Goal: Check status: Check status

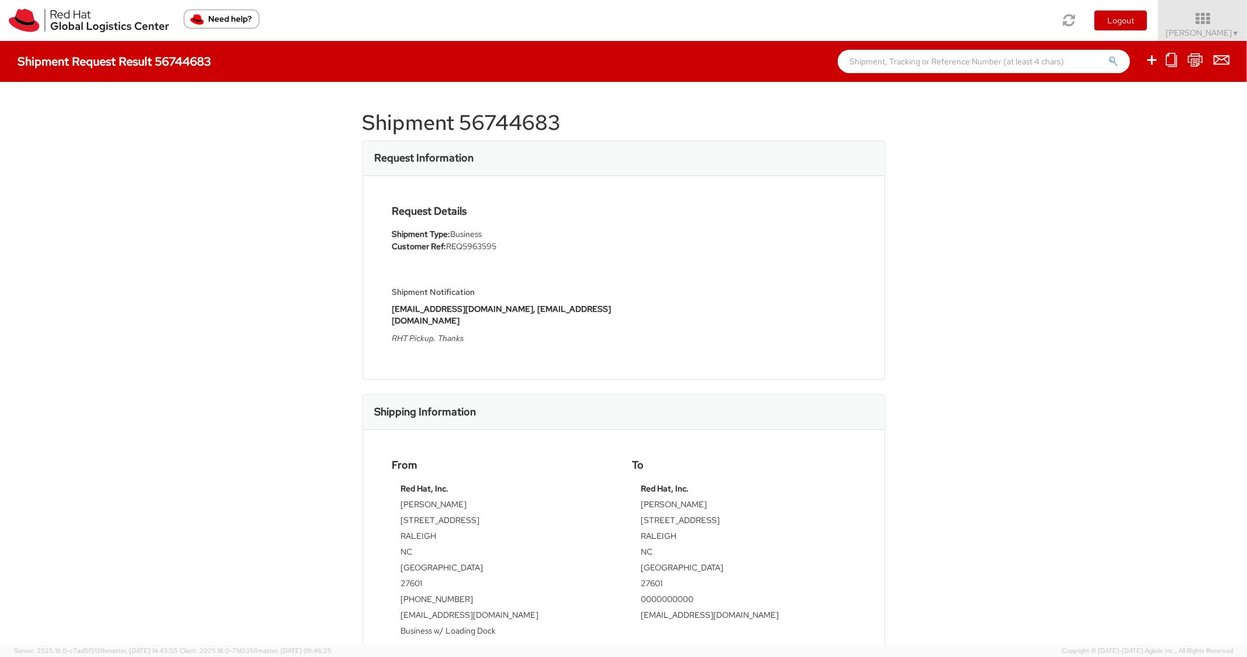
click at [615, 60] on input "text" at bounding box center [984, 61] width 292 height 23
paste input "56611106"
type input "56611106"
click at [615, 56] on button "submit" at bounding box center [1114, 63] width 10 height 14
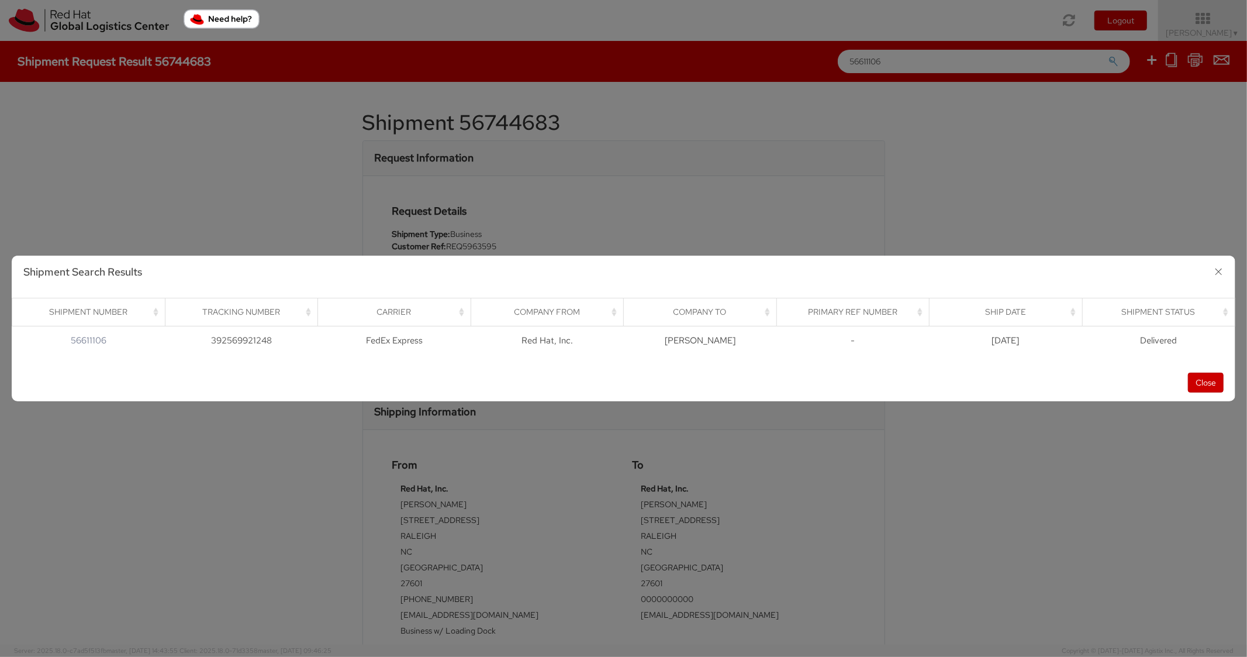
click at [615, 368] on div "Close" at bounding box center [624, 382] width 1224 height 37
click at [615, 375] on button "Close" at bounding box center [1206, 382] width 36 height 20
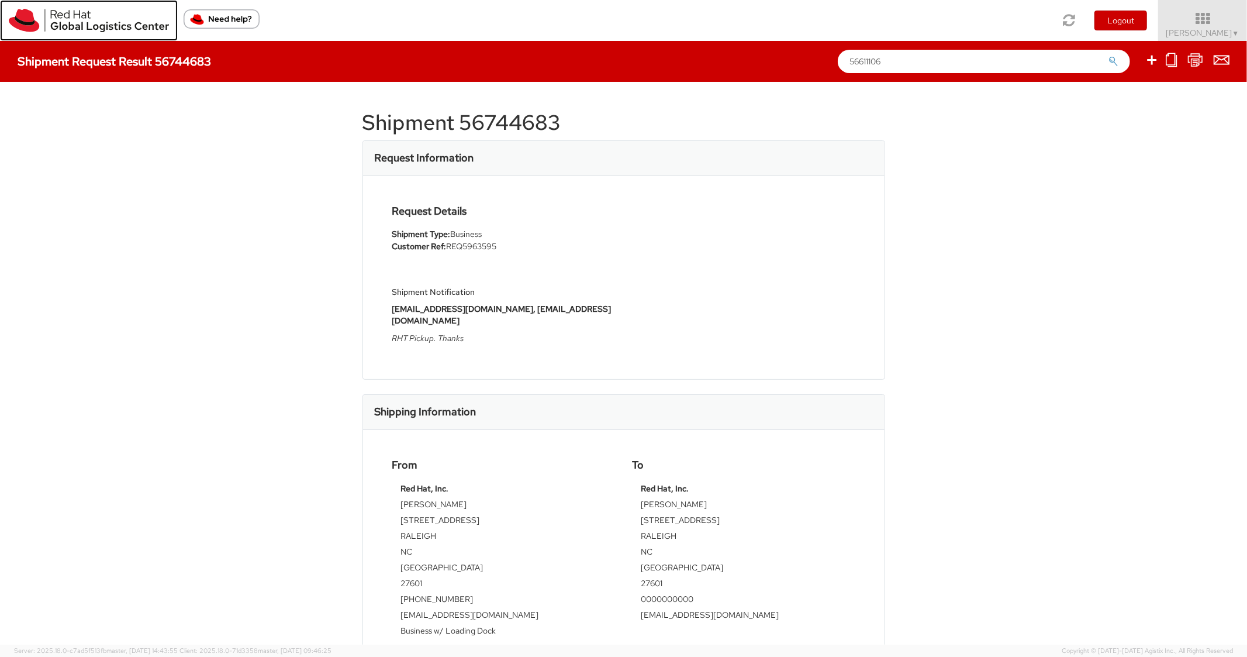
click at [52, 19] on img at bounding box center [89, 20] width 160 height 23
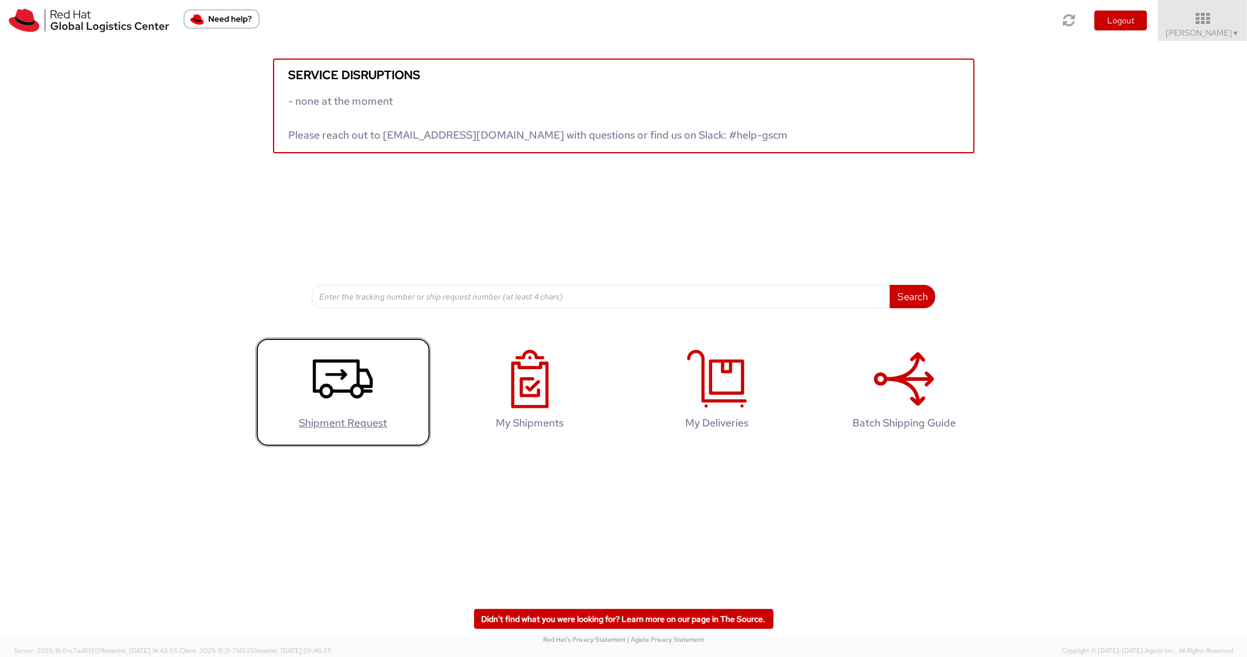
click at [337, 375] on icon at bounding box center [343, 379] width 60 height 58
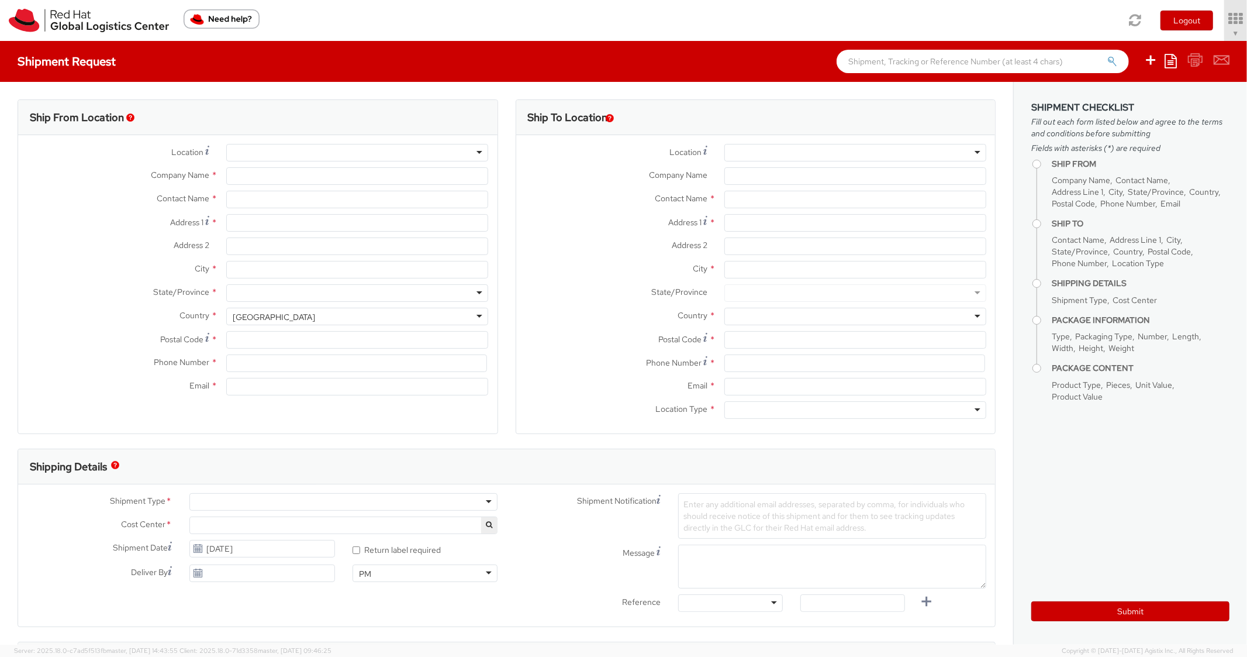
select select "850"
select select
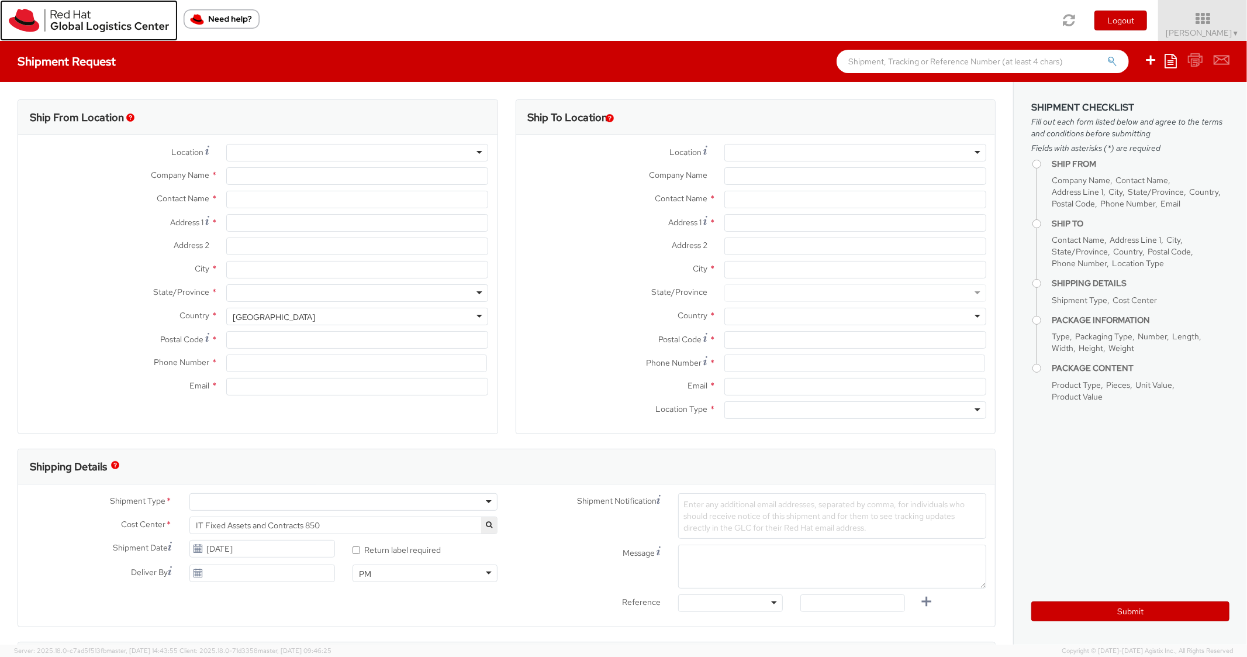
click at [47, 16] on img at bounding box center [89, 20] width 160 height 23
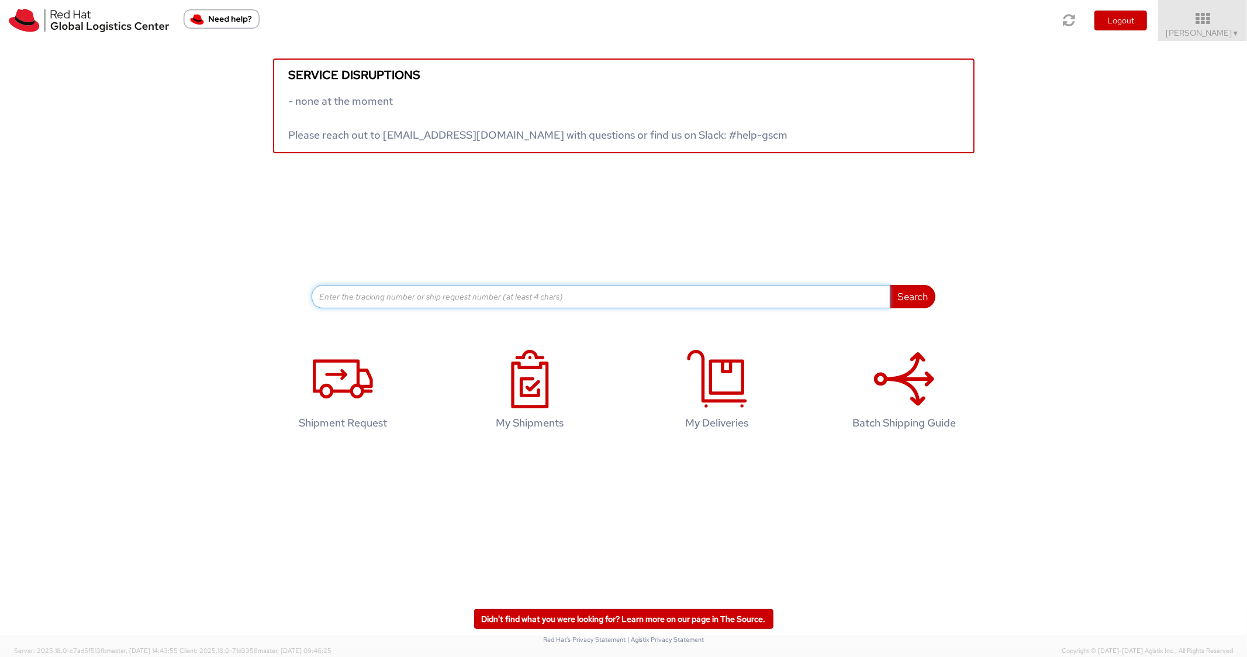
click at [506, 288] on input at bounding box center [601, 296] width 579 height 23
paste input "56611106"
type input "56611106"
click at [897, 303] on button "Search" at bounding box center [913, 296] width 46 height 23
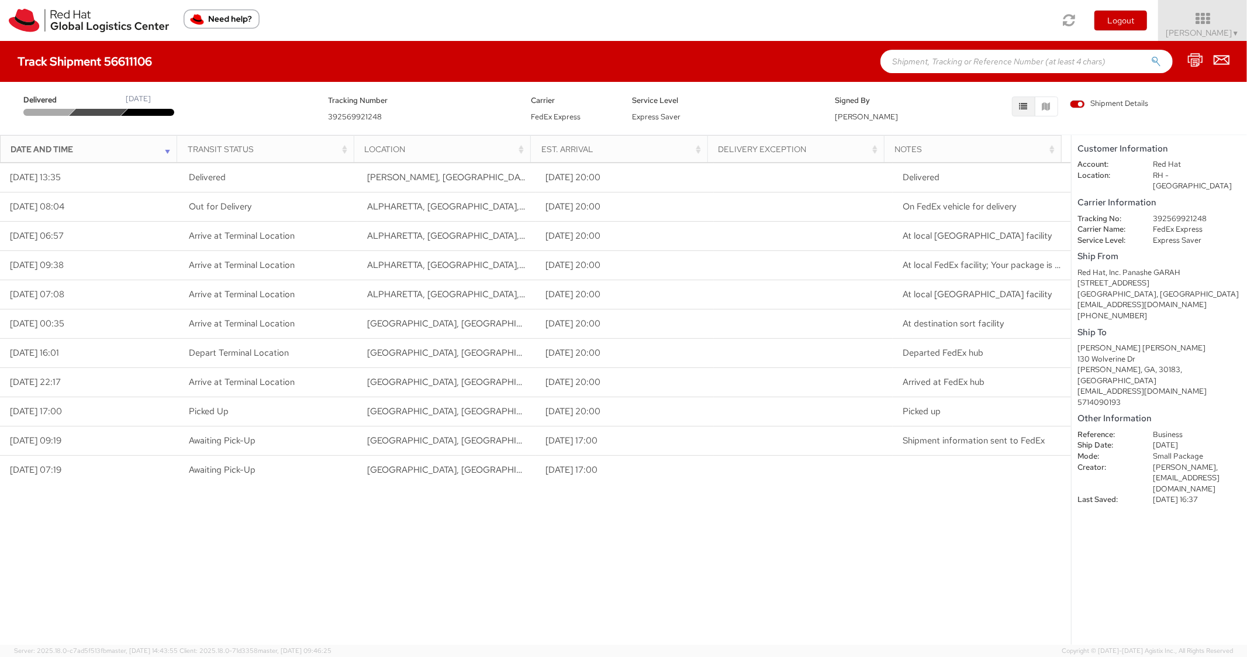
paste input "56553791"
click at [1042, 66] on input "56553791" at bounding box center [1026, 61] width 292 height 23
type input "56553791"
click at [1151, 56] on button "submit" at bounding box center [1156, 63] width 10 height 14
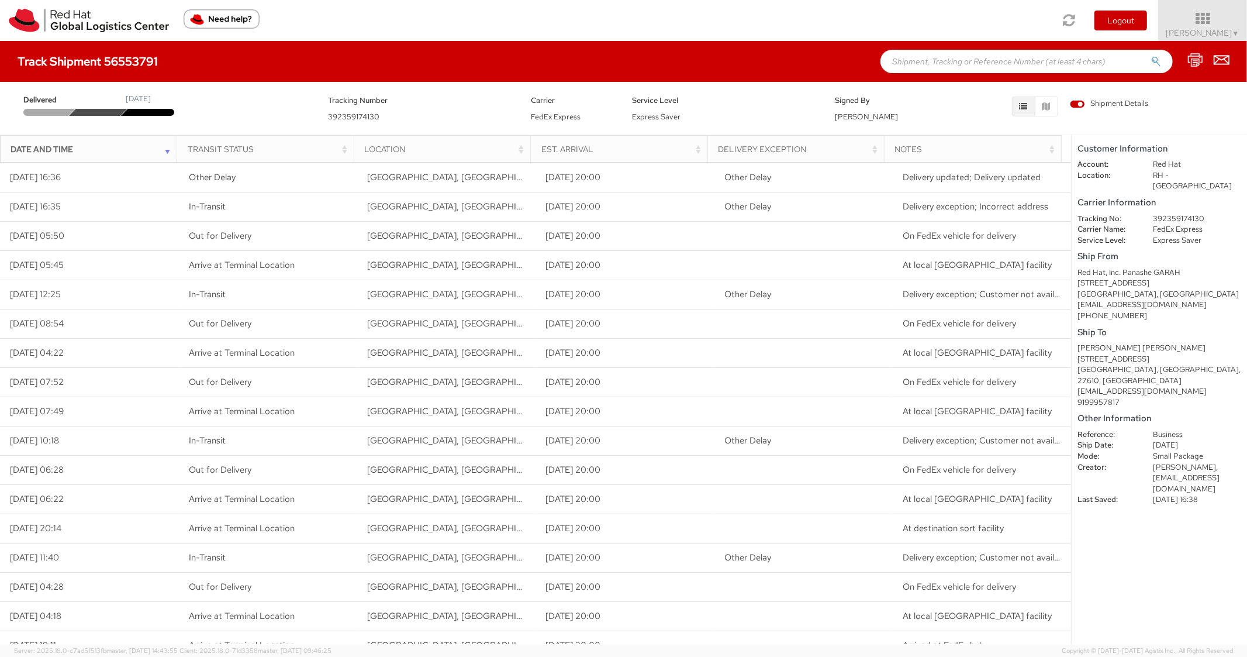
click at [1182, 213] on dd "392359174130" at bounding box center [1197, 218] width 106 height 11
copy dd "392359174130"
click at [952, 58] on input "text" at bounding box center [1026, 61] width 292 height 23
paste input "56553615"
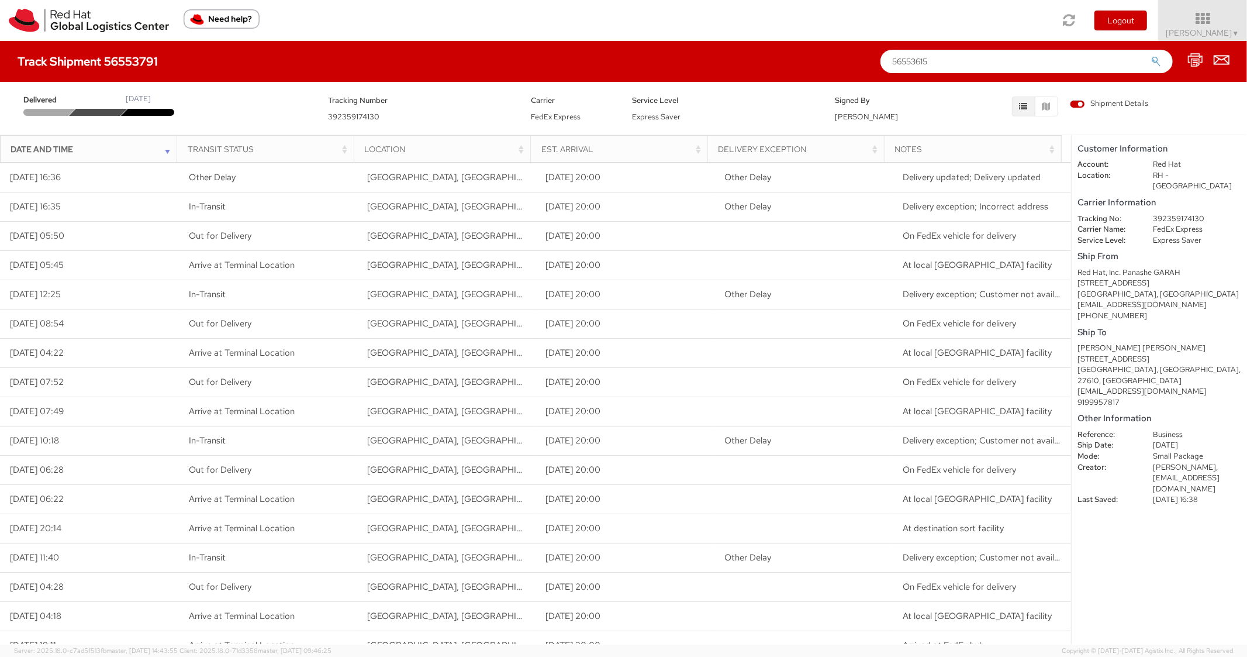
type input "56553615"
click at [1151, 56] on button "submit" at bounding box center [1156, 63] width 10 height 14
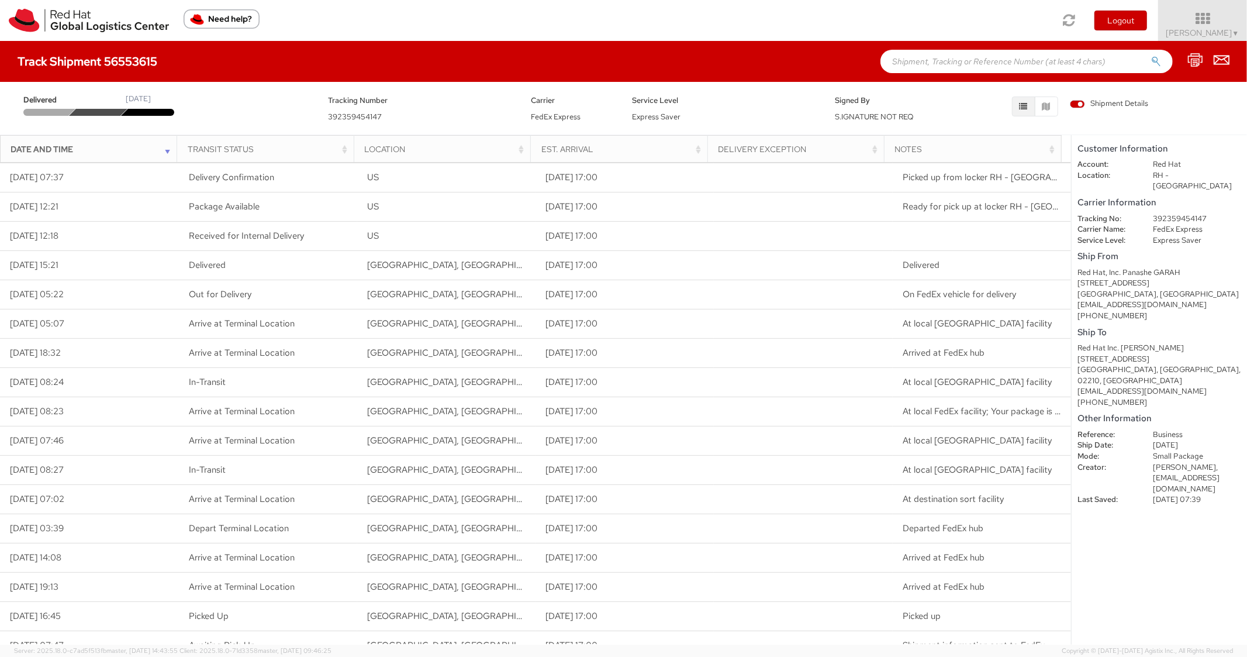
click at [928, 78] on div "Track Shipment 56553615" at bounding box center [623, 61] width 1247 height 41
click at [934, 67] on input "text" at bounding box center [1026, 61] width 292 height 23
paste input "56554010"
type input "56554010"
click at [1151, 56] on button "submit" at bounding box center [1156, 63] width 10 height 14
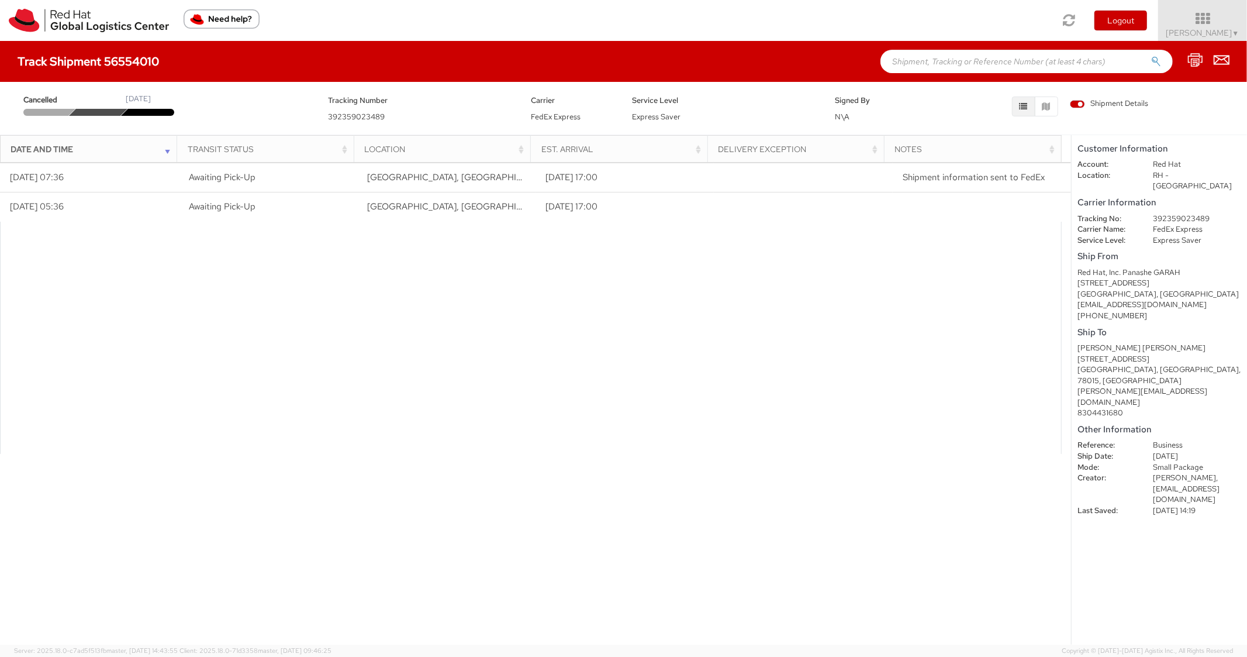
paste input "56567172"
click at [918, 61] on input "56567172" at bounding box center [1026, 61] width 292 height 23
type input "56567172"
click at [1151, 56] on button "submit" at bounding box center [1156, 63] width 10 height 14
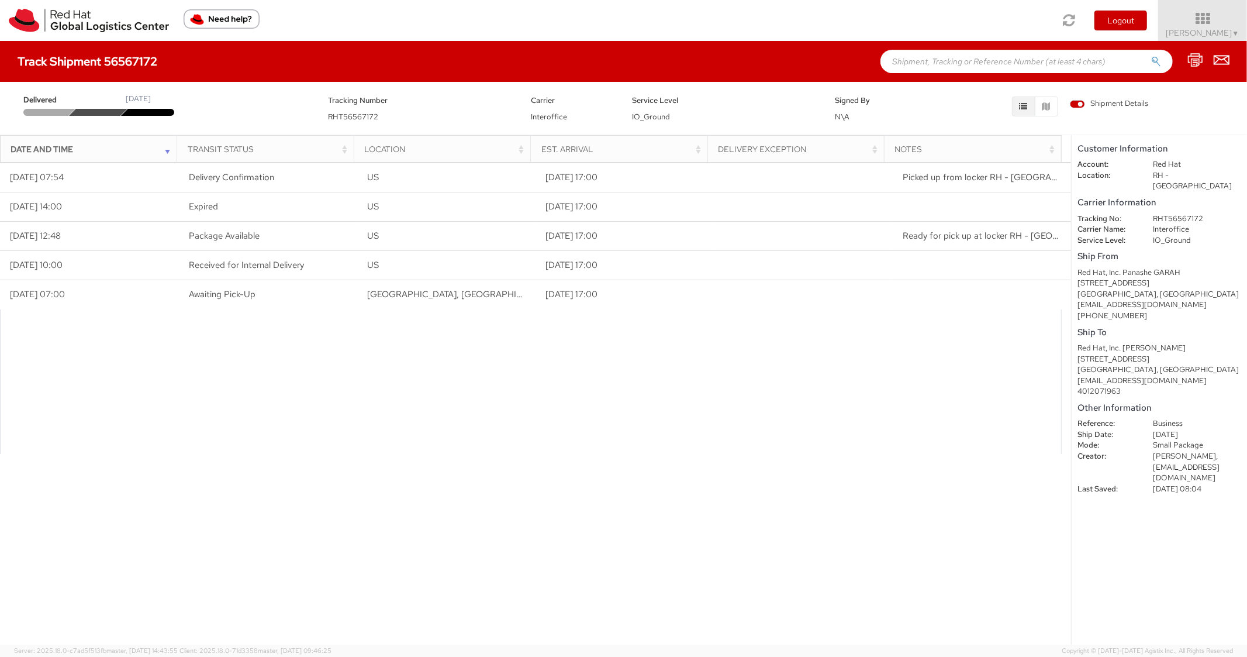
drag, startPoint x: 980, startPoint y: 63, endPoint x: 973, endPoint y: 63, distance: 7.0
click at [979, 64] on input "text" at bounding box center [1026, 61] width 292 height 23
paste input "56524312"
type input "56524312"
click at [1151, 56] on button "submit" at bounding box center [1156, 63] width 10 height 14
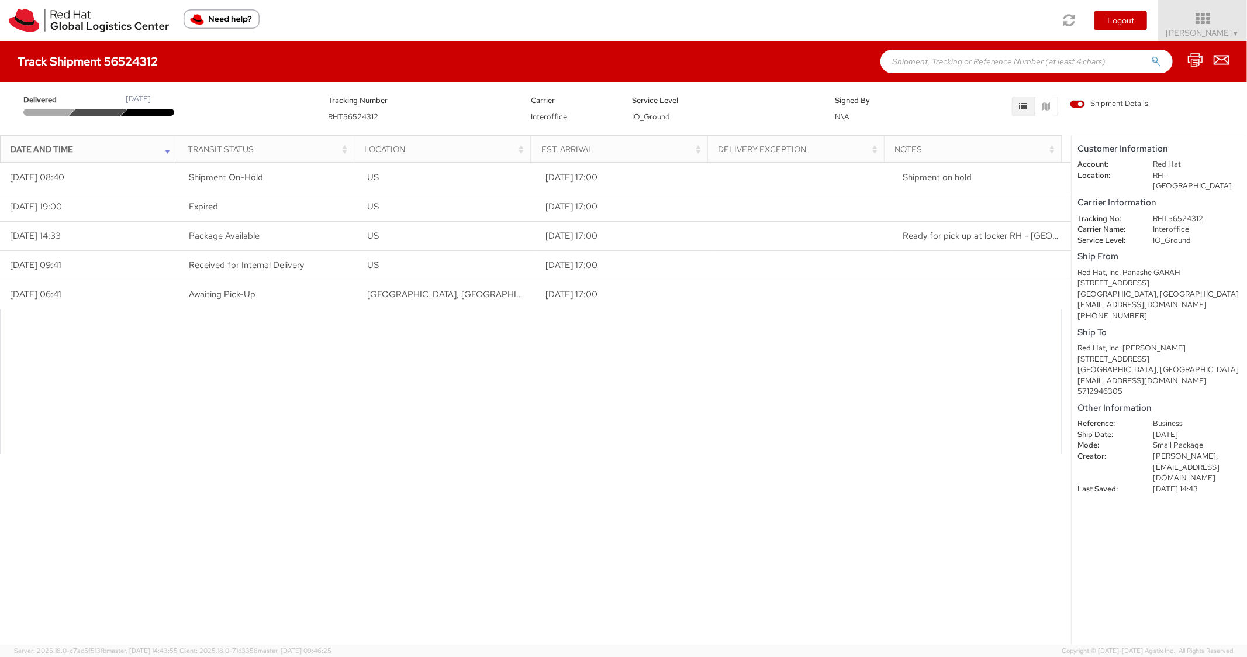
click at [945, 59] on input "text" at bounding box center [1026, 61] width 292 height 23
paste input "56567503"
type input "56567503"
click at [1151, 56] on button "submit" at bounding box center [1156, 63] width 10 height 14
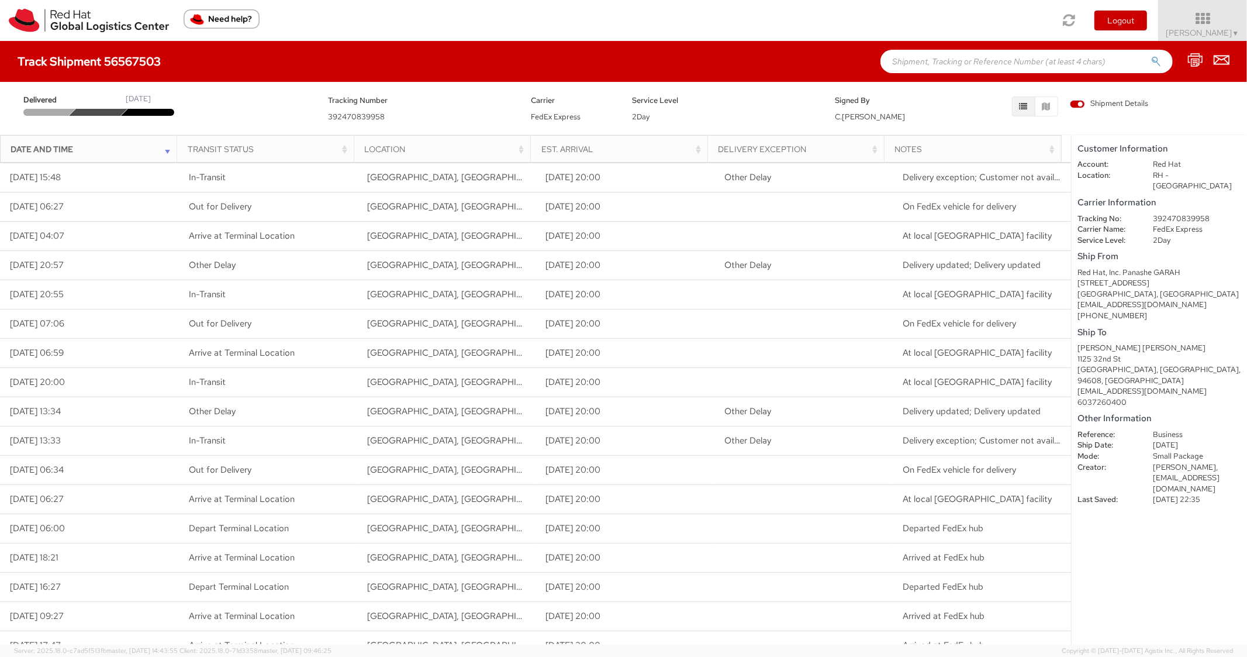
click at [1206, 213] on dd "392470839958" at bounding box center [1197, 218] width 106 height 11
click at [1197, 213] on dd "392470839958" at bounding box center [1197, 218] width 106 height 11
copy dd "392470839958"
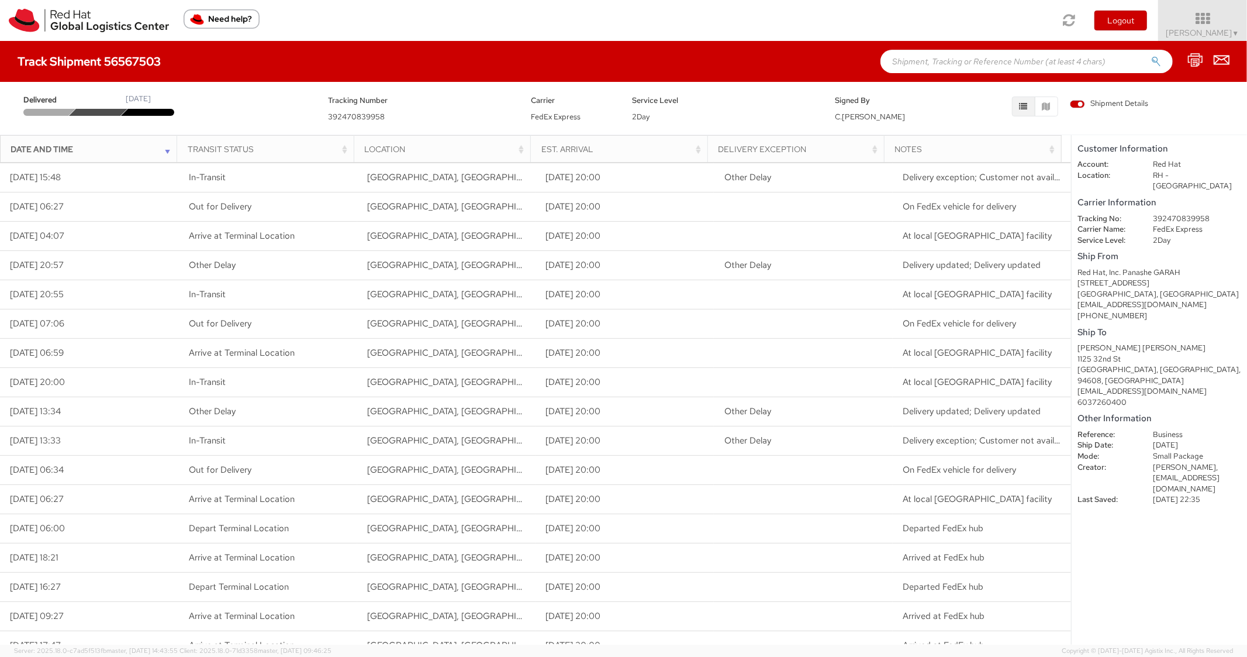
click at [1017, 55] on input "text" at bounding box center [1026, 61] width 292 height 23
paste input "56567587"
type input "56567587"
click at [1151, 56] on button "submit" at bounding box center [1156, 63] width 10 height 14
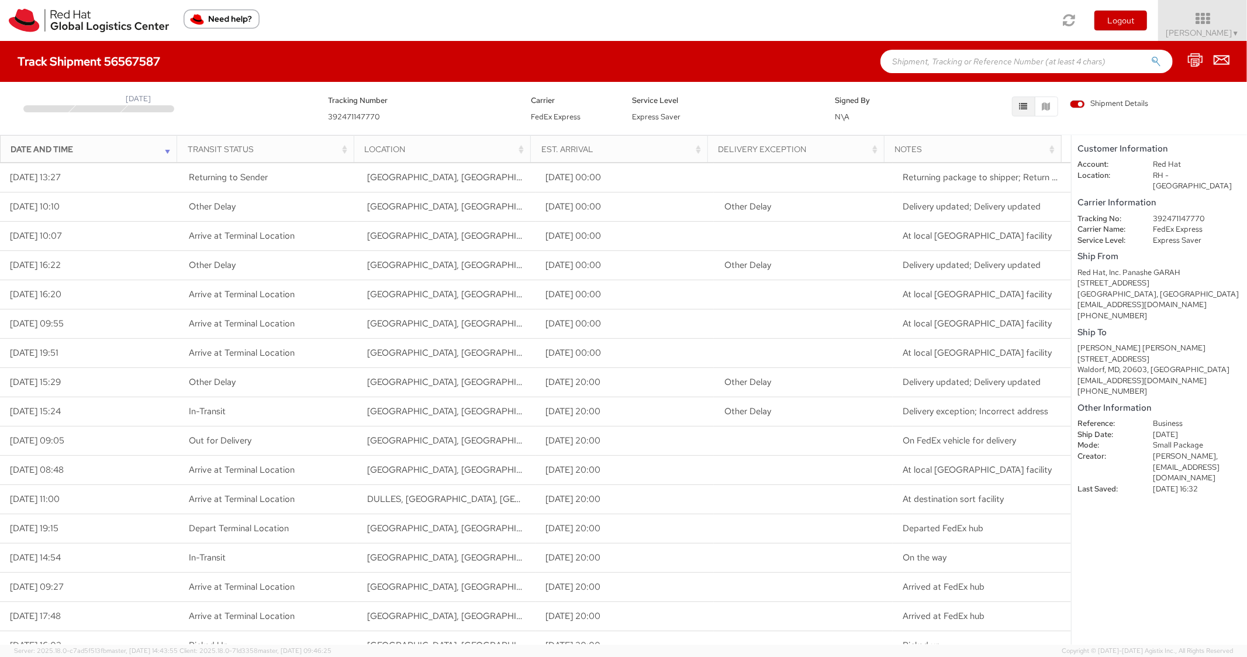
click at [1177, 213] on dd "392471147770" at bounding box center [1197, 218] width 106 height 11
copy dd "392471147770"
drag, startPoint x: 951, startPoint y: 46, endPoint x: 951, endPoint y: 55, distance: 9.4
click at [951, 48] on div "Track Shipment 56567587" at bounding box center [623, 61] width 1247 height 41
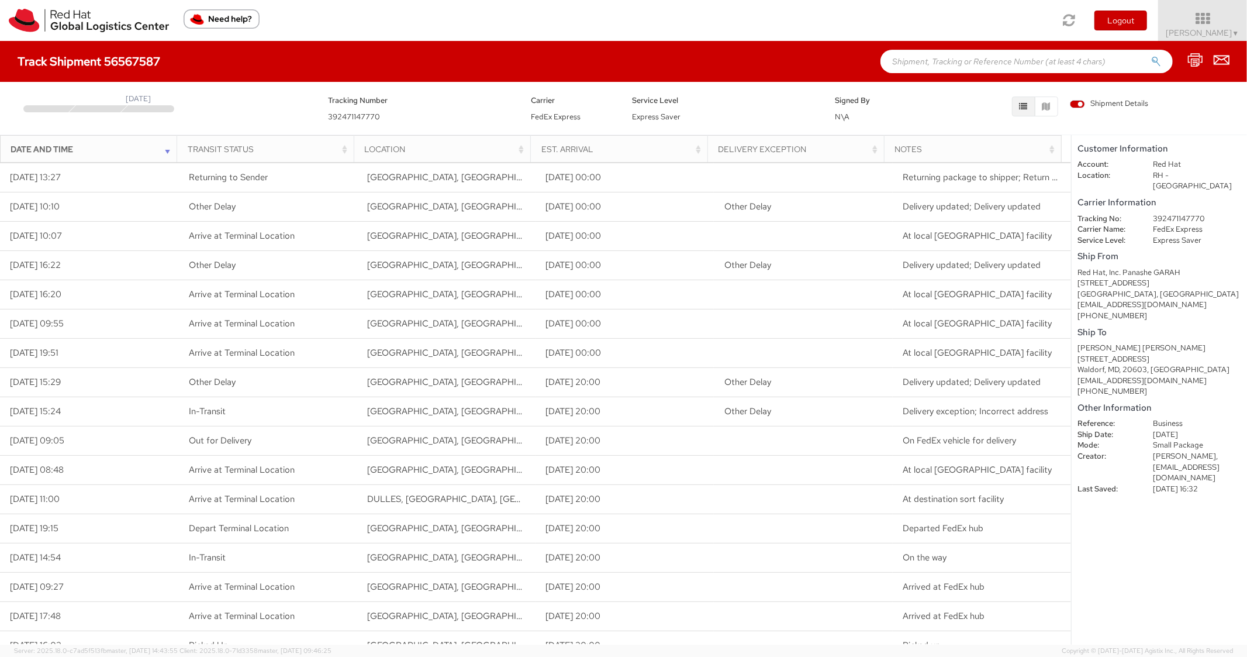
paste input "56610745"
click at [951, 57] on input "56610745" at bounding box center [1026, 61] width 292 height 23
type input "56610745"
click at [1151, 56] on button "submit" at bounding box center [1156, 63] width 10 height 14
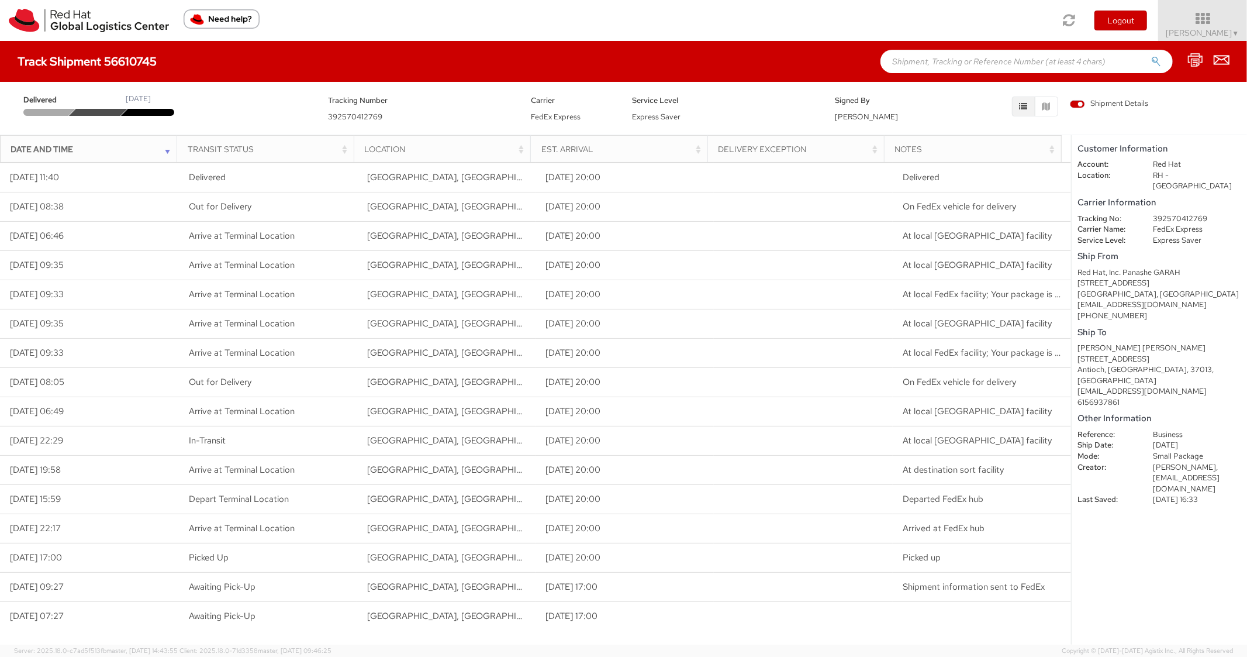
click at [940, 59] on input "text" at bounding box center [1026, 61] width 292 height 23
paste input "56611723"
type input "56611723"
click at [1151, 56] on button "submit" at bounding box center [1156, 63] width 10 height 14
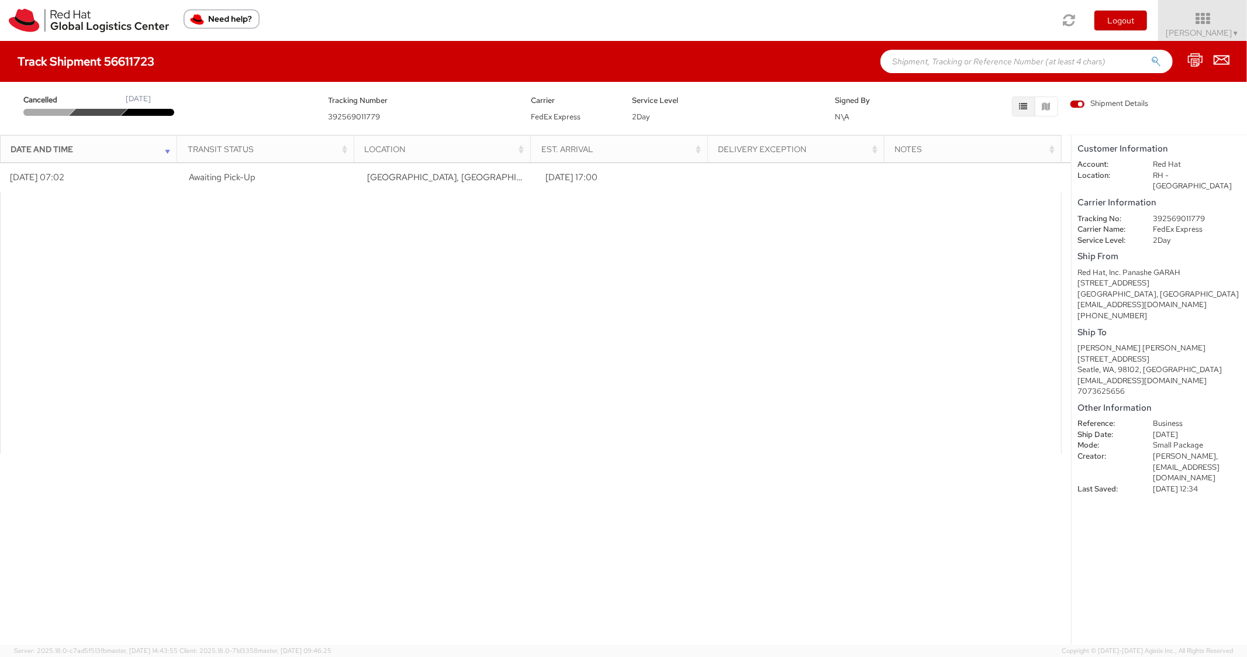
click at [905, 73] on div "Track Shipment 56611723" at bounding box center [623, 61] width 1247 height 41
paste input "56611735"
type input "56611735"
click at [1151, 56] on button "submit" at bounding box center [1156, 63] width 10 height 14
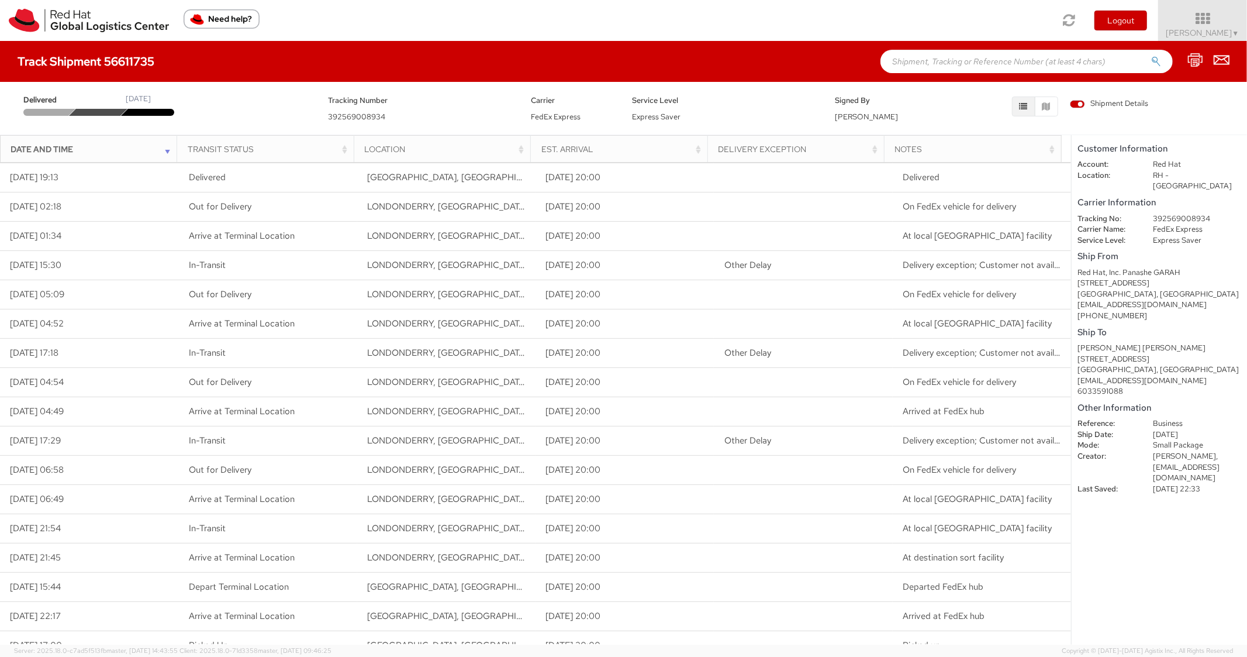
click at [978, 64] on input "text" at bounding box center [1026, 61] width 292 height 23
paste input "56611848"
type input "56611848"
click at [1151, 56] on button "submit" at bounding box center [1156, 63] width 10 height 14
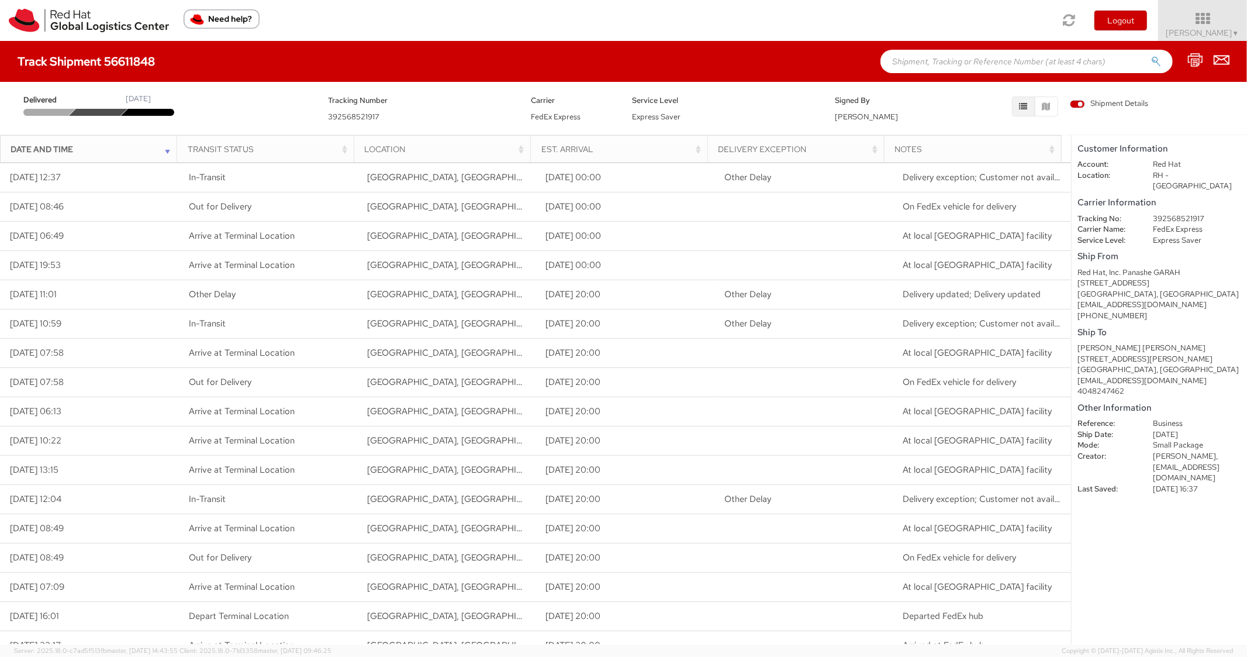
click at [1189, 213] on dd "392568521917" at bounding box center [1197, 218] width 106 height 11
copy dd "392568521917"
click at [909, 61] on input "text" at bounding box center [1026, 61] width 292 height 23
paste input "56611909"
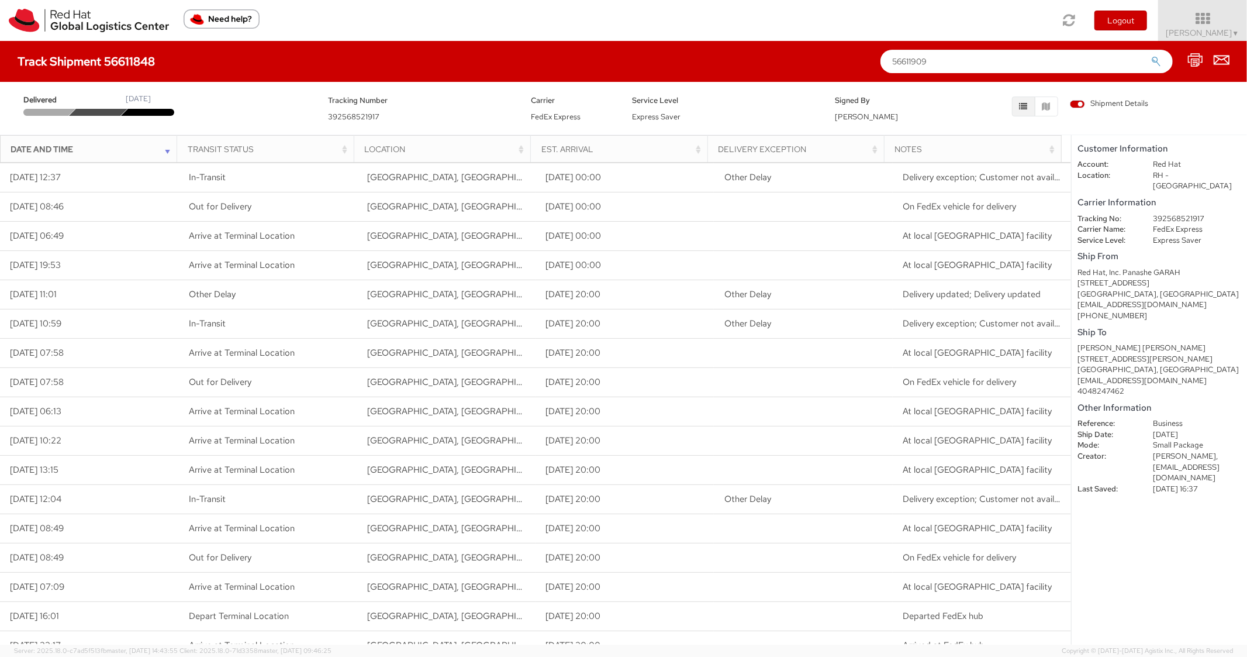
type input "56611909"
click at [1151, 56] on button "submit" at bounding box center [1156, 63] width 10 height 14
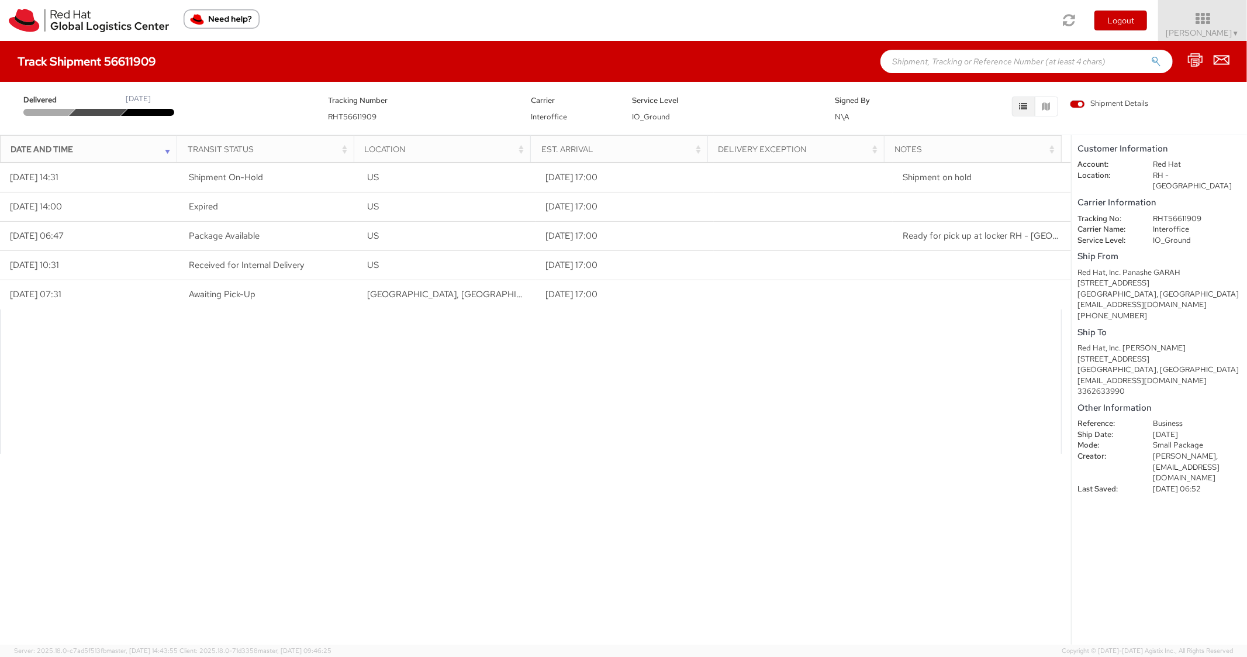
paste input "56626306"
click at [921, 56] on input "56626306" at bounding box center [1026, 61] width 292 height 23
type input "56626306"
click at [1151, 56] on button "submit" at bounding box center [1156, 63] width 10 height 14
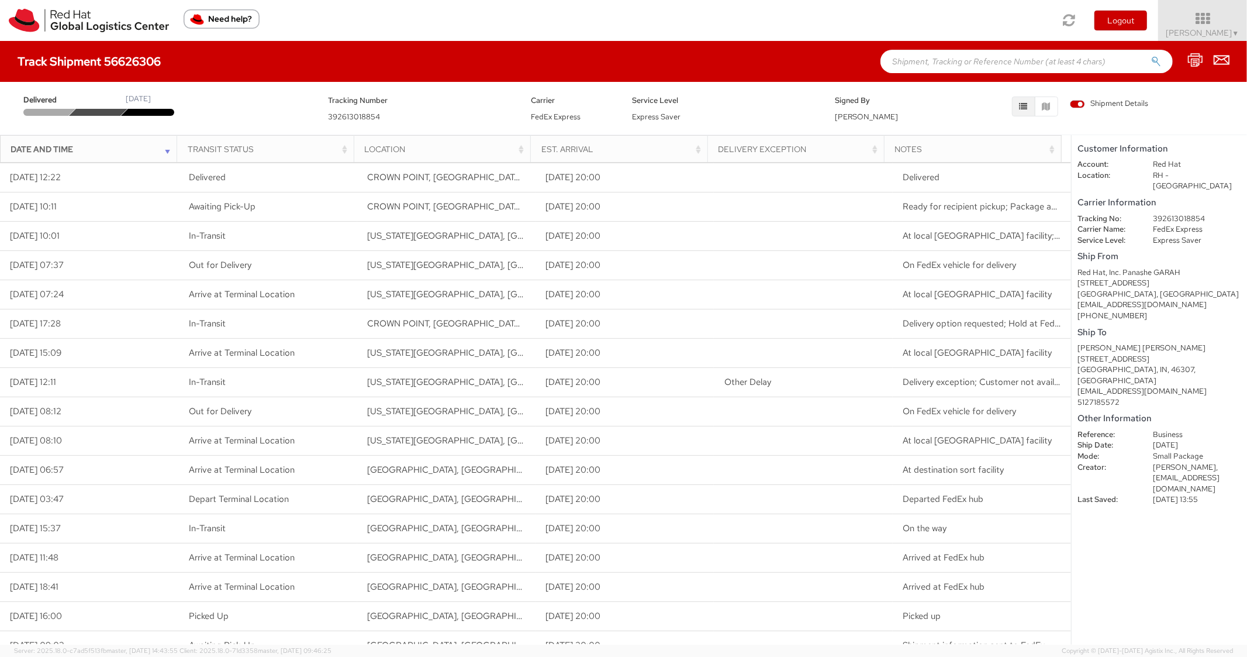
click at [971, 62] on input "text" at bounding box center [1026, 61] width 292 height 23
paste input "56626372"
type input "56626372"
click at [1151, 56] on button "submit" at bounding box center [1156, 63] width 10 height 14
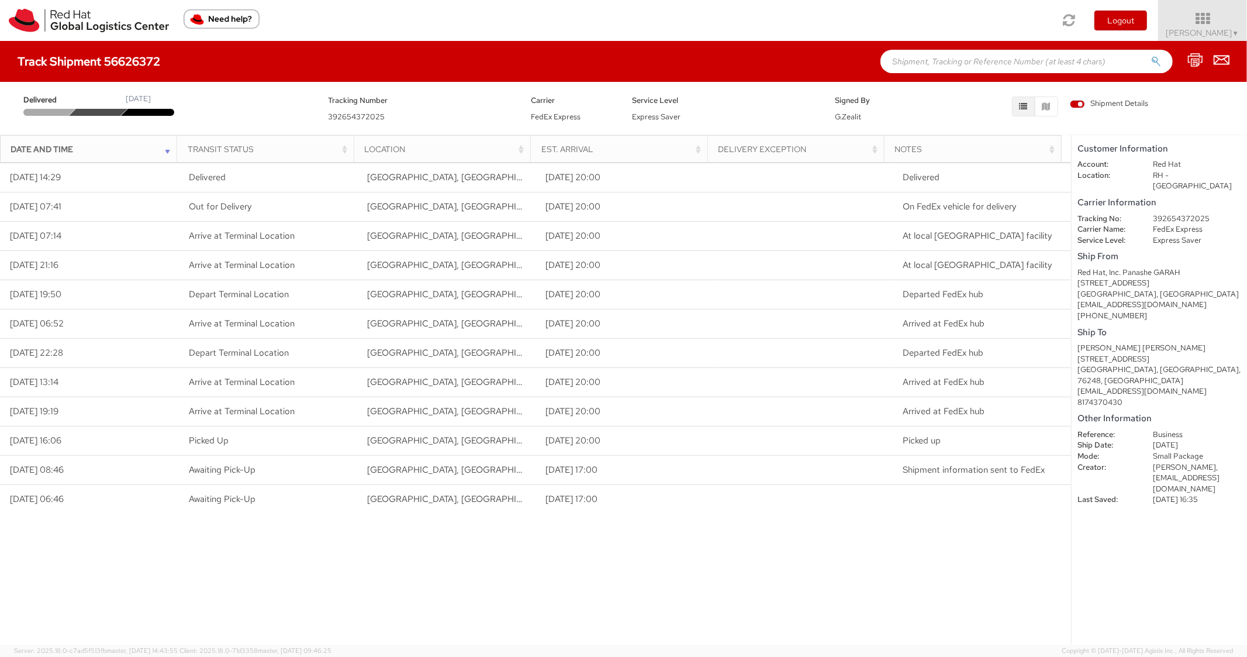
paste input "56626408"
click at [964, 54] on input "56626408" at bounding box center [1026, 61] width 292 height 23
type input "56626408"
click at [1151, 56] on button "submit" at bounding box center [1156, 63] width 10 height 14
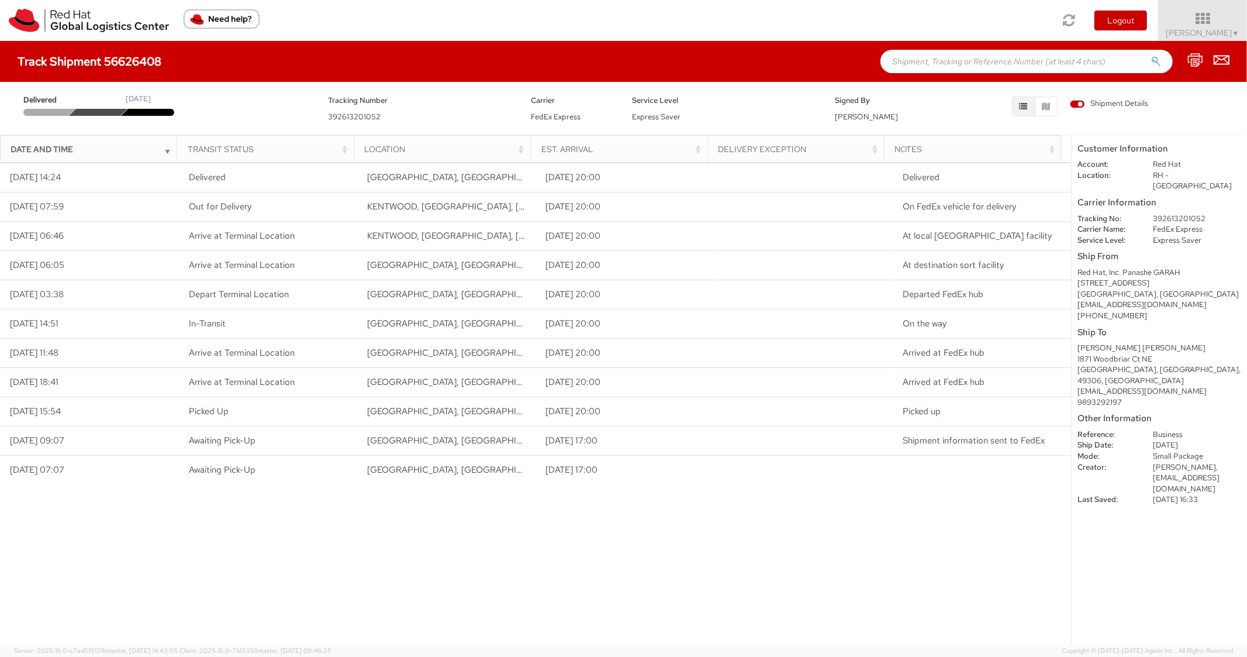
paste input "56626727"
click at [938, 66] on input "56626727" at bounding box center [1026, 61] width 292 height 23
type input "56626727"
click at [1151, 56] on button "submit" at bounding box center [1156, 63] width 10 height 14
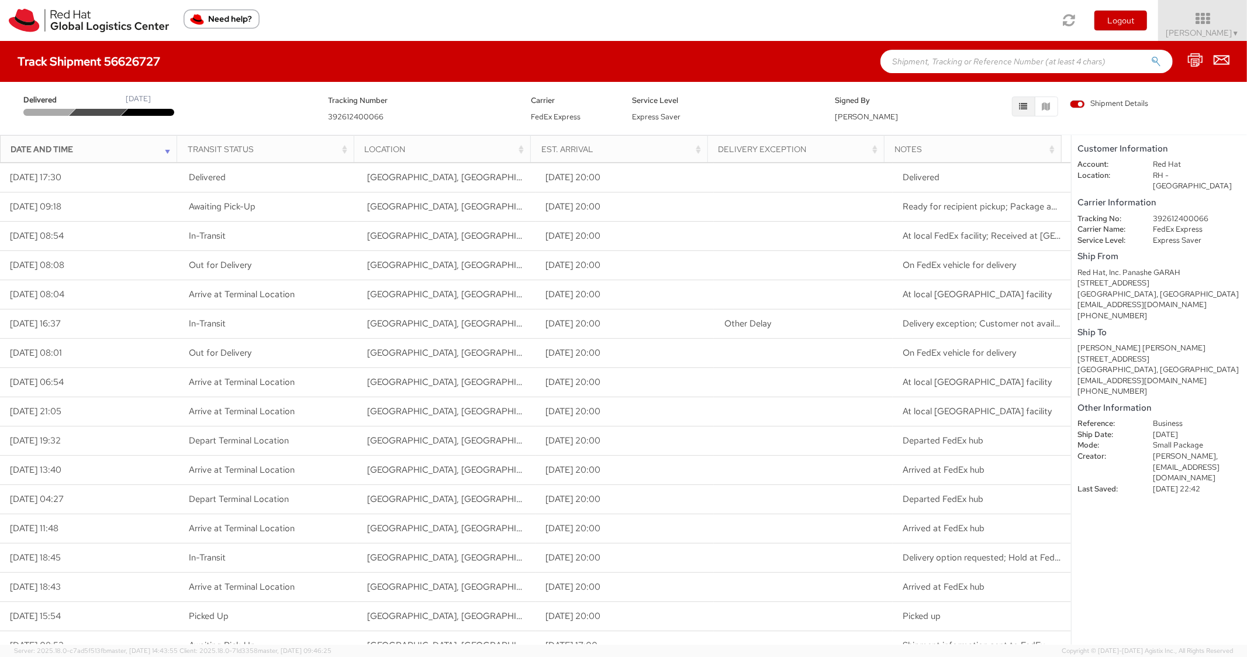
drag, startPoint x: 994, startPoint y: 67, endPoint x: 988, endPoint y: 66, distance: 5.9
click at [993, 67] on input "text" at bounding box center [1026, 61] width 292 height 23
paste input "56626554"
type input "56626554"
click at [1151, 56] on button "submit" at bounding box center [1156, 63] width 10 height 14
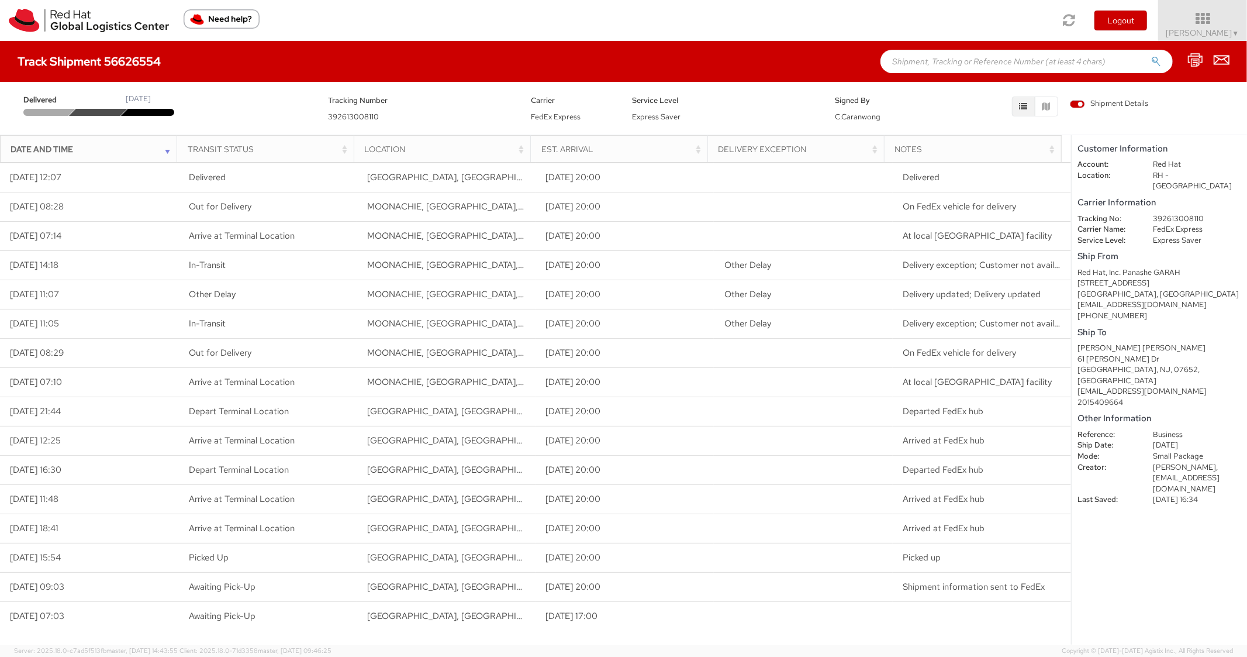
paste input "56626827"
click at [1003, 66] on input "56626827" at bounding box center [1026, 61] width 292 height 23
type input "56626827"
click at [1151, 56] on button "submit" at bounding box center [1156, 63] width 10 height 14
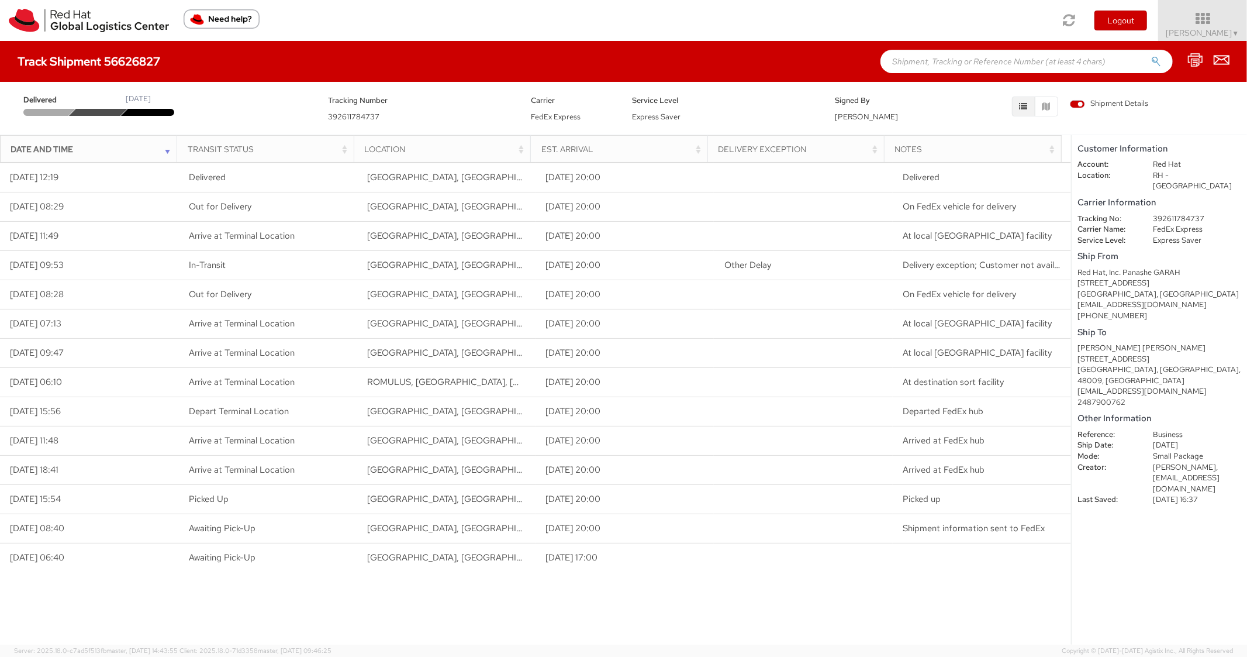
click at [955, 58] on input "text" at bounding box center [1026, 61] width 292 height 23
paste input "56626587"
type input "56626587"
click at [1151, 56] on button "submit" at bounding box center [1156, 63] width 10 height 14
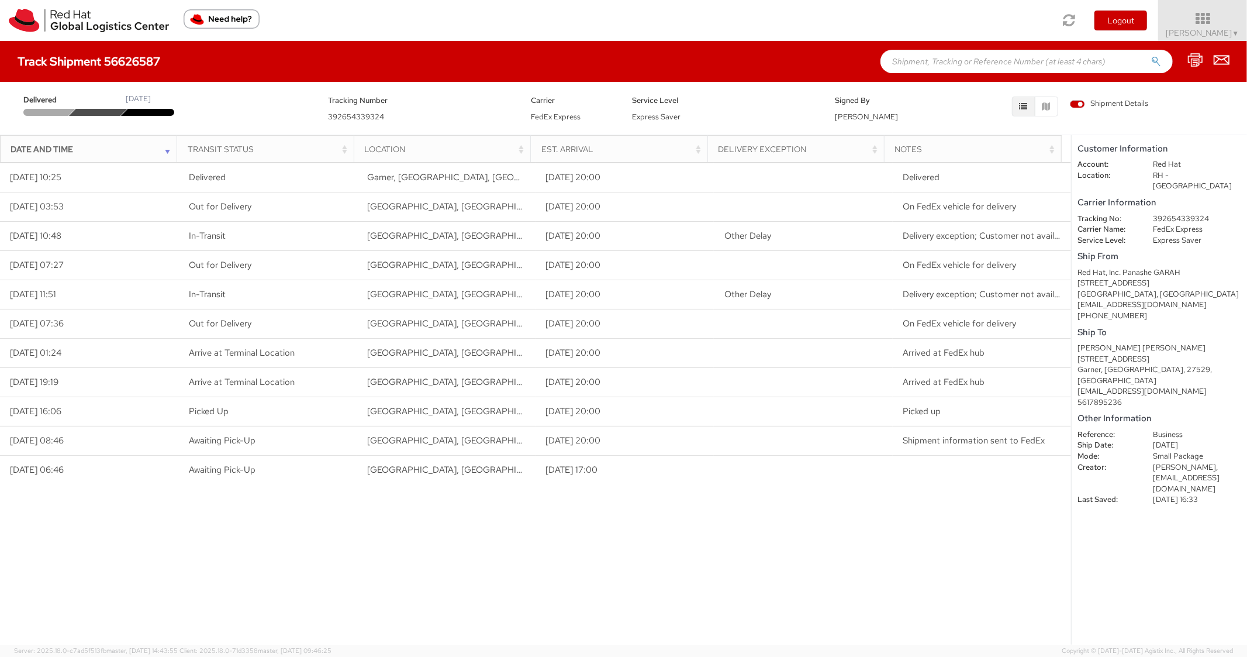
paste input "56626608"
click at [940, 54] on input "text" at bounding box center [1026, 61] width 292 height 23
type input "56626608"
click at [1151, 56] on button "submit" at bounding box center [1156, 63] width 10 height 14
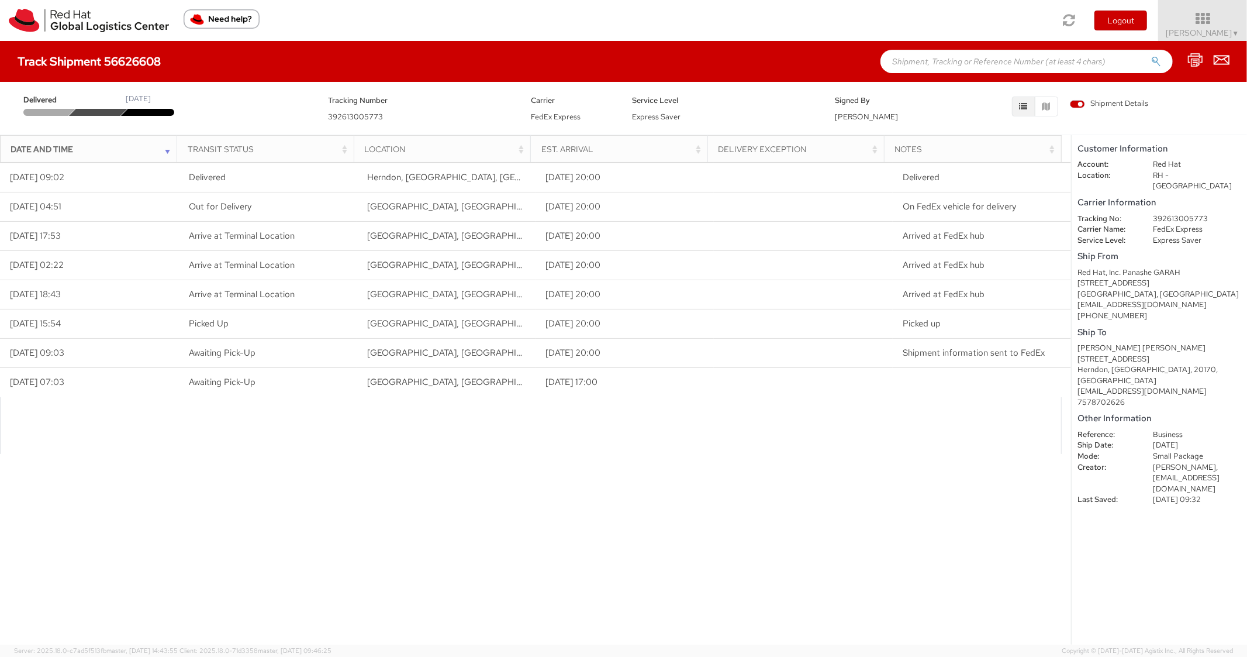
paste input "56626765"
click at [968, 60] on input "text" at bounding box center [1026, 61] width 292 height 23
type input "56626765"
click at [1151, 56] on button "submit" at bounding box center [1156, 63] width 10 height 14
click at [948, 61] on input "text" at bounding box center [1026, 61] width 292 height 23
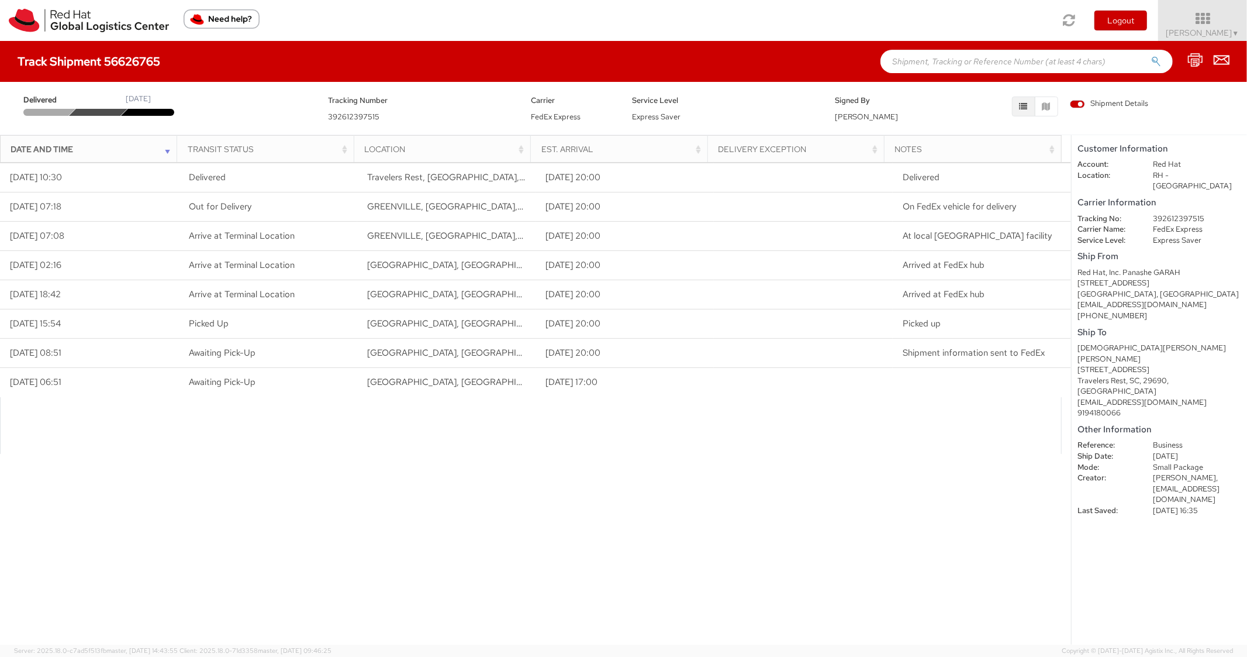
paste input "56626791"
type input "56626791"
click at [1151, 56] on button "submit" at bounding box center [1156, 63] width 10 height 14
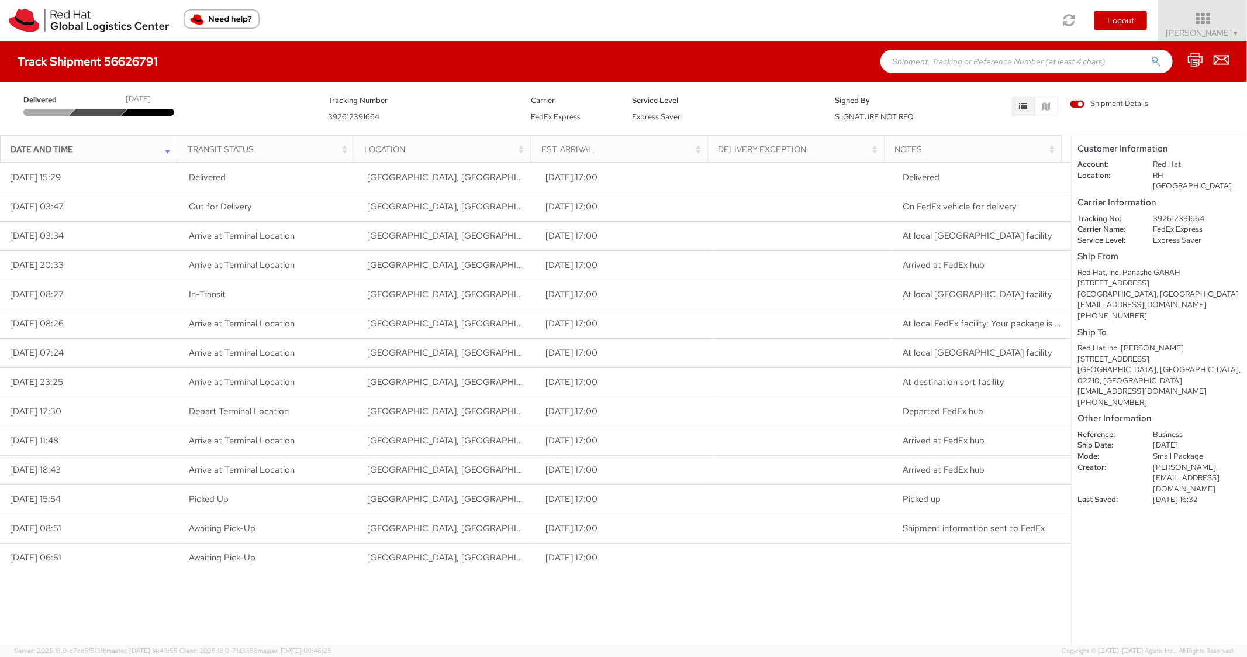
paste input "56610685"
click at [912, 54] on input "56610685" at bounding box center [1026, 61] width 292 height 23
type input "56610685"
click at [1151, 56] on button "submit" at bounding box center [1156, 63] width 10 height 14
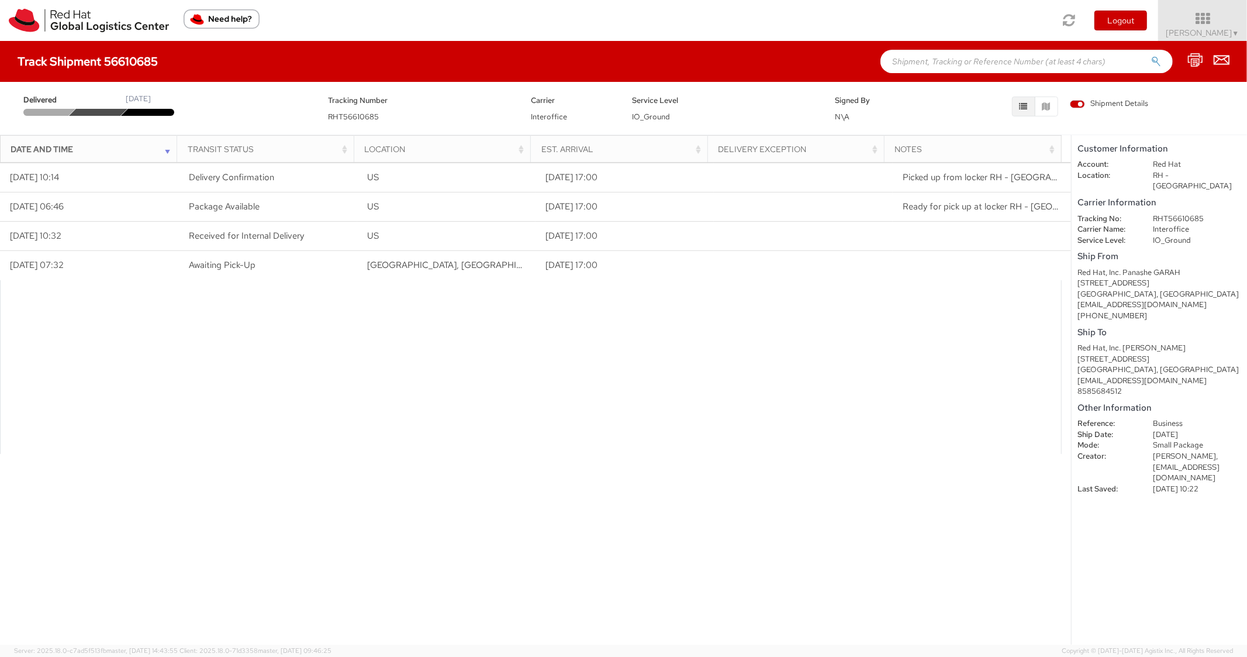
click at [939, 51] on input "text" at bounding box center [1026, 61] width 292 height 23
paste input "56626849"
type input "56626849"
click at [1151, 56] on button "submit" at bounding box center [1156, 63] width 10 height 14
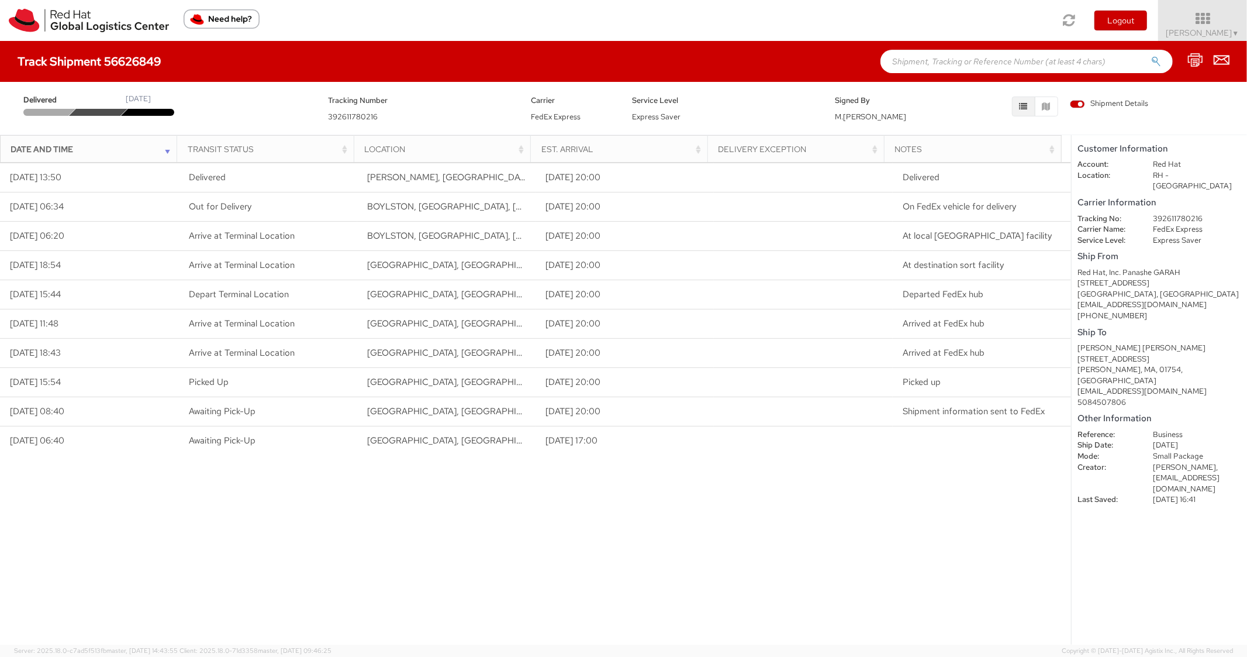
click at [918, 65] on input "text" at bounding box center [1026, 61] width 292 height 23
paste input "56626864"
type input "56626864"
click at [1151, 56] on button "submit" at bounding box center [1156, 63] width 10 height 14
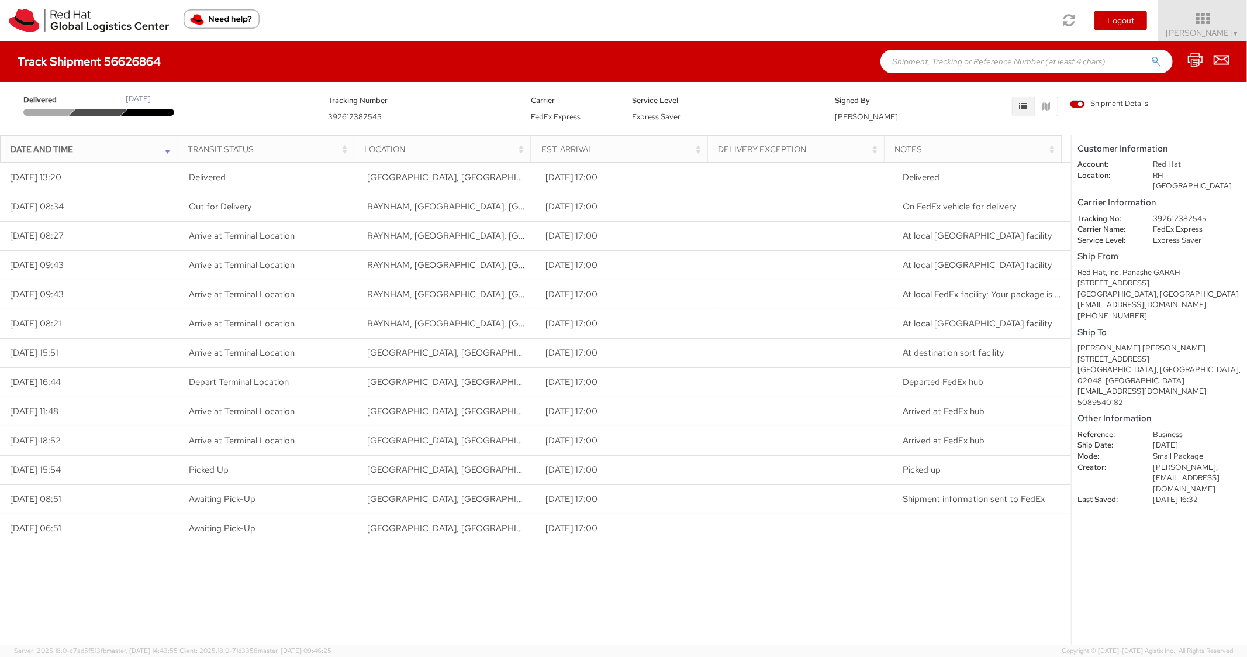
click at [930, 73] on div "Track Shipment 56626864" at bounding box center [623, 61] width 1247 height 41
click at [938, 63] on input "text" at bounding box center [1026, 61] width 292 height 23
paste input "56611909"
type input "56611909"
click at [1151, 56] on button "submit" at bounding box center [1156, 63] width 10 height 14
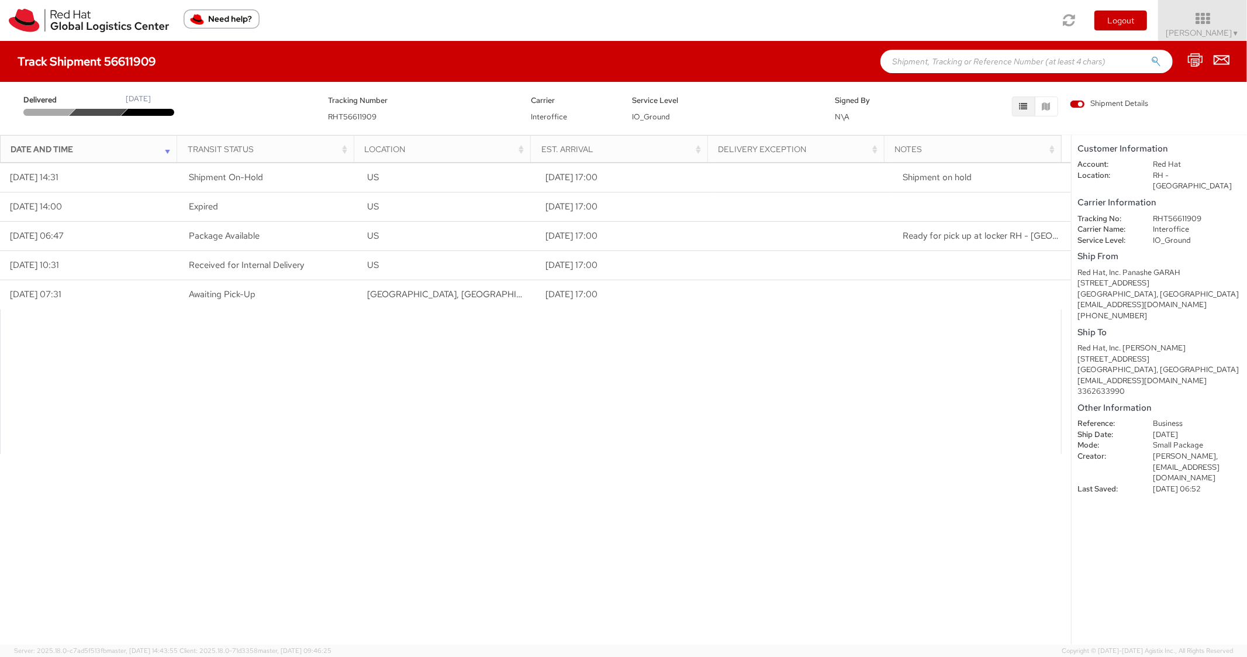
click at [1009, 61] on input "text" at bounding box center [1026, 61] width 292 height 23
paste input "56626878"
type input "56626878"
click at [1151, 56] on button "submit" at bounding box center [1156, 63] width 10 height 14
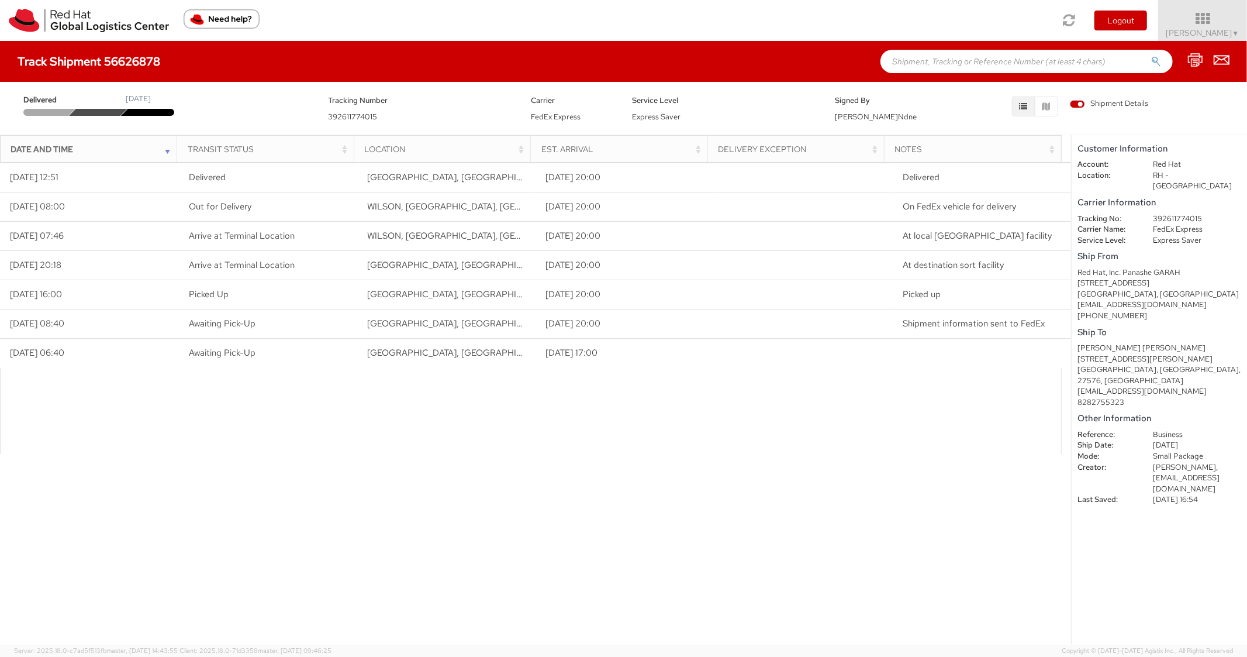
click at [976, 61] on input "text" at bounding box center [1026, 61] width 292 height 23
paste input "56626896"
type input "56626896"
click at [1151, 56] on button "submit" at bounding box center [1156, 63] width 10 height 14
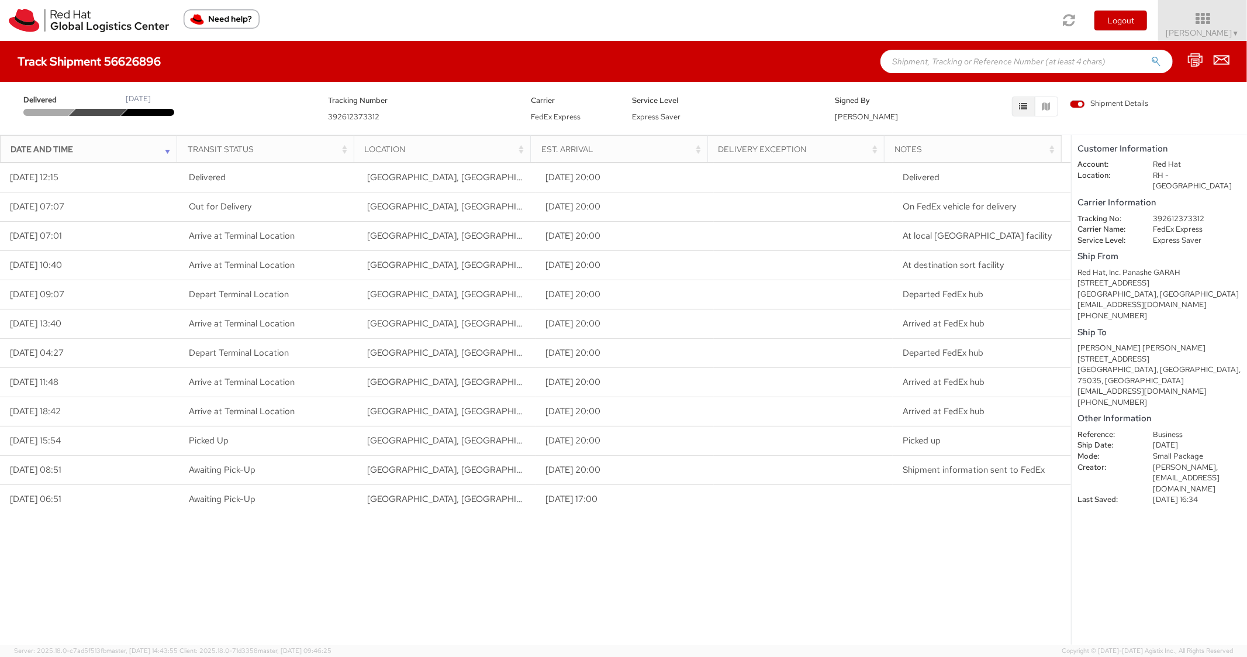
click at [965, 51] on input "text" at bounding box center [1026, 61] width 292 height 23
paste input "56626914"
type input "56626914"
click at [1151, 56] on button "submit" at bounding box center [1156, 63] width 10 height 14
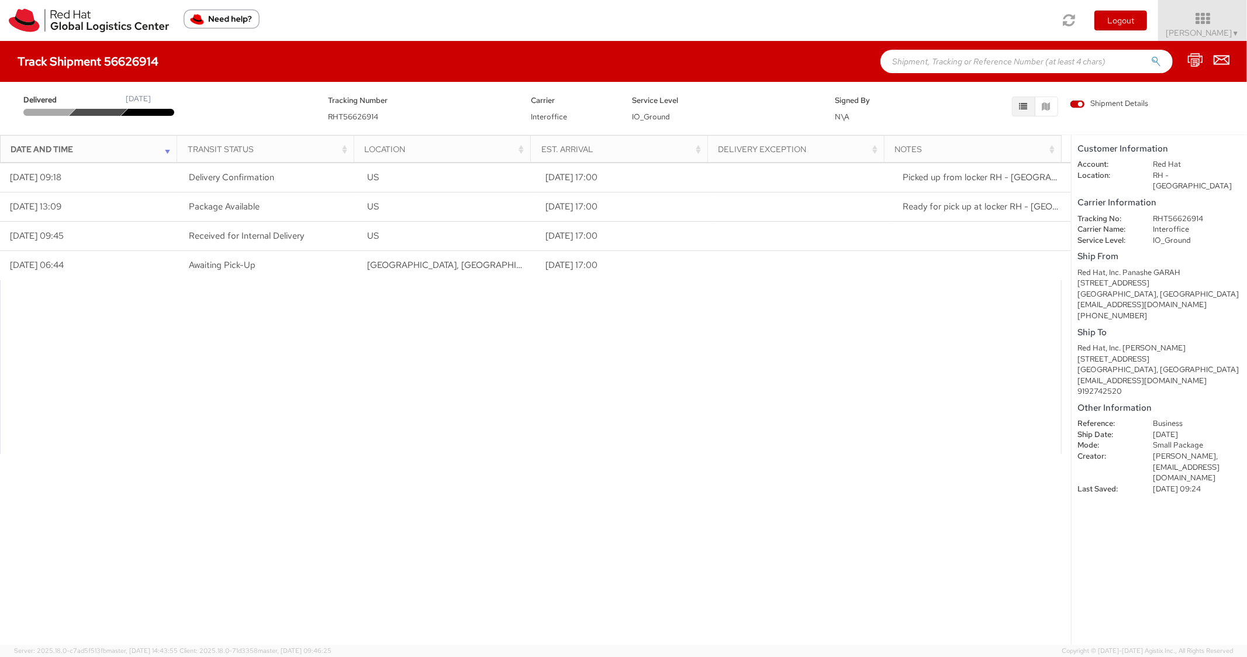
click at [944, 74] on div "Track Shipment 56626914" at bounding box center [623, 61] width 1247 height 41
click at [948, 64] on input "text" at bounding box center [1026, 61] width 292 height 23
paste input "56626937"
type input "56626937"
click at [1151, 56] on button "submit" at bounding box center [1156, 63] width 10 height 14
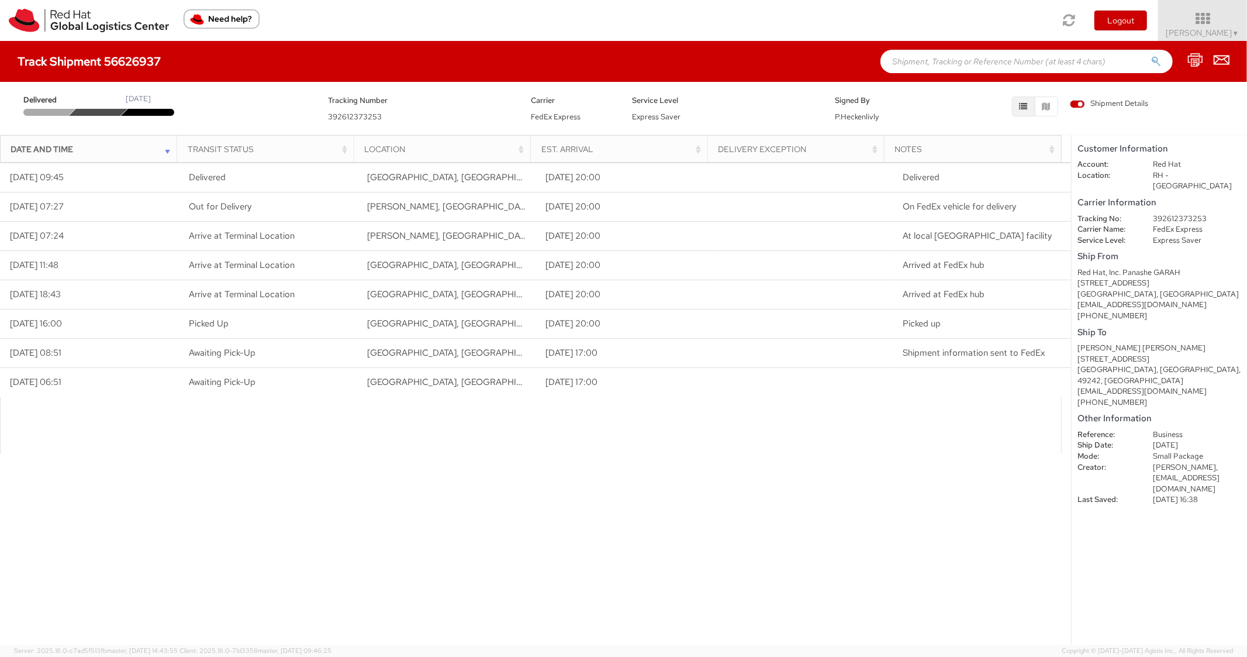
click at [959, 66] on input "text" at bounding box center [1026, 61] width 292 height 23
paste input "56626949"
type input "56626949"
click at [1151, 56] on button "submit" at bounding box center [1156, 63] width 10 height 14
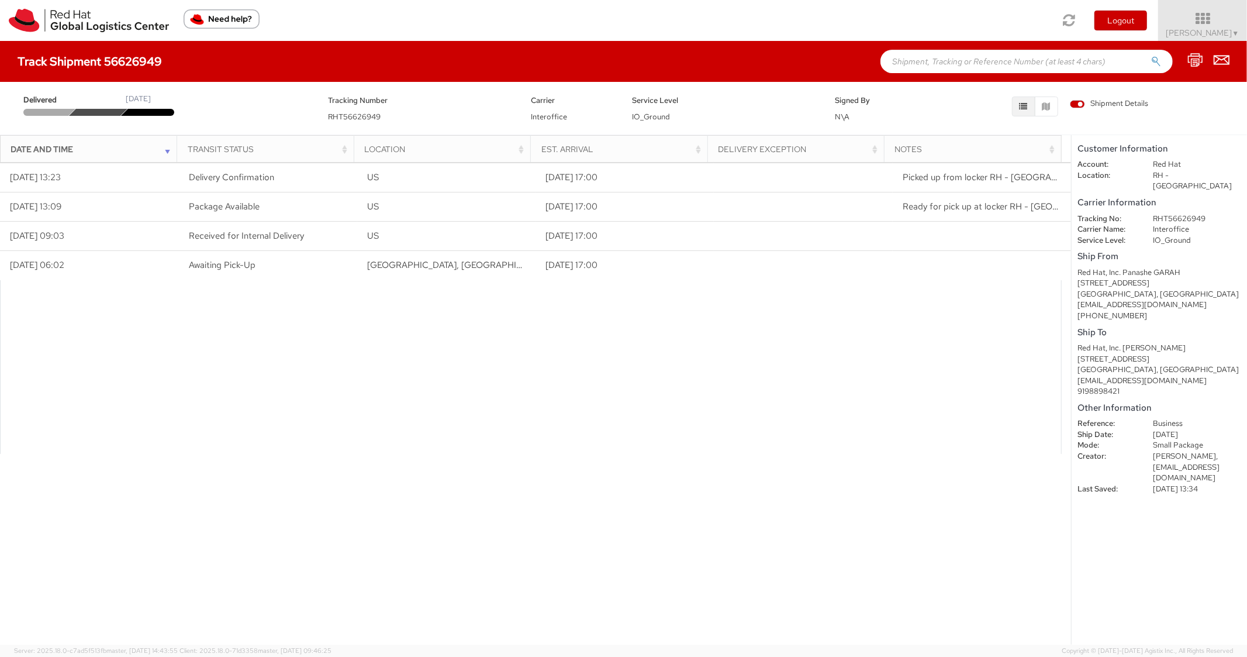
click at [920, 56] on input "text" at bounding box center [1026, 61] width 292 height 23
paste input "56626982"
type input "56626982"
click at [1151, 56] on button "submit" at bounding box center [1156, 63] width 10 height 14
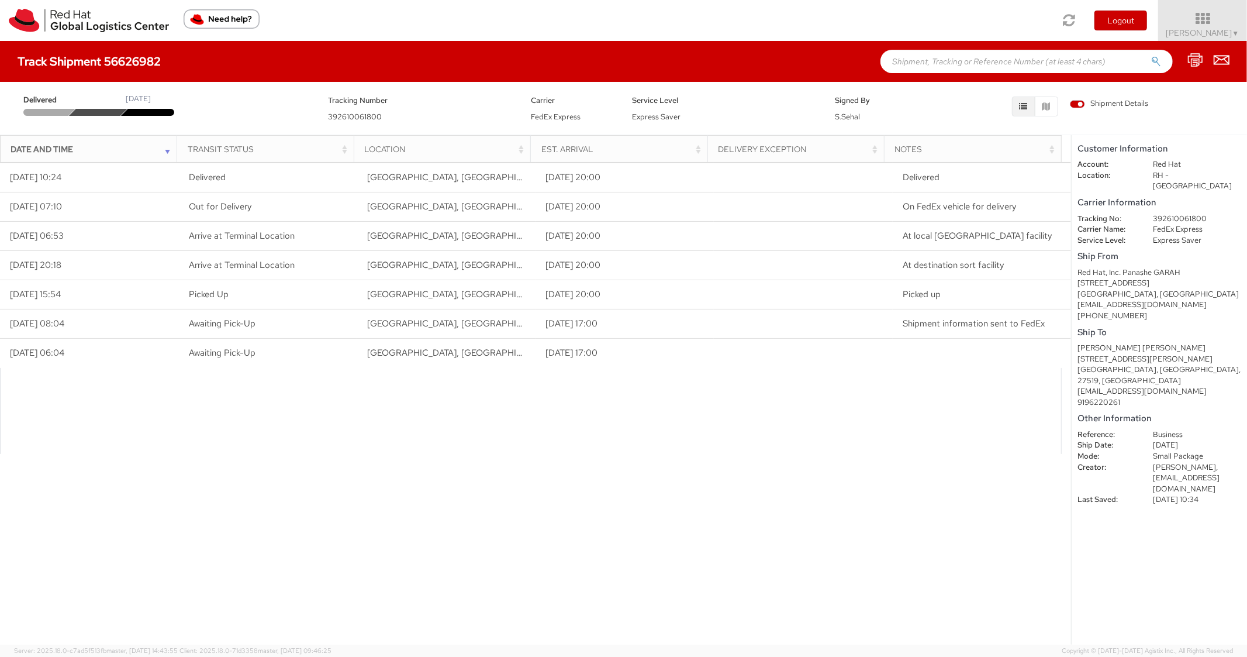
click at [939, 61] on input "text" at bounding box center [1026, 61] width 292 height 23
paste input "56627017"
type input "56627017"
click at [1151, 56] on button "submit" at bounding box center [1156, 63] width 10 height 14
click at [959, 46] on div "Track Shipment 56627017" at bounding box center [623, 61] width 1247 height 41
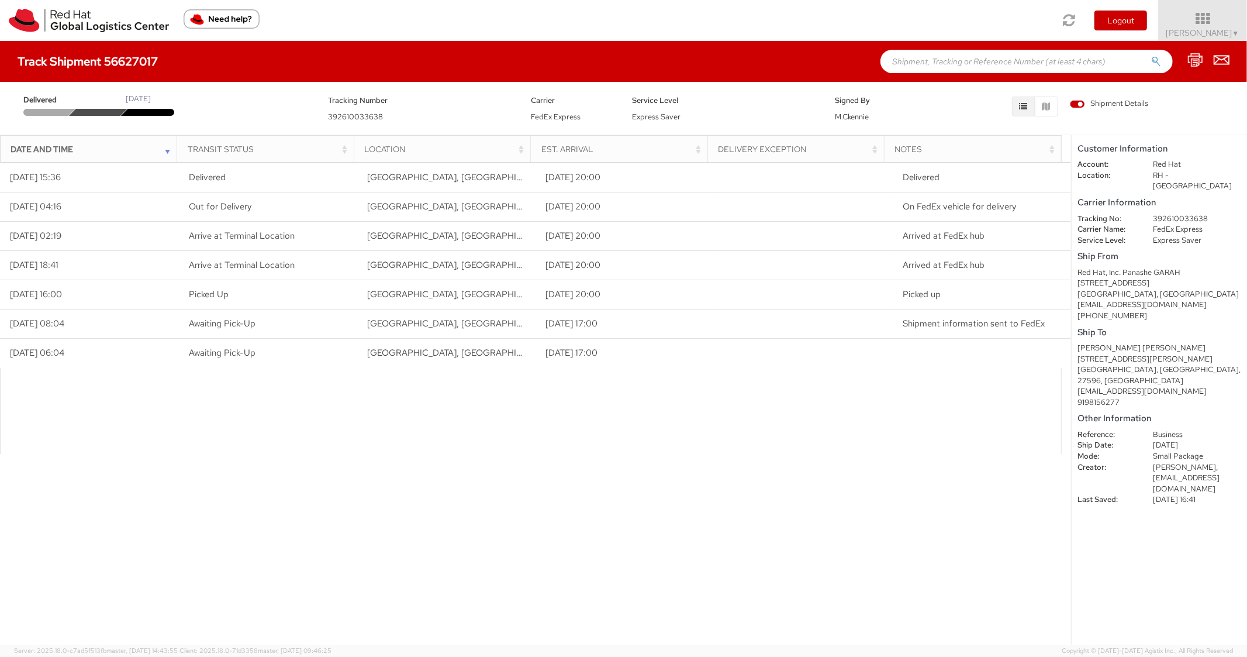
click at [951, 58] on input "text" at bounding box center [1026, 61] width 292 height 23
paste input "56627039"
type input "56627039"
click at [1151, 56] on button "submit" at bounding box center [1156, 63] width 10 height 14
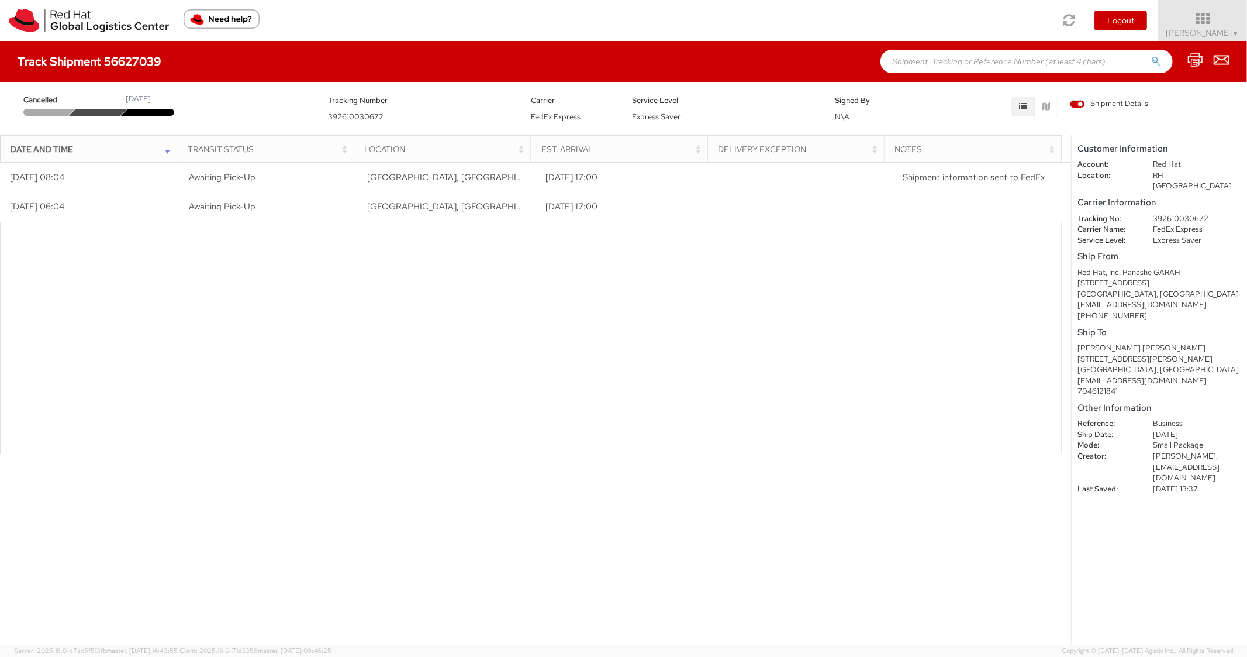
click at [987, 74] on div "Track Shipment 56627039" at bounding box center [623, 61] width 1247 height 41
click at [992, 58] on input "text" at bounding box center [1026, 61] width 292 height 23
paste input "56648196"
type input "56648196"
click at [1151, 56] on button "submit" at bounding box center [1156, 63] width 10 height 14
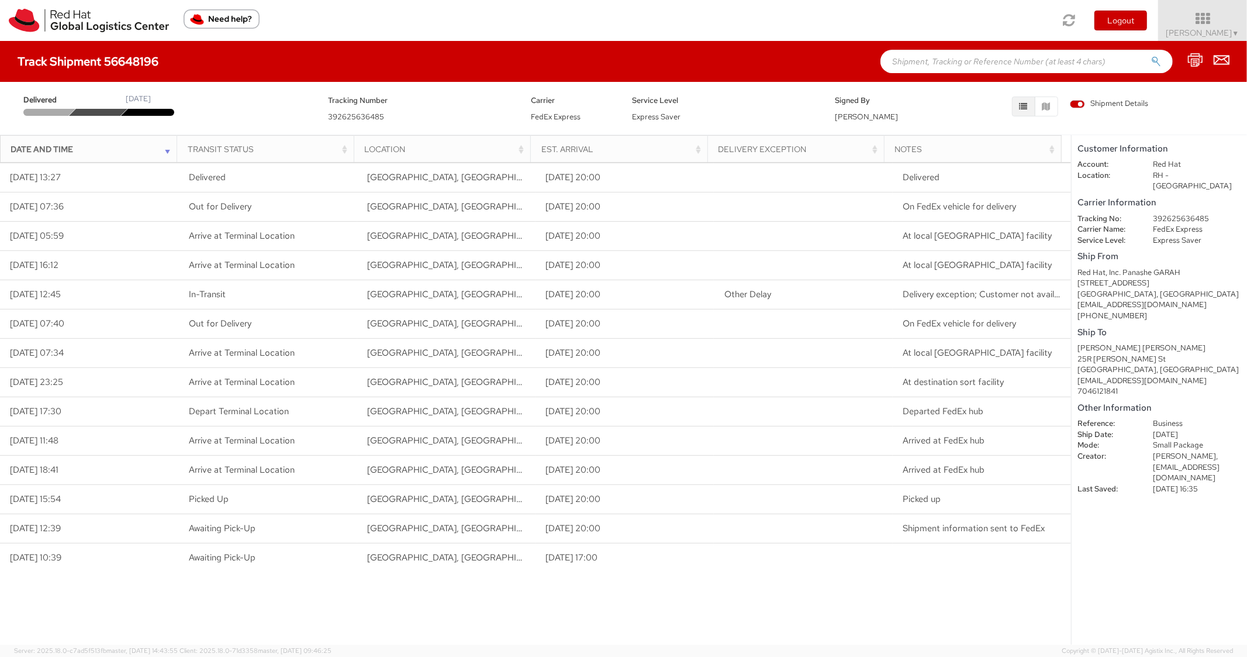
paste input "56627048"
click at [943, 57] on input "56627048" at bounding box center [1026, 61] width 292 height 23
type input "56627048"
click at [1151, 56] on button "submit" at bounding box center [1156, 63] width 10 height 14
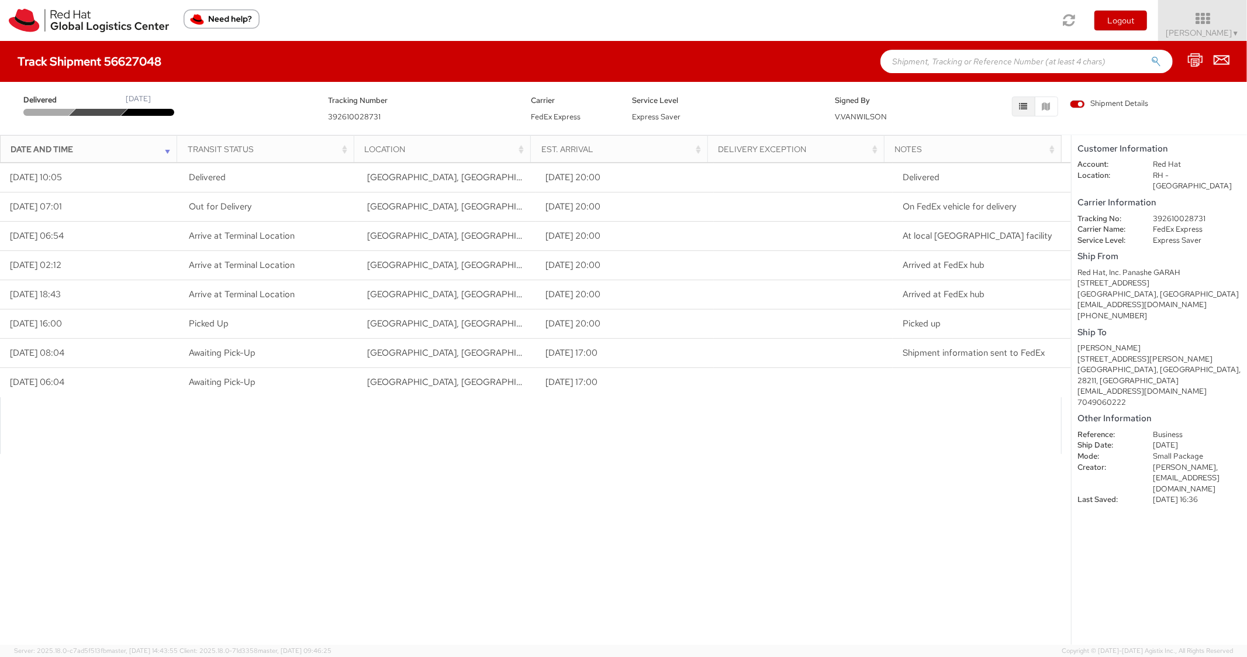
click at [1005, 62] on input "text" at bounding box center [1026, 61] width 292 height 23
paste input "56627073"
type input "56627073"
click at [1151, 56] on button "submit" at bounding box center [1156, 63] width 10 height 14
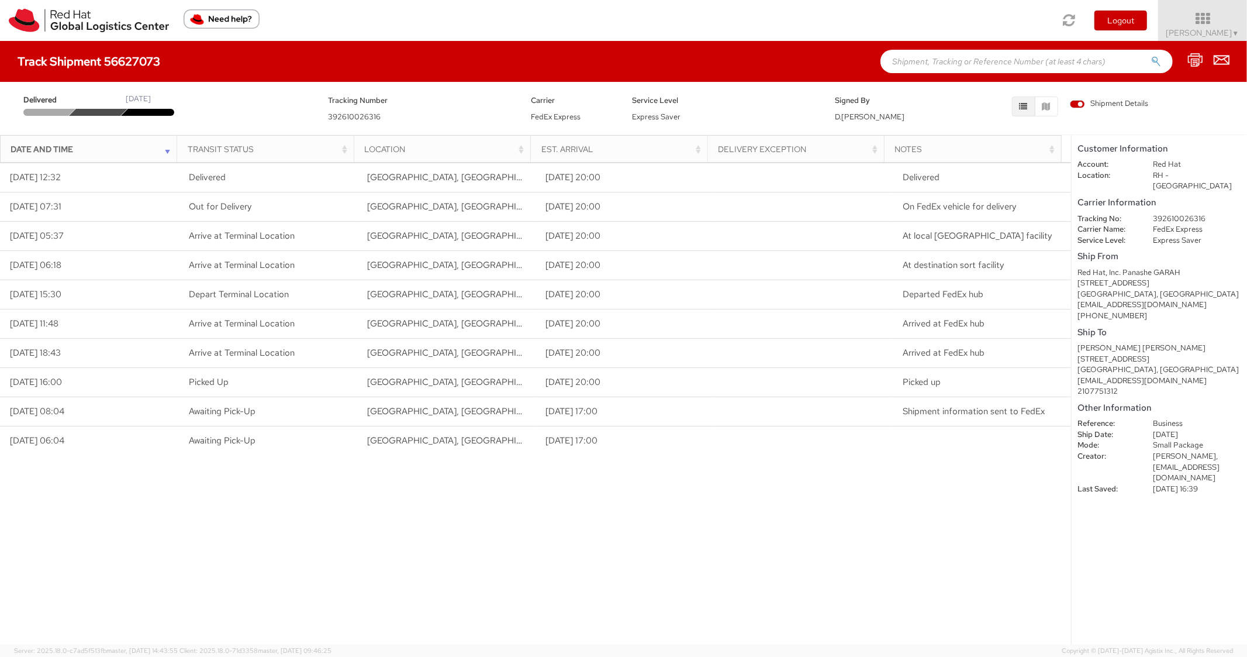
click at [990, 43] on div "Track Shipment 56627073" at bounding box center [623, 61] width 1247 height 41
click at [982, 54] on input "text" at bounding box center [1026, 61] width 292 height 23
paste input "56627092"
type input "56627092"
click at [1151, 56] on button "submit" at bounding box center [1156, 63] width 10 height 14
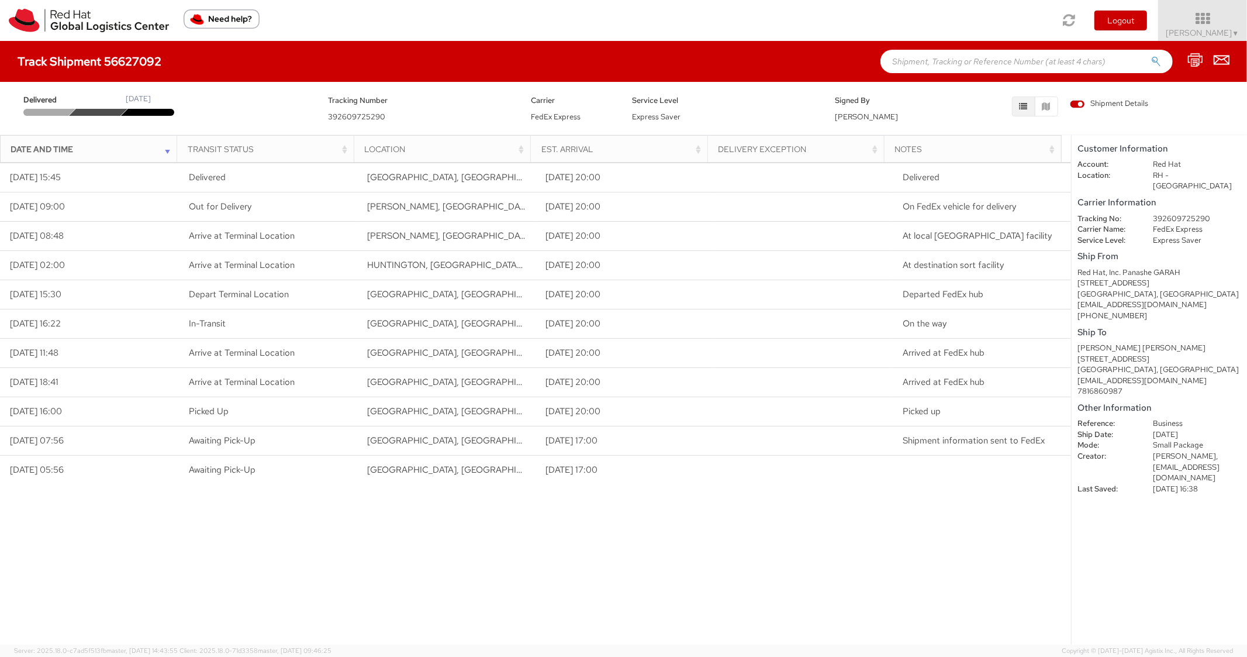
click at [938, 54] on div "Track Shipment 56627092" at bounding box center [623, 61] width 1247 height 41
click at [937, 53] on input "text" at bounding box center [1026, 61] width 292 height 23
paste input "56627271"
type input "56627271"
click at [1151, 56] on button "submit" at bounding box center [1156, 63] width 10 height 14
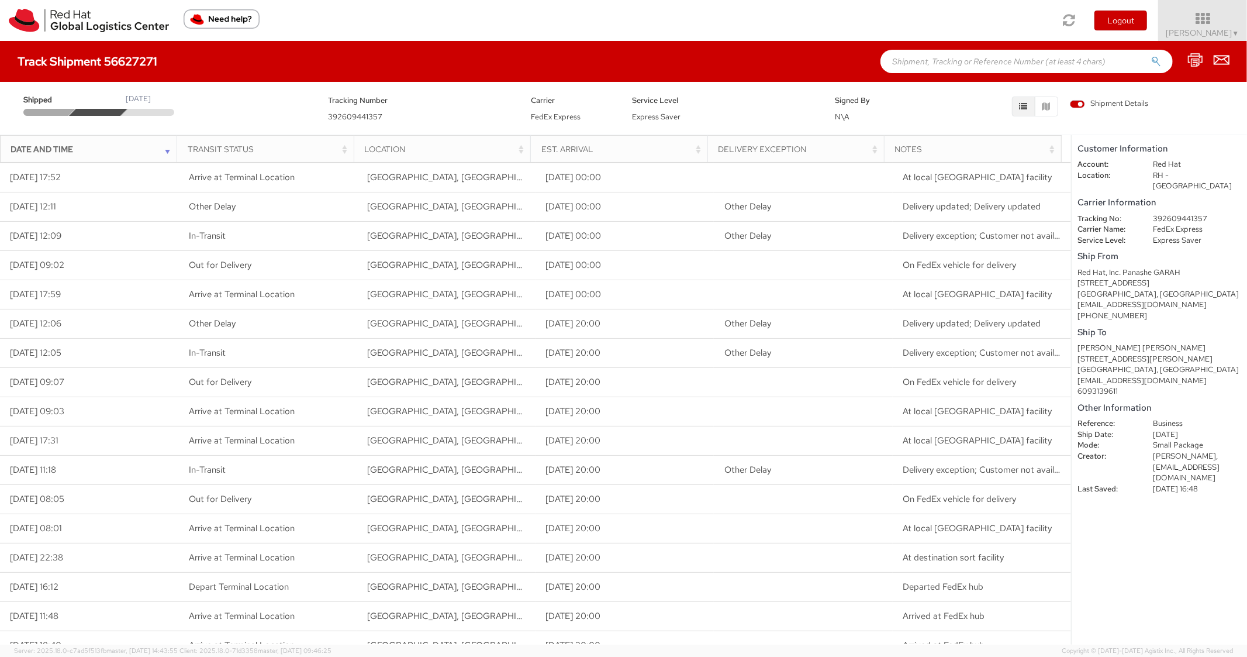
click at [1182, 213] on dd "392609441357" at bounding box center [1197, 218] width 106 height 11
copy dd "392609441357"
click at [952, 60] on input "text" at bounding box center [1026, 61] width 292 height 23
paste input "56627120"
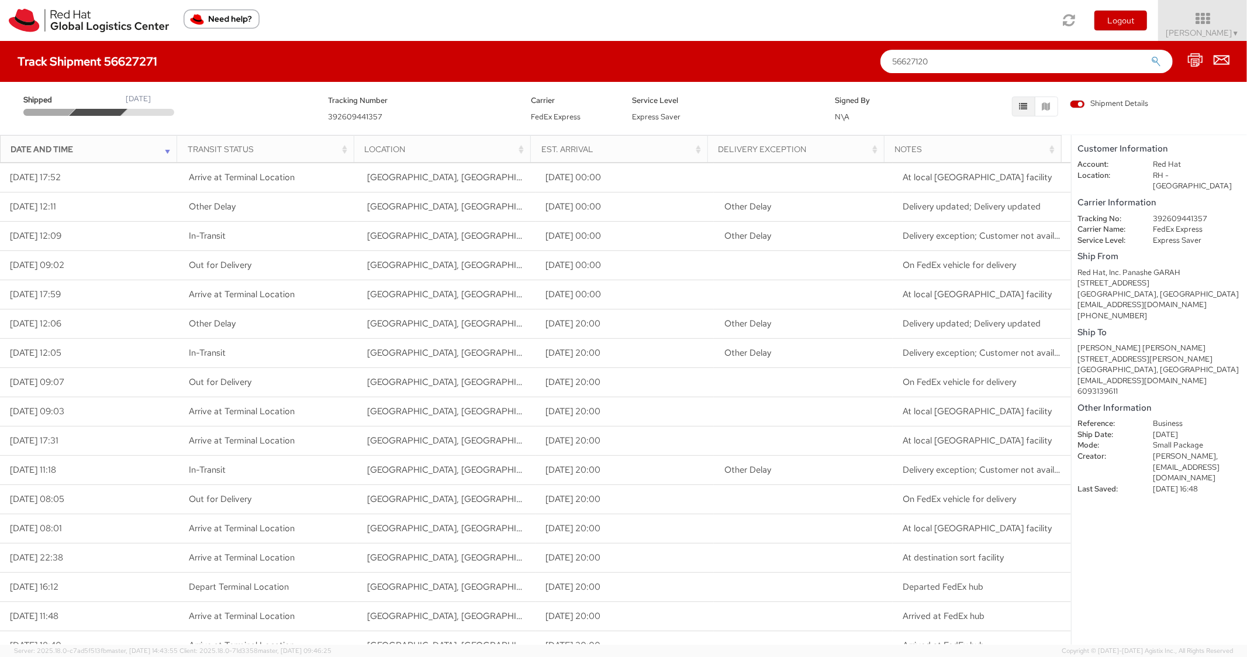
type input "56627120"
click at [1151, 56] on button "submit" at bounding box center [1156, 63] width 10 height 14
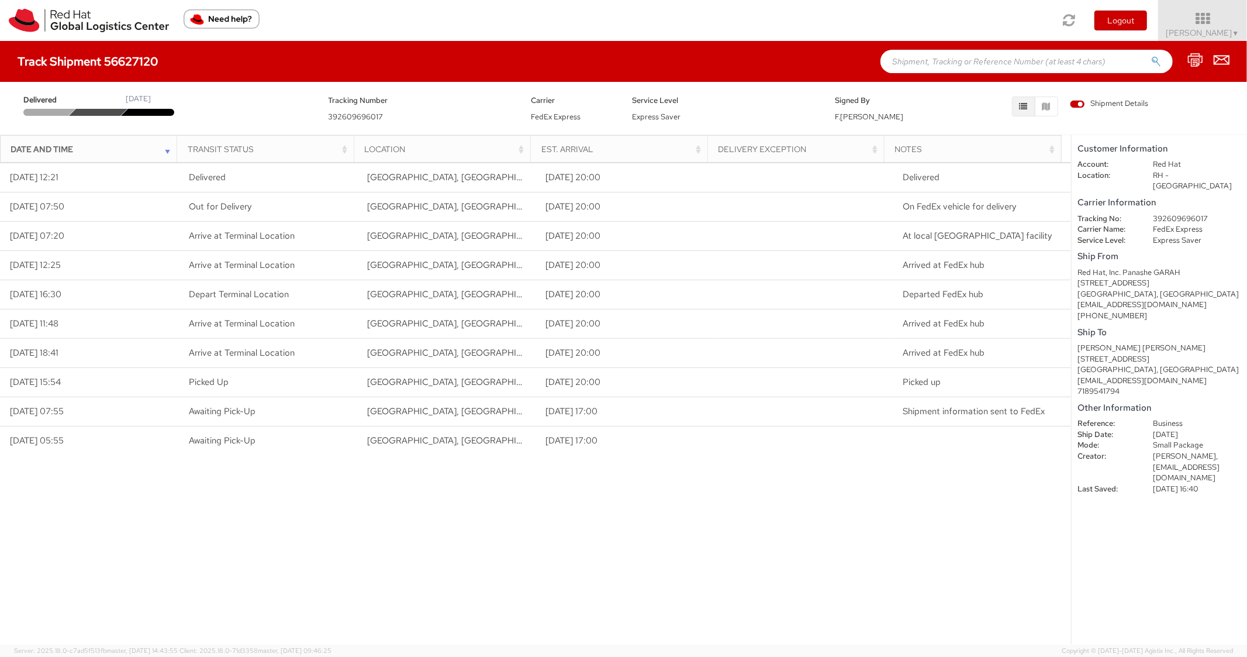
drag, startPoint x: 886, startPoint y: 64, endPoint x: 898, endPoint y: 60, distance: 12.4
click at [896, 61] on input "text" at bounding box center [1026, 61] width 292 height 23
paste input "56627156"
type input "56627156"
click at [1151, 56] on button "submit" at bounding box center [1156, 63] width 10 height 14
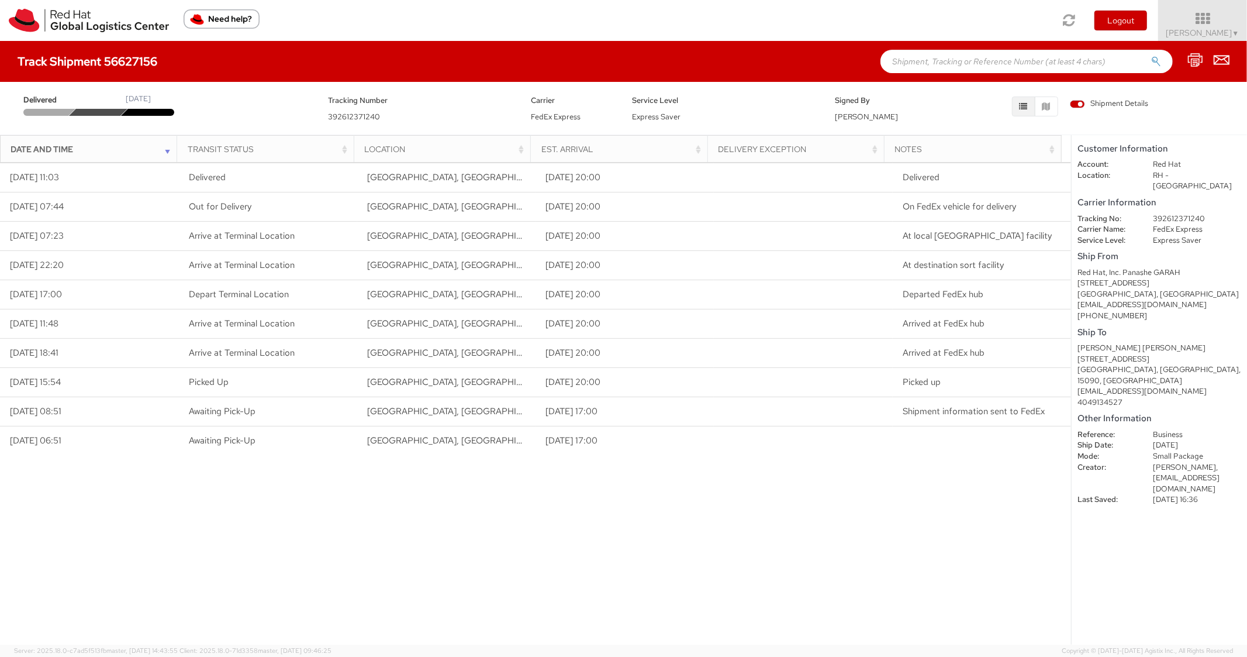
drag, startPoint x: 925, startPoint y: 66, endPoint x: 918, endPoint y: 56, distance: 12.3
click at [924, 64] on input "text" at bounding box center [1026, 61] width 292 height 23
paste input "56627178"
type input "56627178"
click at [1151, 56] on button "submit" at bounding box center [1156, 63] width 10 height 14
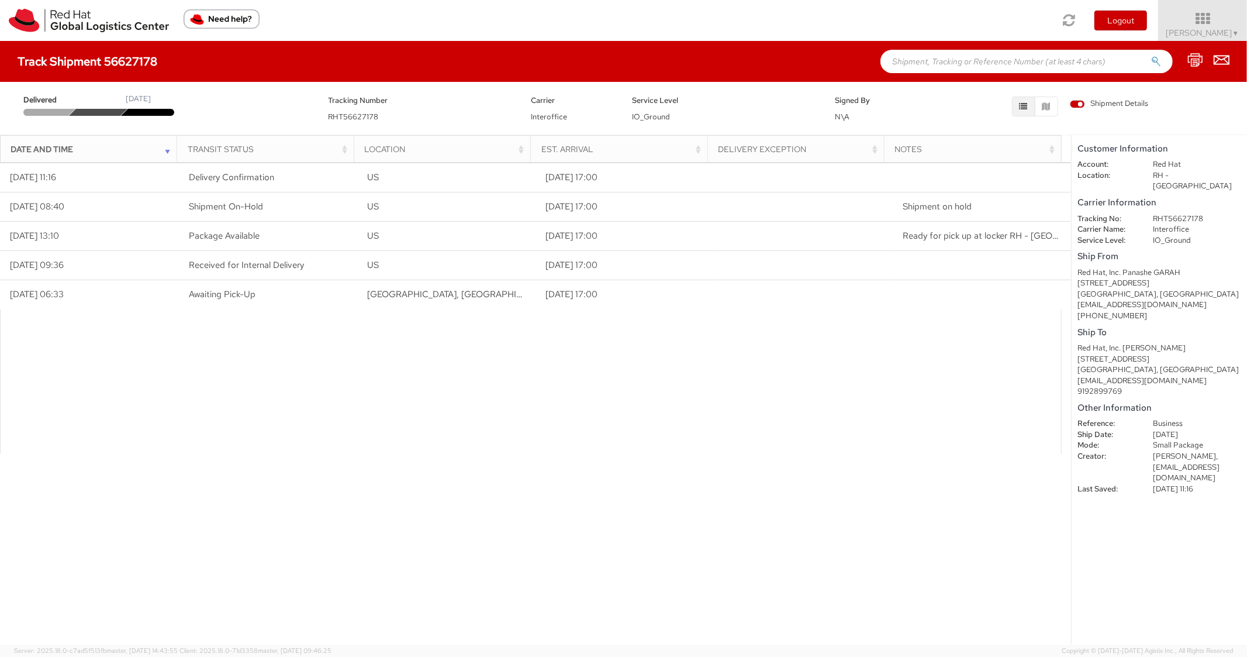
click at [954, 54] on input "text" at bounding box center [1026, 61] width 292 height 23
paste input "56627196"
type input "56627196"
click at [1151, 56] on button "submit" at bounding box center [1156, 63] width 10 height 14
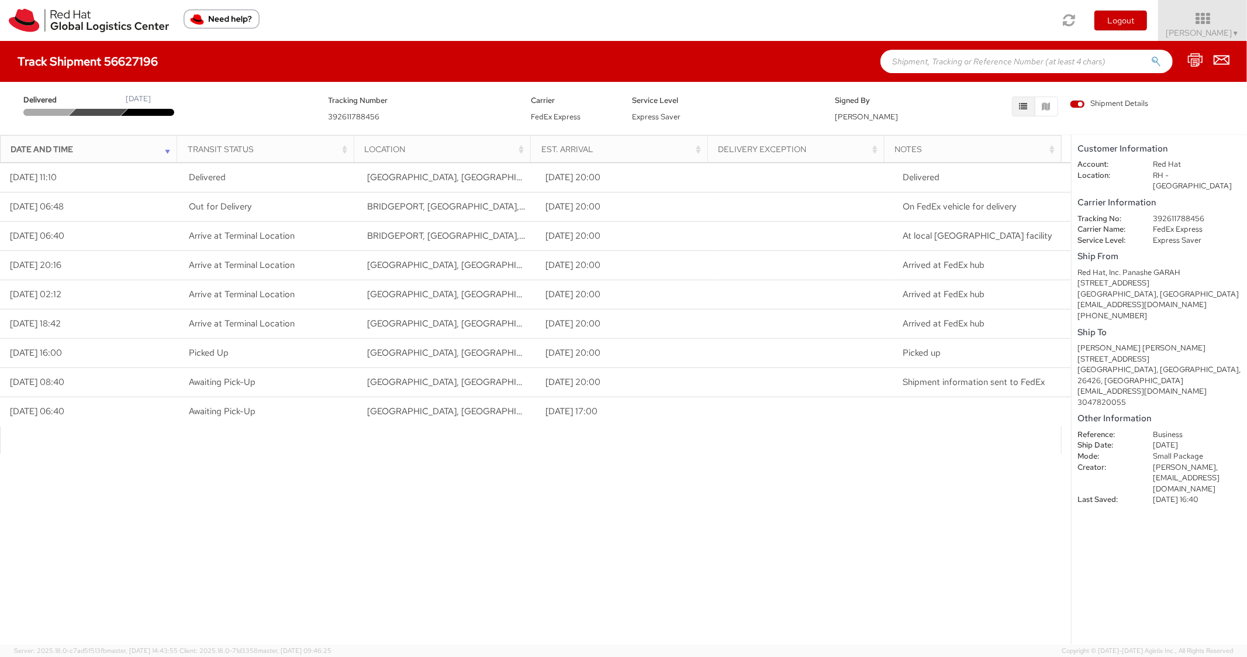
click at [944, 56] on input "text" at bounding box center [1026, 61] width 292 height 23
paste input "56649012"
click at [1150, 59] on input "56649012" at bounding box center [1026, 61] width 292 height 23
type input "56649012"
click at [1156, 59] on icon "submit" at bounding box center [1156, 61] width 10 height 11
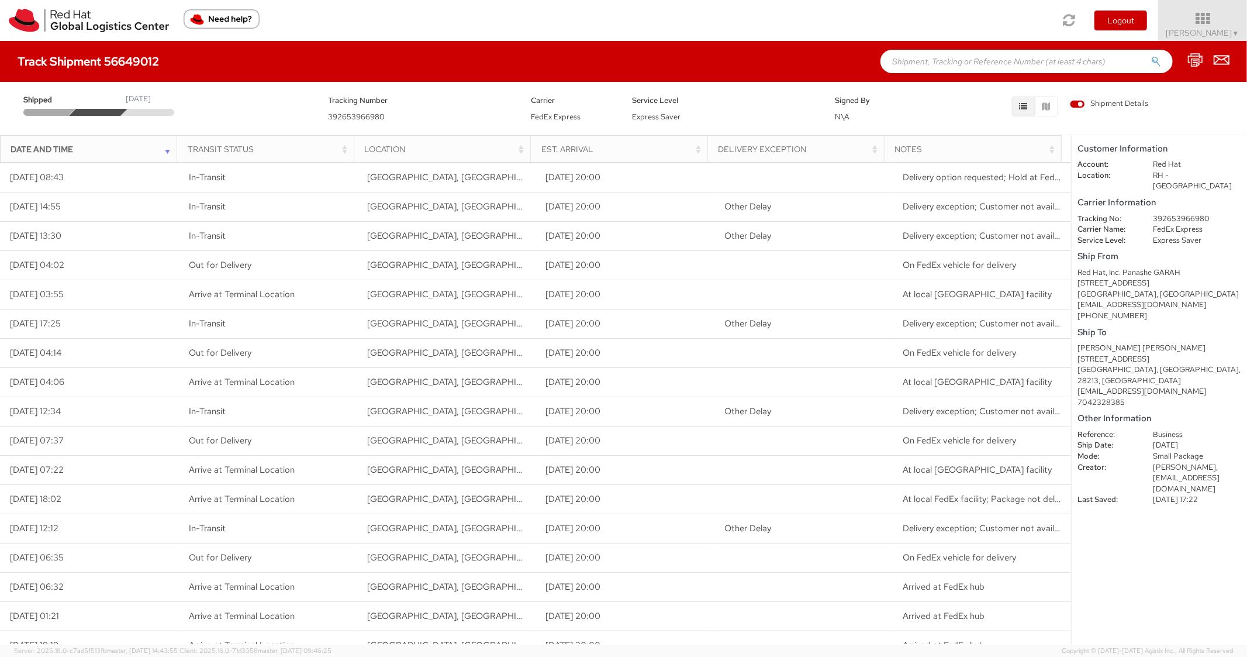
click at [1186, 213] on dd "392653966980" at bounding box center [1197, 218] width 106 height 11
copy dd "392653966980"
click at [944, 68] on input "text" at bounding box center [1026, 61] width 292 height 23
paste input "56627256"
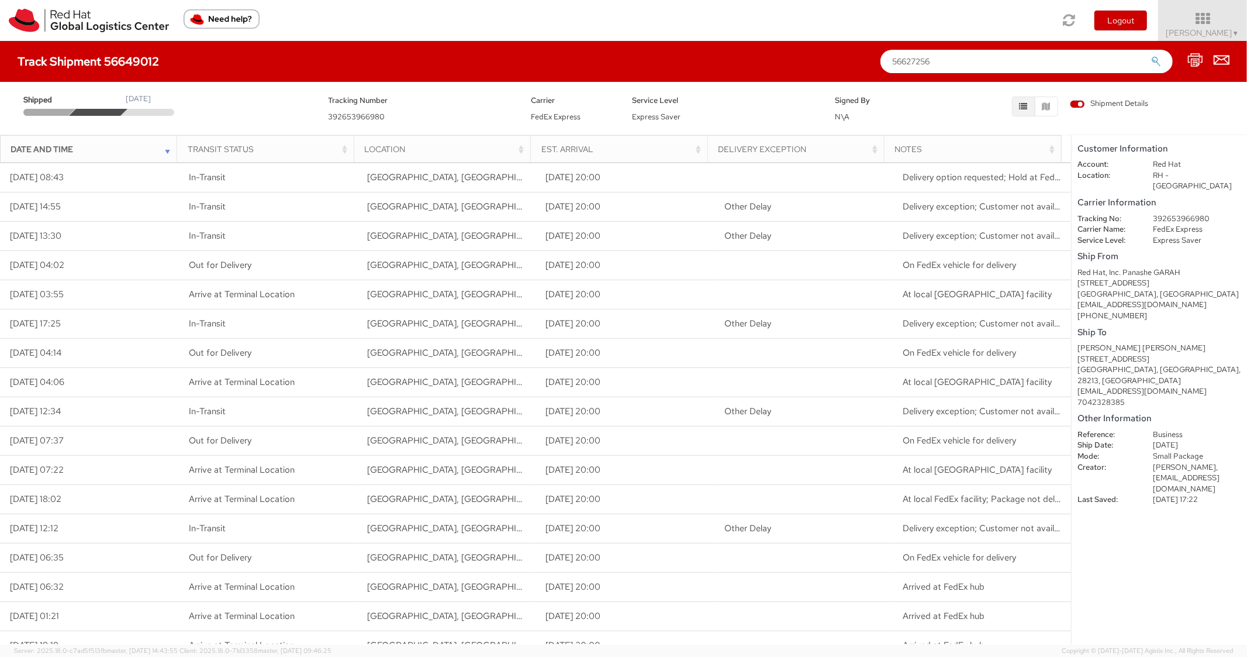
type input "56627256"
click at [1151, 56] on button "submit" at bounding box center [1156, 63] width 10 height 14
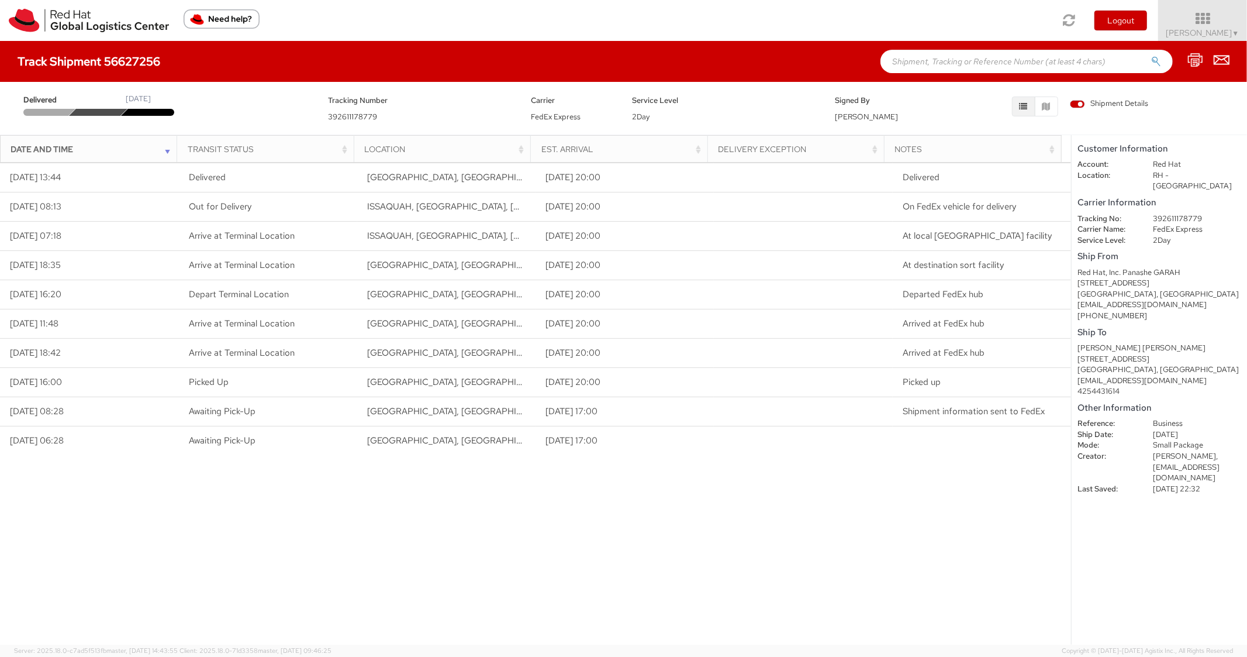
click at [919, 64] on input "text" at bounding box center [1026, 61] width 292 height 23
paste input "56649037"
type input "56649037"
click at [1151, 56] on button "submit" at bounding box center [1156, 63] width 10 height 14
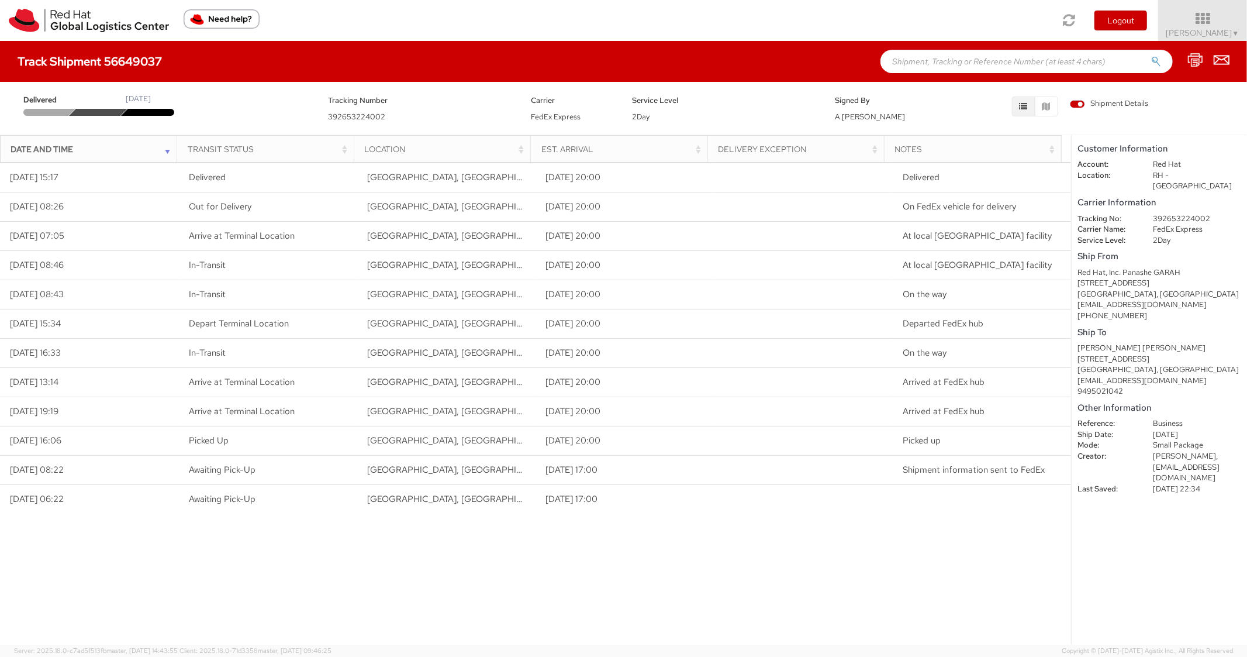
click at [918, 66] on input "text" at bounding box center [1026, 61] width 292 height 23
paste input "56649088"
type input "56649088"
click at [1151, 56] on button "submit" at bounding box center [1156, 63] width 10 height 14
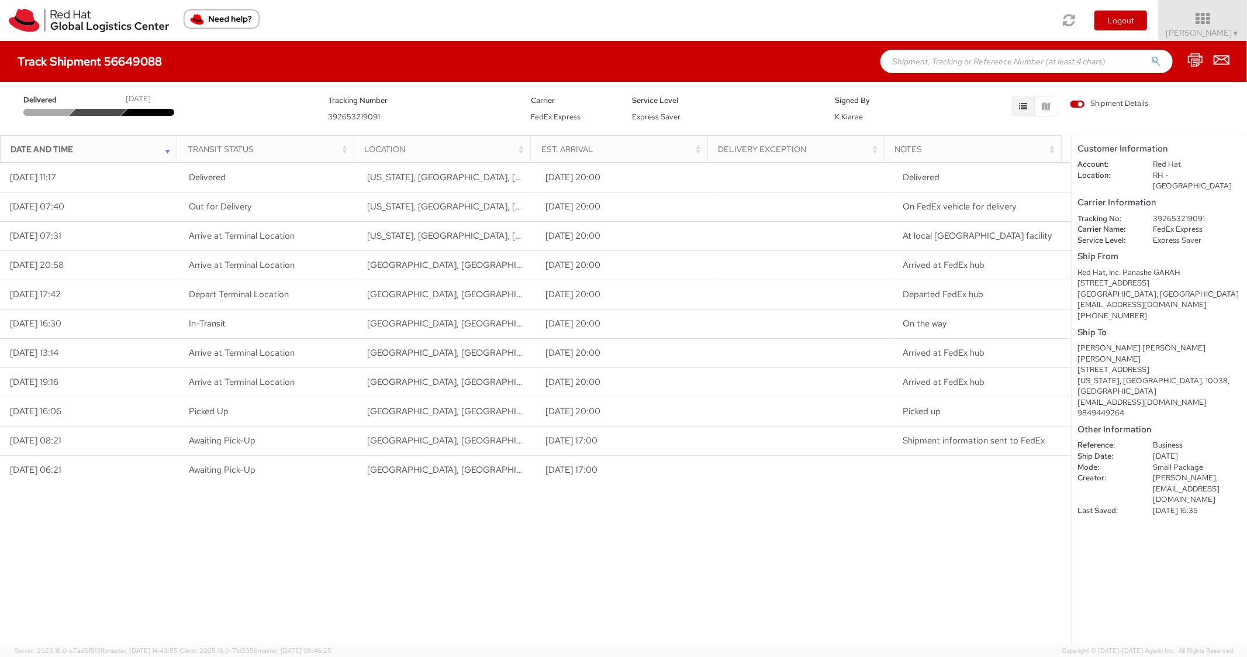
click at [916, 51] on input "text" at bounding box center [1026, 61] width 292 height 23
paste input "56627220"
type input "56627220"
click at [1151, 56] on button "submit" at bounding box center [1156, 63] width 10 height 14
click at [936, 62] on input "text" at bounding box center [1026, 61] width 292 height 23
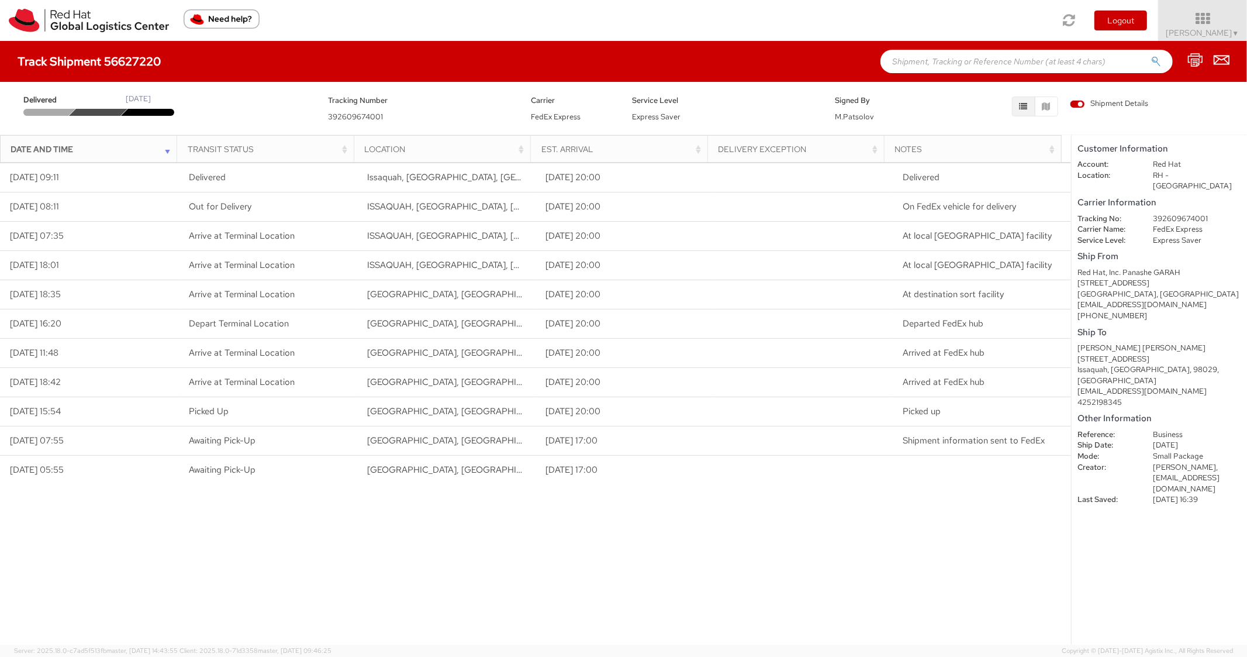
paste input "56649195"
type input "56649195"
click at [1151, 56] on button "submit" at bounding box center [1156, 63] width 10 height 14
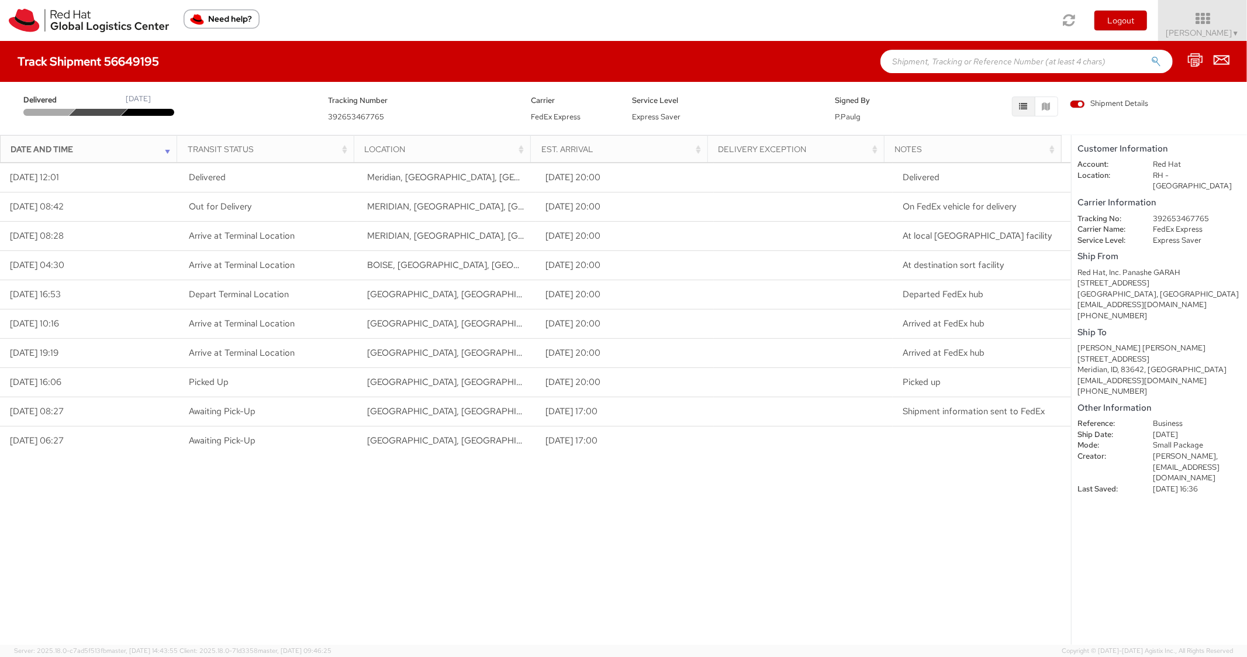
click at [958, 61] on input "text" at bounding box center [1026, 61] width 292 height 23
paste input "56649108"
type input "56649108"
click at [1161, 64] on icon "submit" at bounding box center [1156, 61] width 10 height 11
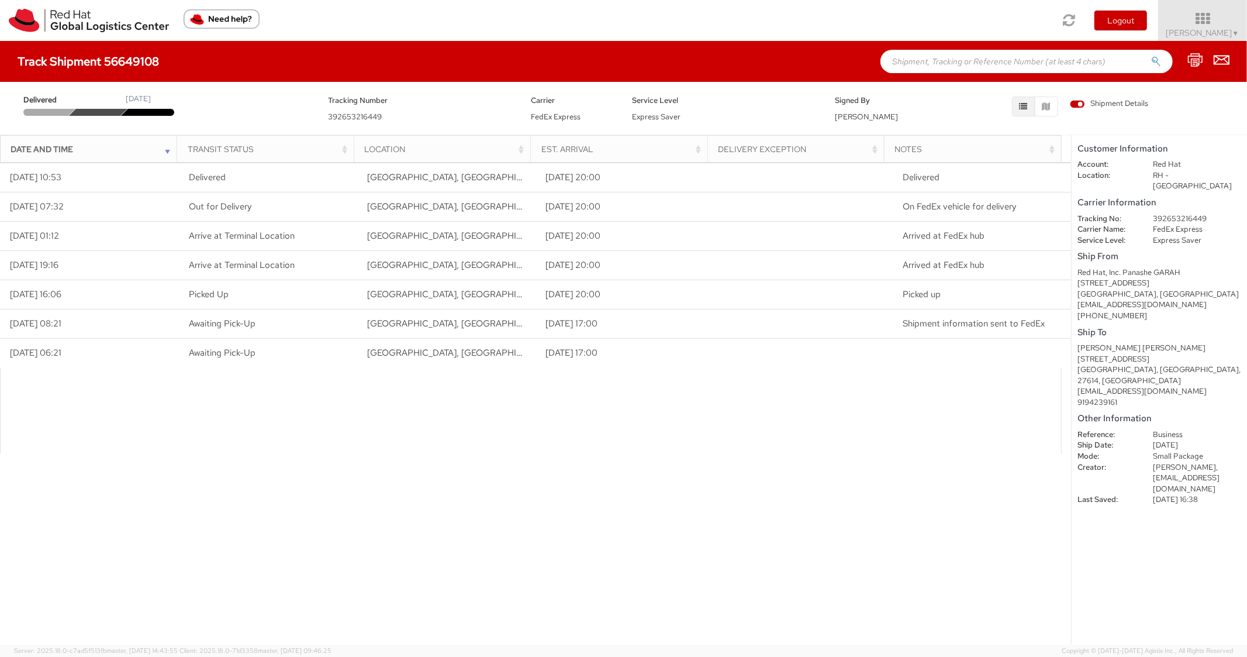
click at [931, 65] on input "text" at bounding box center [1026, 61] width 292 height 23
paste input "56627313"
type input "56627313"
click at [1151, 56] on button "submit" at bounding box center [1156, 63] width 10 height 14
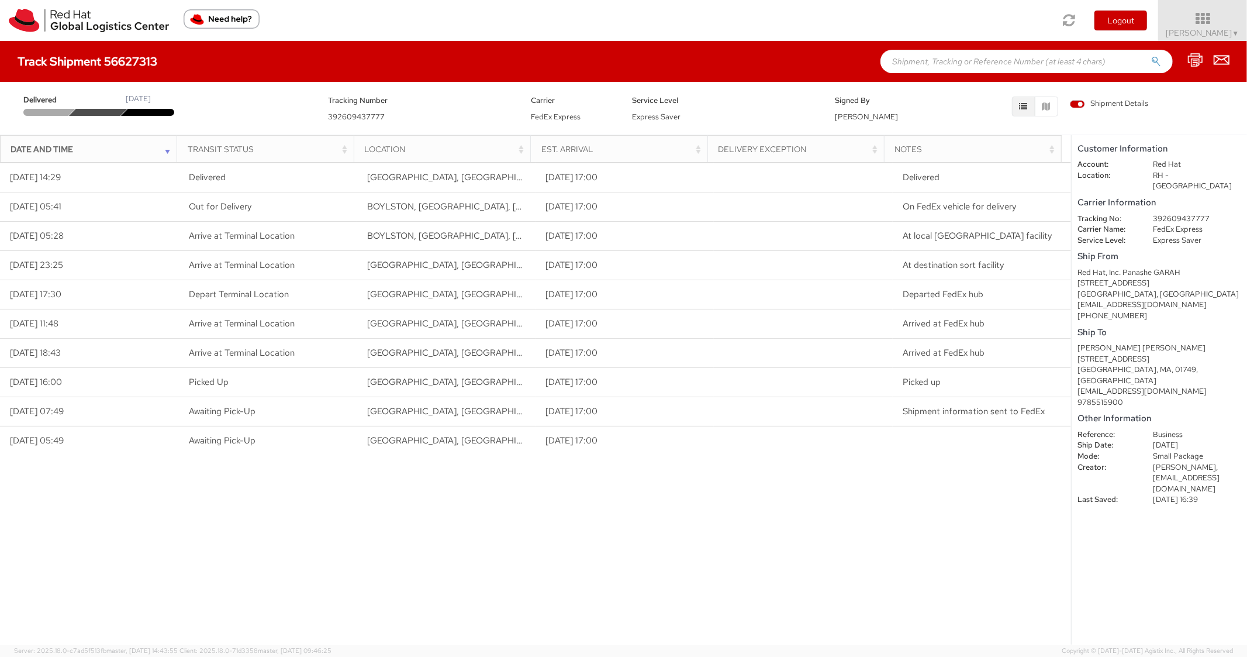
click at [910, 57] on input "text" at bounding box center [1026, 61] width 292 height 23
paste input "56649210"
type input "56649210"
click at [1151, 56] on button "submit" at bounding box center [1156, 63] width 10 height 14
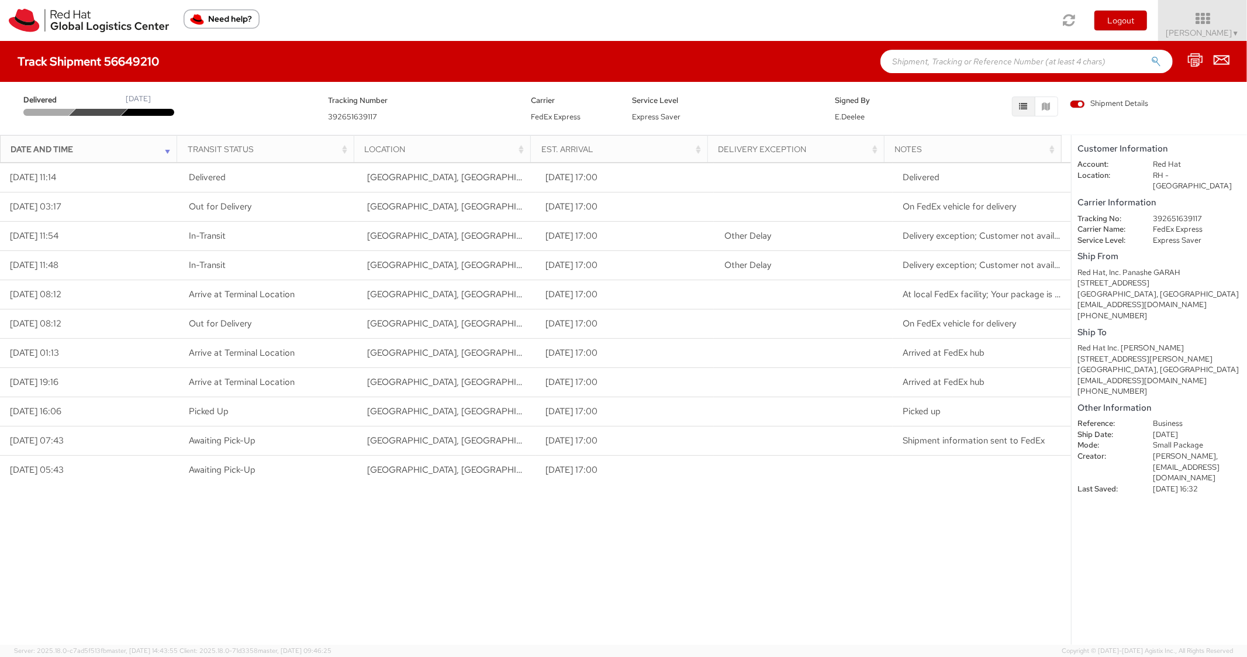
click at [958, 63] on input "text" at bounding box center [1026, 61] width 292 height 23
paste input "56627347"
type input "56627347"
click at [1151, 56] on button "submit" at bounding box center [1156, 63] width 10 height 14
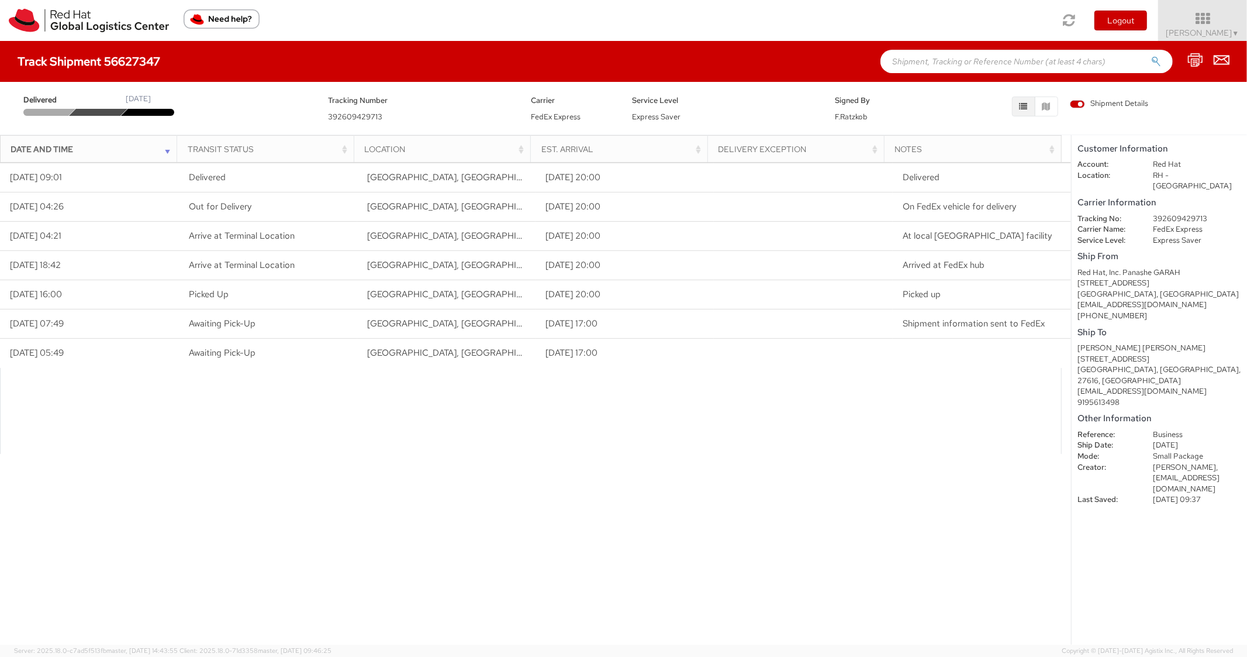
drag, startPoint x: 1002, startPoint y: 58, endPoint x: 985, endPoint y: 47, distance: 20.8
click at [999, 57] on input "text" at bounding box center [1026, 61] width 292 height 23
paste input "56649230"
type input "56649230"
click at [1151, 56] on button "submit" at bounding box center [1156, 63] width 10 height 14
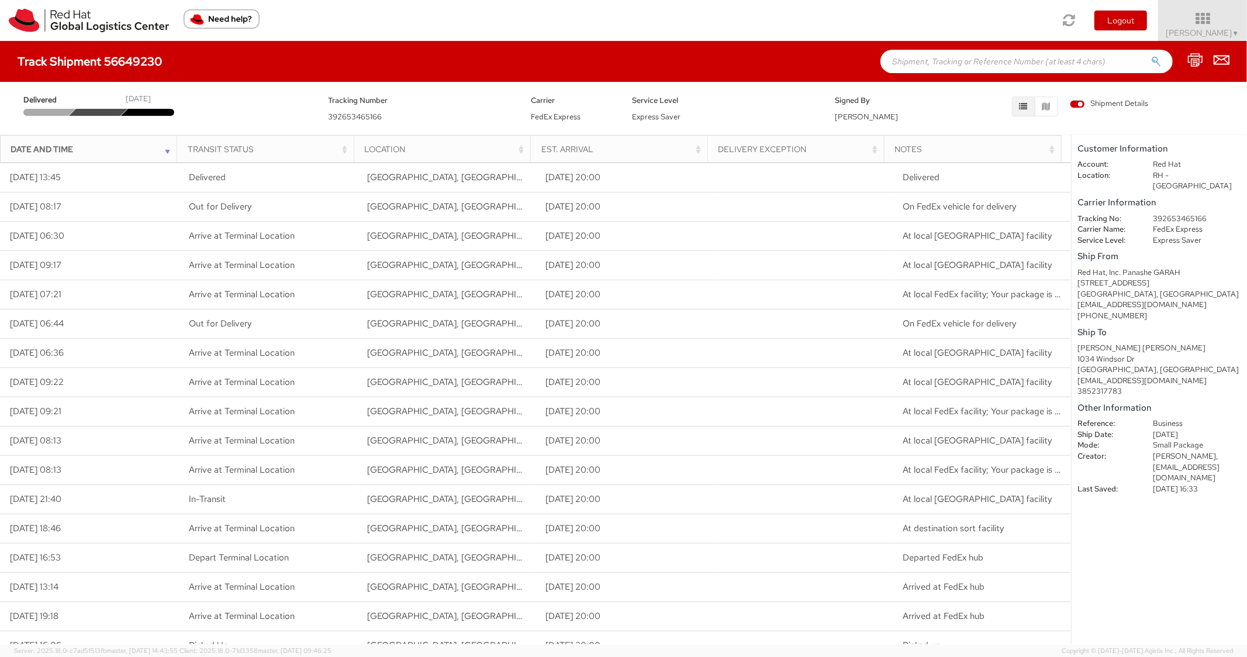
click at [1000, 58] on input "text" at bounding box center [1026, 61] width 292 height 23
paste input "56649116"
type input "56649116"
click at [1151, 56] on button "submit" at bounding box center [1156, 63] width 10 height 14
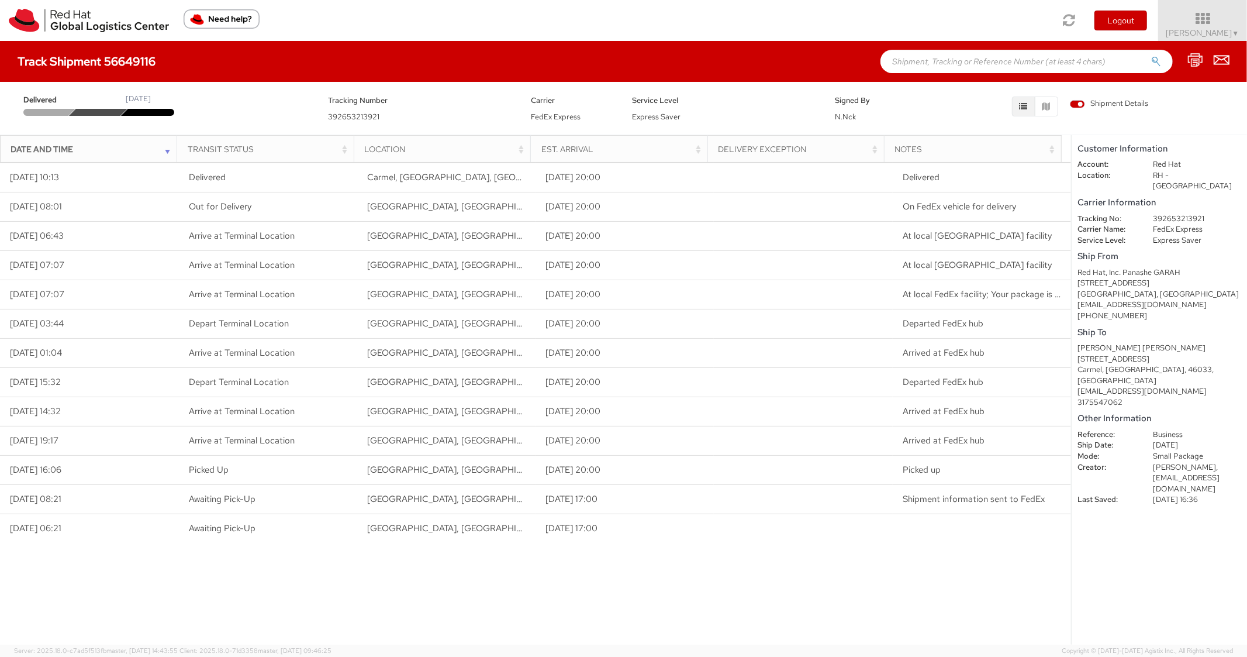
click at [963, 70] on input "text" at bounding box center [1026, 61] width 292 height 23
paste input "56648861"
type input "56648861"
click at [1151, 56] on button "submit" at bounding box center [1156, 63] width 10 height 14
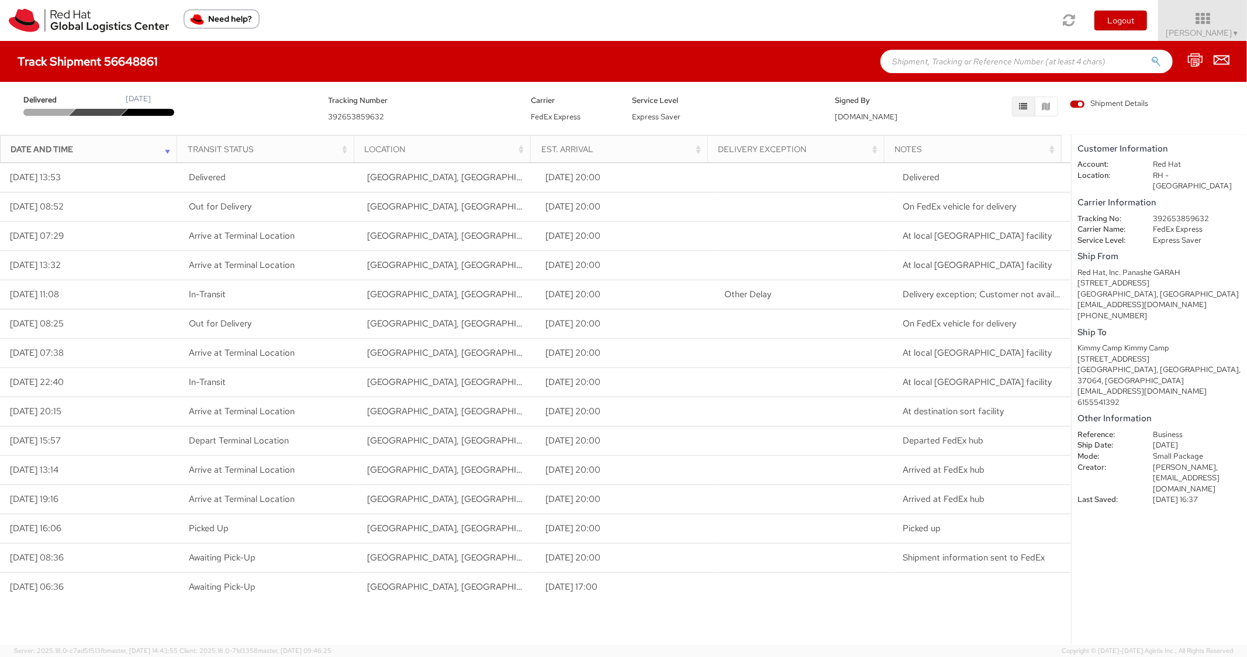
click at [959, 59] on input "text" at bounding box center [1026, 61] width 292 height 23
paste input "56648870"
type input "56648870"
click at [1151, 56] on button "submit" at bounding box center [1156, 63] width 10 height 14
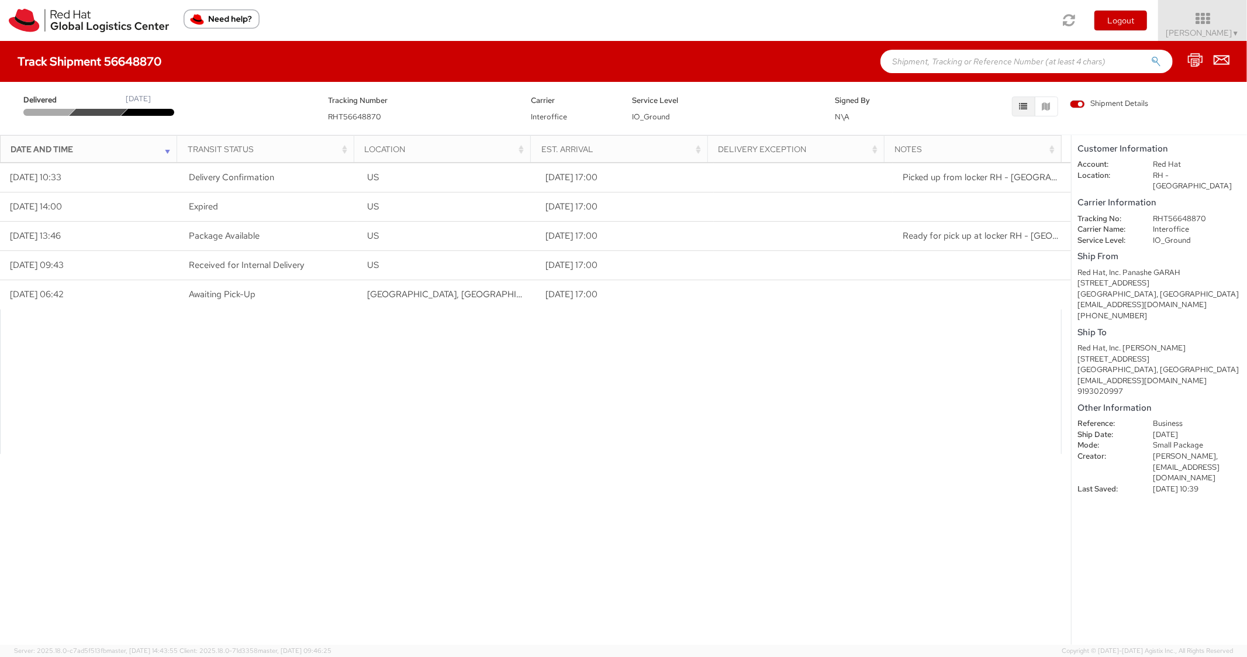
click at [965, 77] on div "Track Shipment 56648870" at bounding box center [623, 61] width 1247 height 41
click at [969, 63] on input "text" at bounding box center [1026, 61] width 292 height 23
paste input "56649139"
type input "56649139"
click at [1151, 56] on button "submit" at bounding box center [1156, 63] width 10 height 14
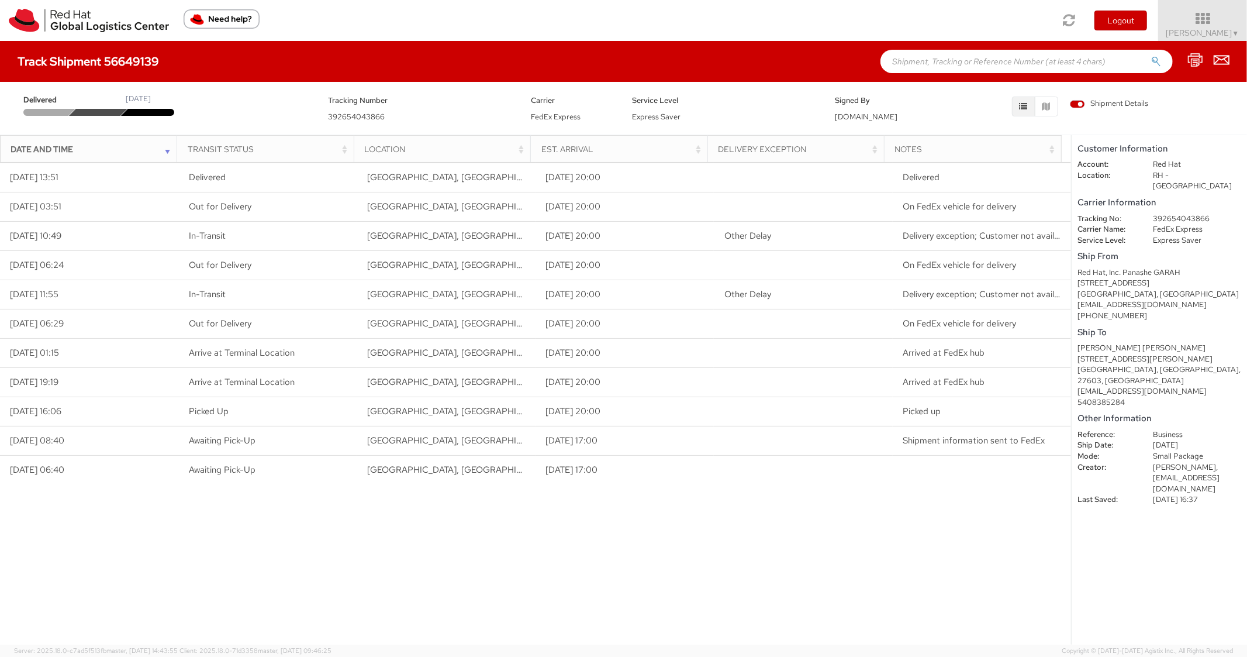
click at [926, 46] on div "Track Shipment 56649139" at bounding box center [623, 61] width 1247 height 41
click at [920, 58] on input "text" at bounding box center [1026, 61] width 292 height 23
paste input "56627369"
type input "56627369"
click at [1151, 56] on button "submit" at bounding box center [1156, 63] width 10 height 14
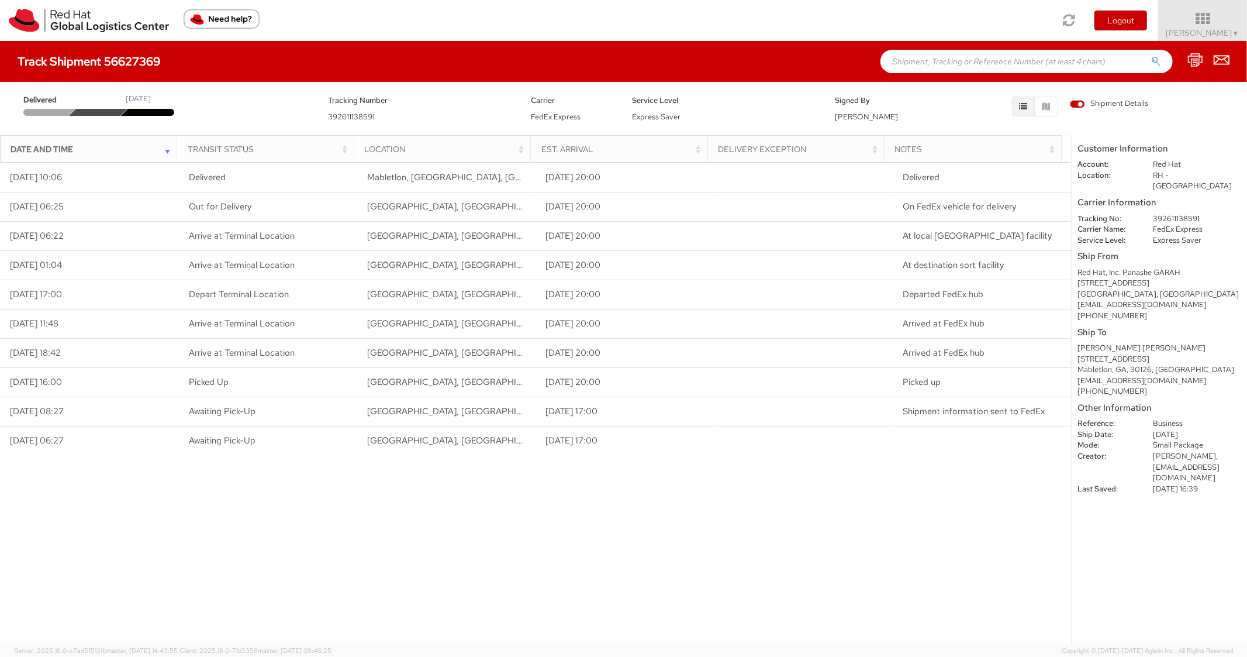
drag, startPoint x: 920, startPoint y: 56, endPoint x: 913, endPoint y: 56, distance: 7.6
click at [920, 56] on input "text" at bounding box center [1026, 61] width 292 height 23
paste input "56649146"
type input "56649146"
click at [1151, 56] on button "submit" at bounding box center [1156, 63] width 10 height 14
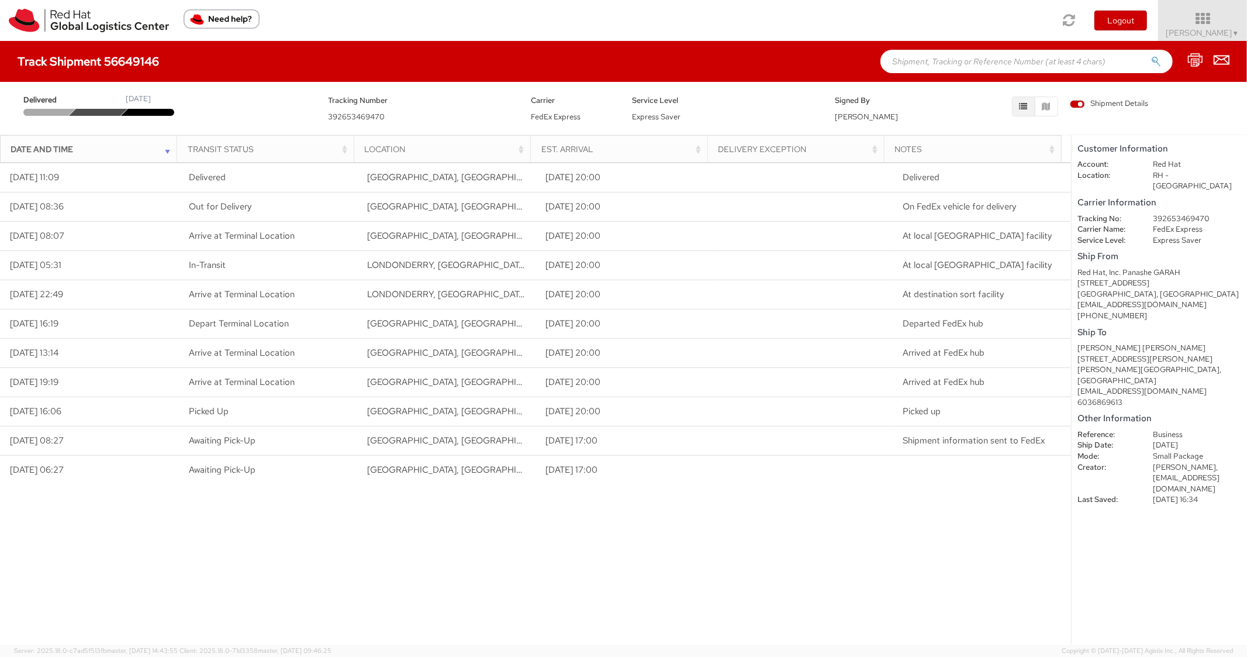
click at [910, 65] on input "text" at bounding box center [1026, 61] width 292 height 23
paste input "56648887"
type input "56648887"
click at [1151, 56] on button "submit" at bounding box center [1156, 63] width 10 height 14
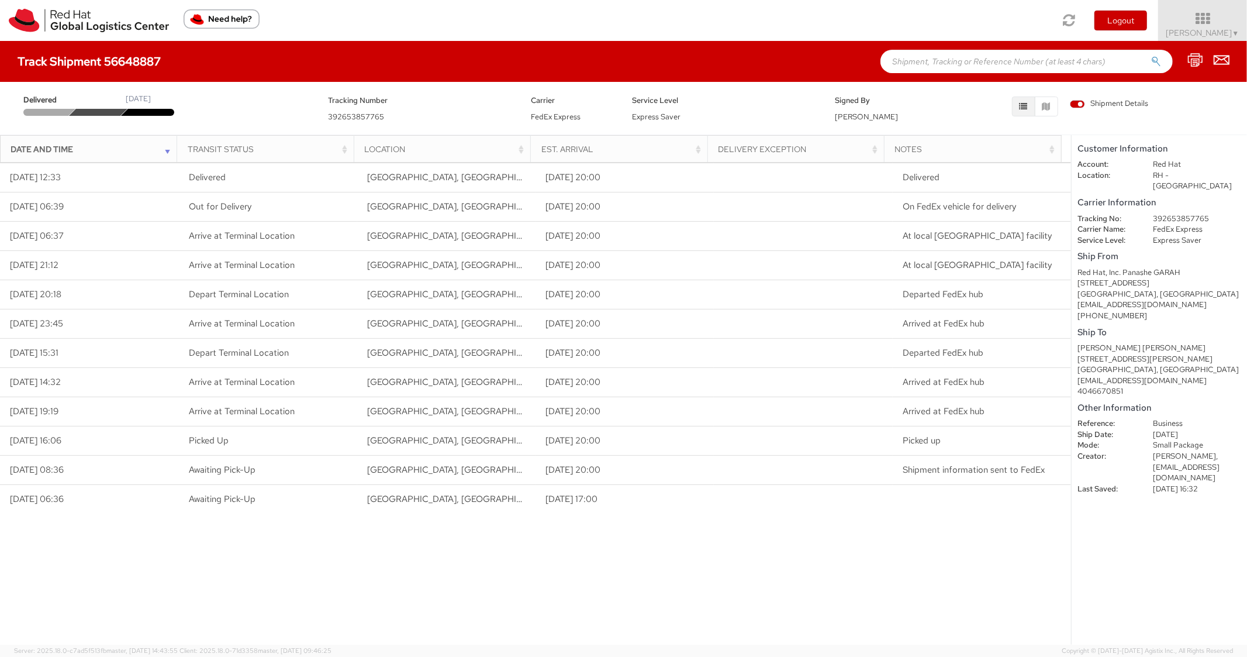
click at [932, 67] on input "text" at bounding box center [1026, 61] width 292 height 23
paste input "56649167"
type input "56649167"
click at [1151, 56] on button "submit" at bounding box center [1156, 63] width 10 height 14
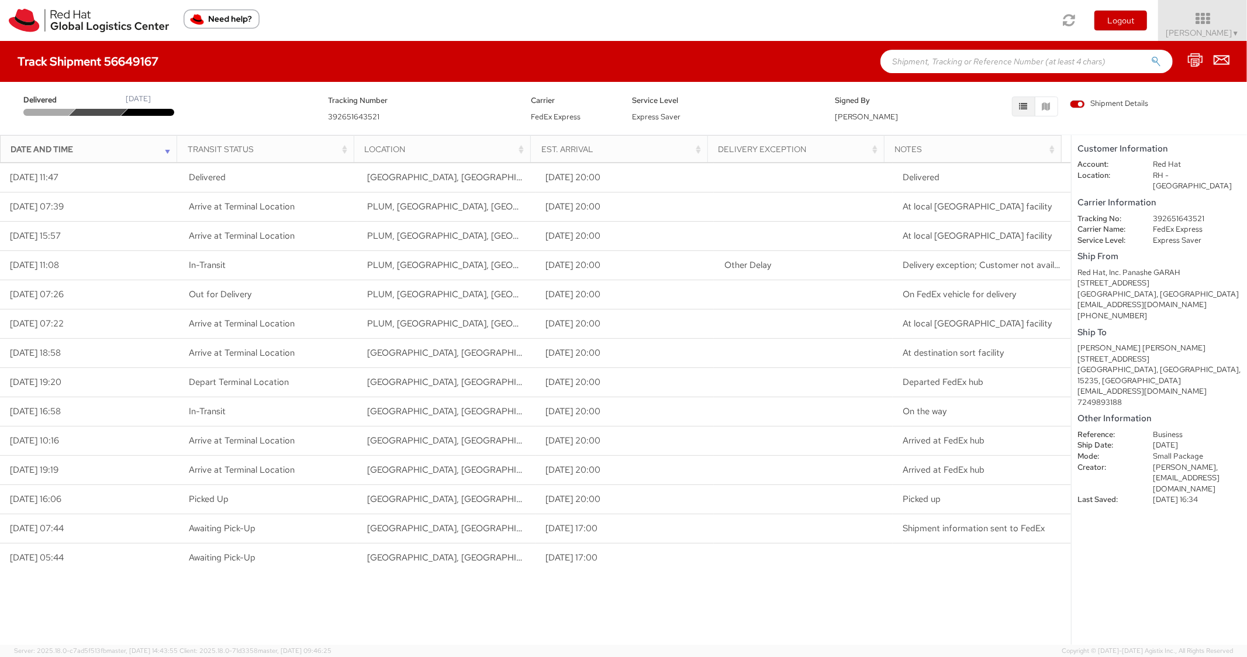
click at [961, 67] on input "text" at bounding box center [1026, 61] width 292 height 23
paste input "56720603"
type input "56720603"
click at [1151, 56] on button "submit" at bounding box center [1156, 63] width 10 height 14
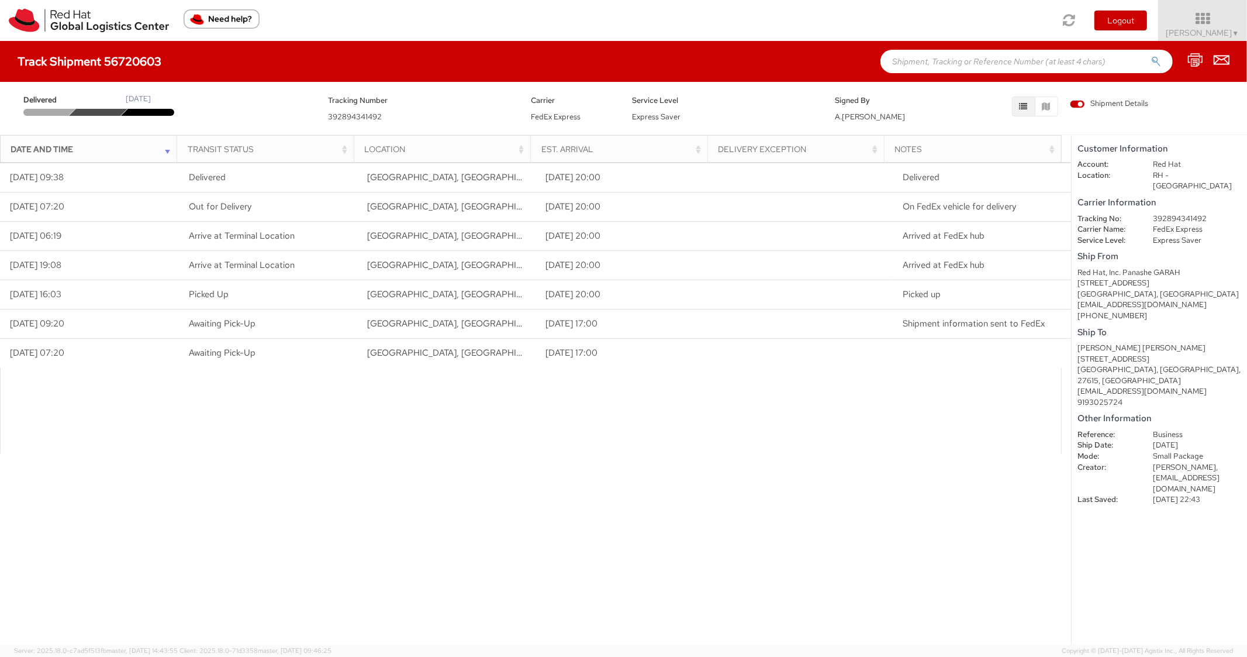
click at [981, 36] on div "Toggle navigation Logout Panashe GARAH ▼ Home Shipment Request My Shipments My …" at bounding box center [623, 20] width 1247 height 41
click at [979, 60] on input "text" at bounding box center [1026, 61] width 292 height 23
paste input "56649182"
type input "56649182"
click at [1151, 56] on button "submit" at bounding box center [1156, 63] width 10 height 14
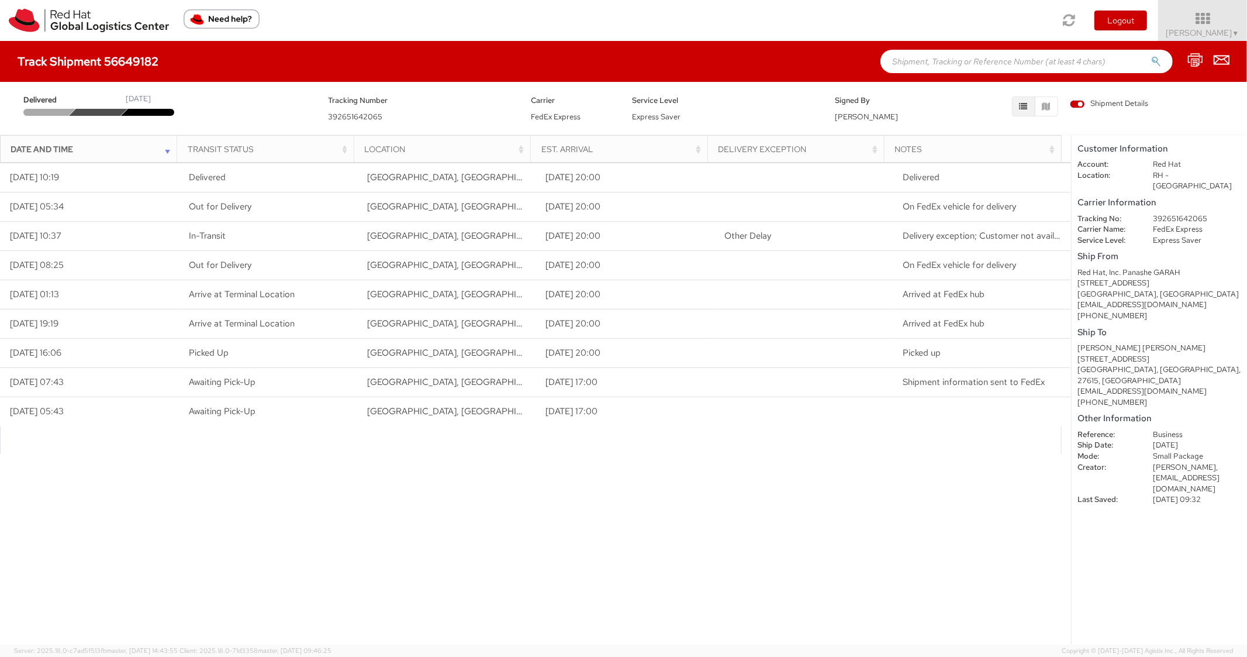
click at [980, 50] on agx-shipment-search-field at bounding box center [1026, 61] width 292 height 23
click at [980, 66] on input "text" at bounding box center [1026, 61] width 292 height 23
paste input "56720627"
type input "56720627"
click at [1151, 56] on button "submit" at bounding box center [1156, 63] width 10 height 14
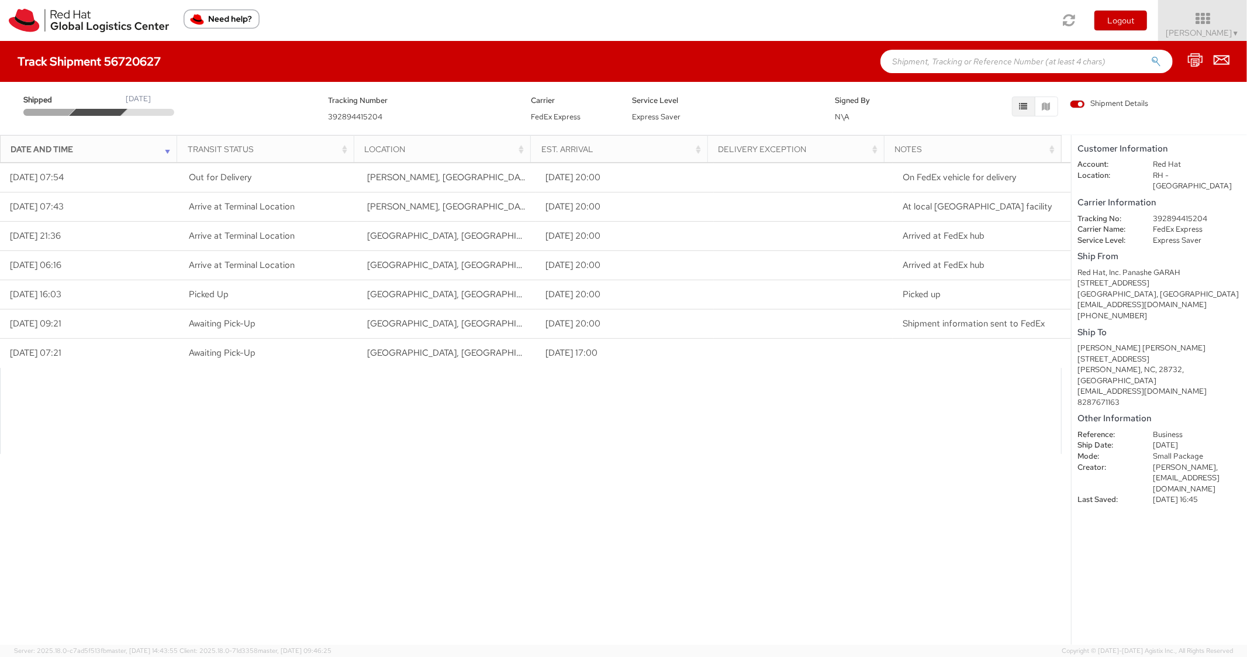
click at [962, 43] on div "Track Shipment 56720627" at bounding box center [623, 61] width 1247 height 41
click at [955, 67] on input "text" at bounding box center [1026, 61] width 292 height 23
paste input "56649252"
type input "56649252"
click at [1151, 56] on button "submit" at bounding box center [1156, 63] width 10 height 14
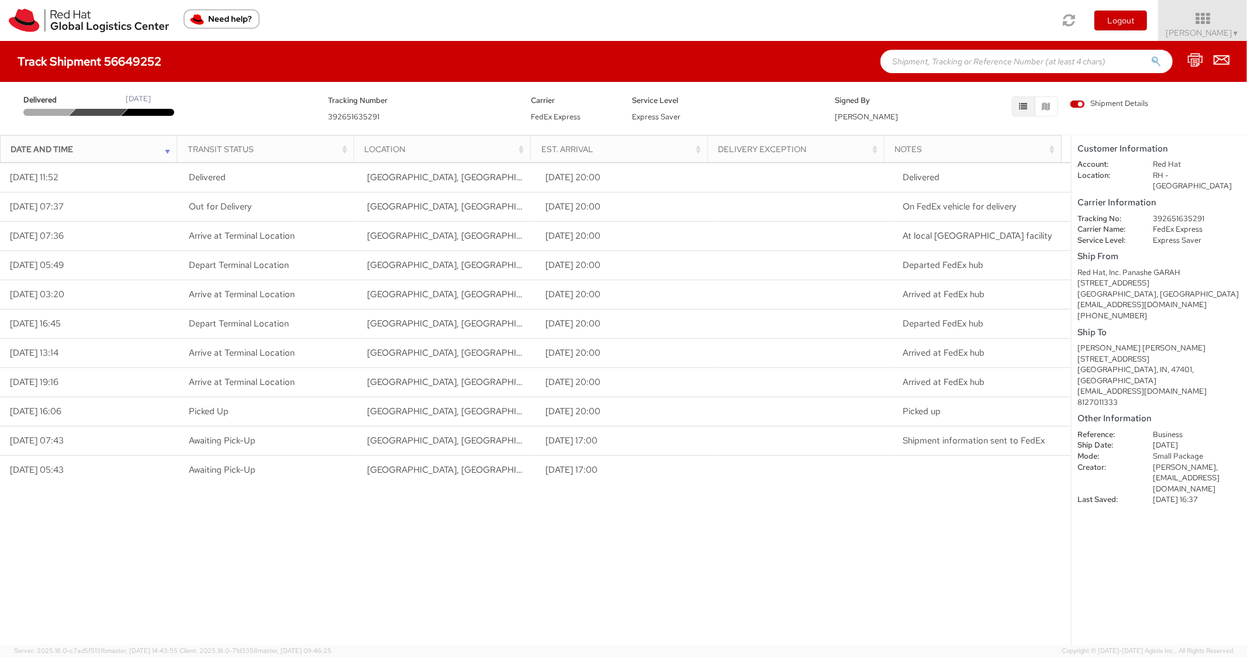
click at [949, 62] on input "text" at bounding box center [1026, 61] width 292 height 23
paste input "56649278"
type input "56649278"
click at [1151, 56] on button "submit" at bounding box center [1156, 63] width 10 height 14
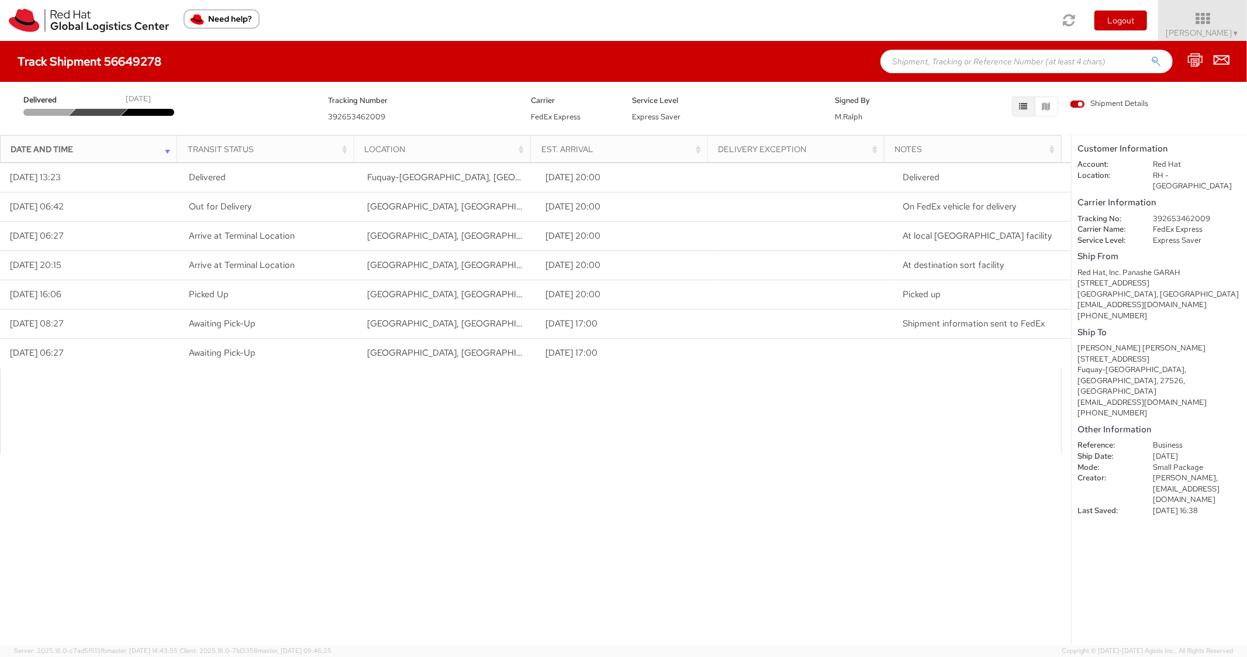
click at [962, 41] on div "Track Shipment 56649278" at bounding box center [623, 61] width 1247 height 41
click at [956, 51] on input "text" at bounding box center [1026, 61] width 292 height 23
paste input "56648915"
type input "56648915"
click at [1151, 56] on button "submit" at bounding box center [1156, 63] width 10 height 14
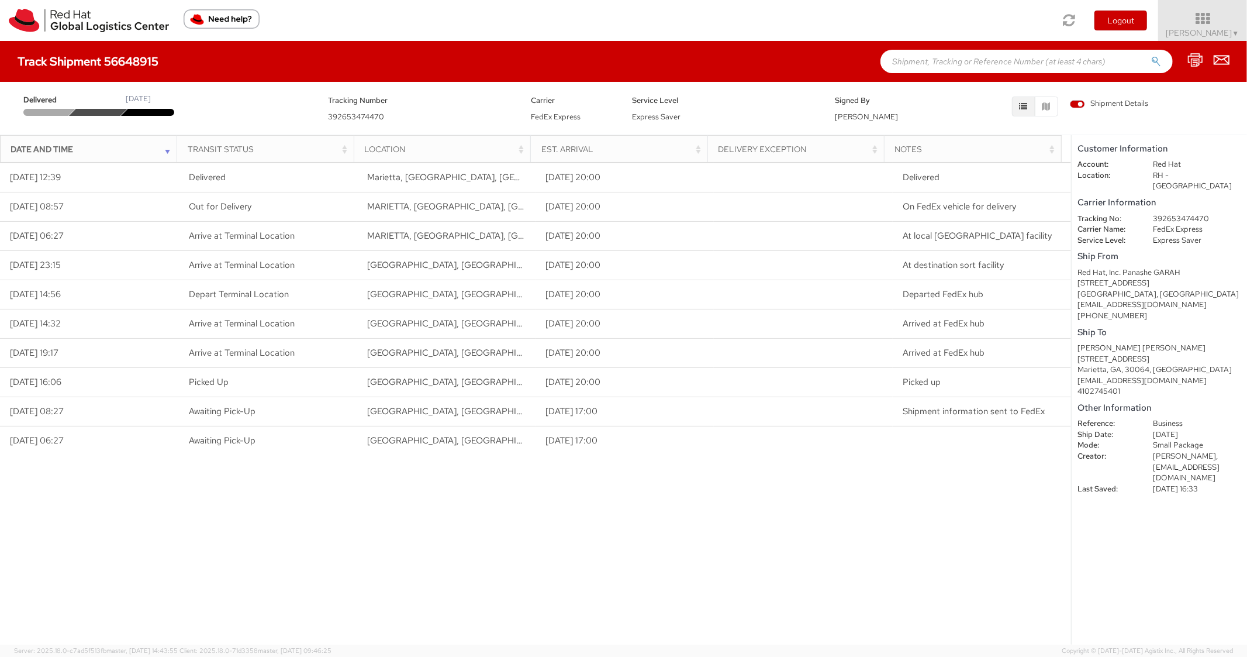
click at [946, 73] on div "Track Shipment 56648915" at bounding box center [623, 61] width 1247 height 41
click at [946, 69] on input "text" at bounding box center [1026, 61] width 292 height 23
paste input "56720655"
type input "56720655"
click at [1151, 56] on button "submit" at bounding box center [1156, 63] width 10 height 14
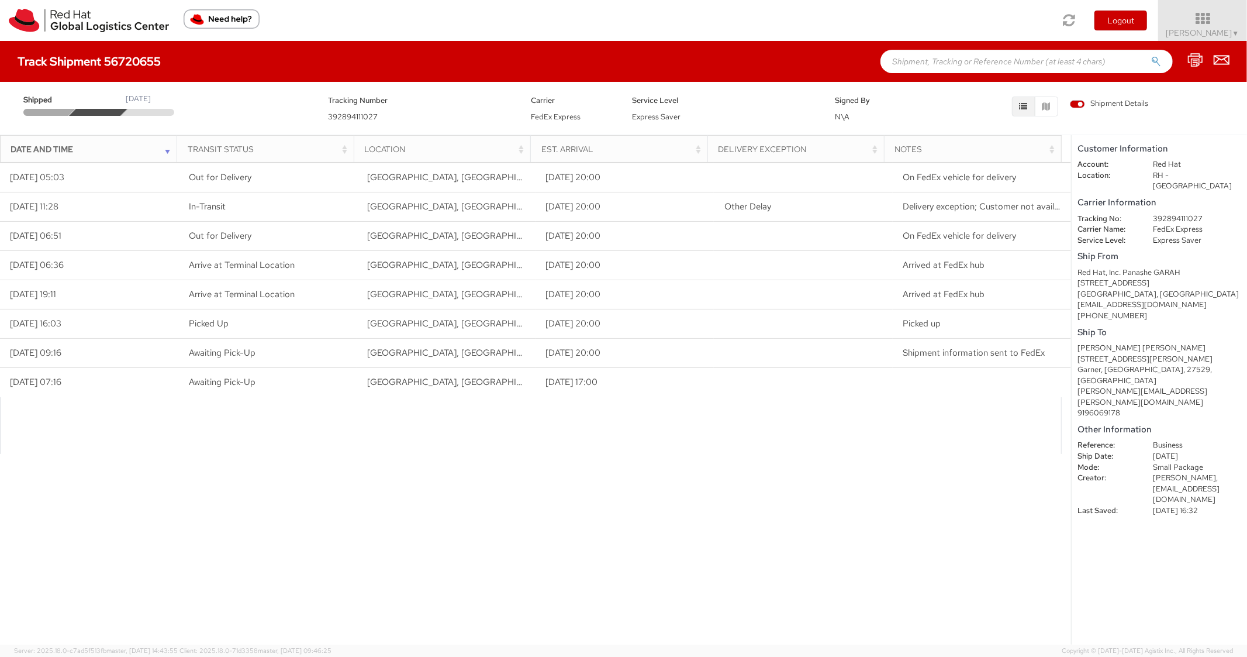
click at [898, 57] on input "text" at bounding box center [1026, 61] width 292 height 23
paste input "56649300"
type input "56649300"
click at [1151, 56] on button "submit" at bounding box center [1156, 63] width 10 height 14
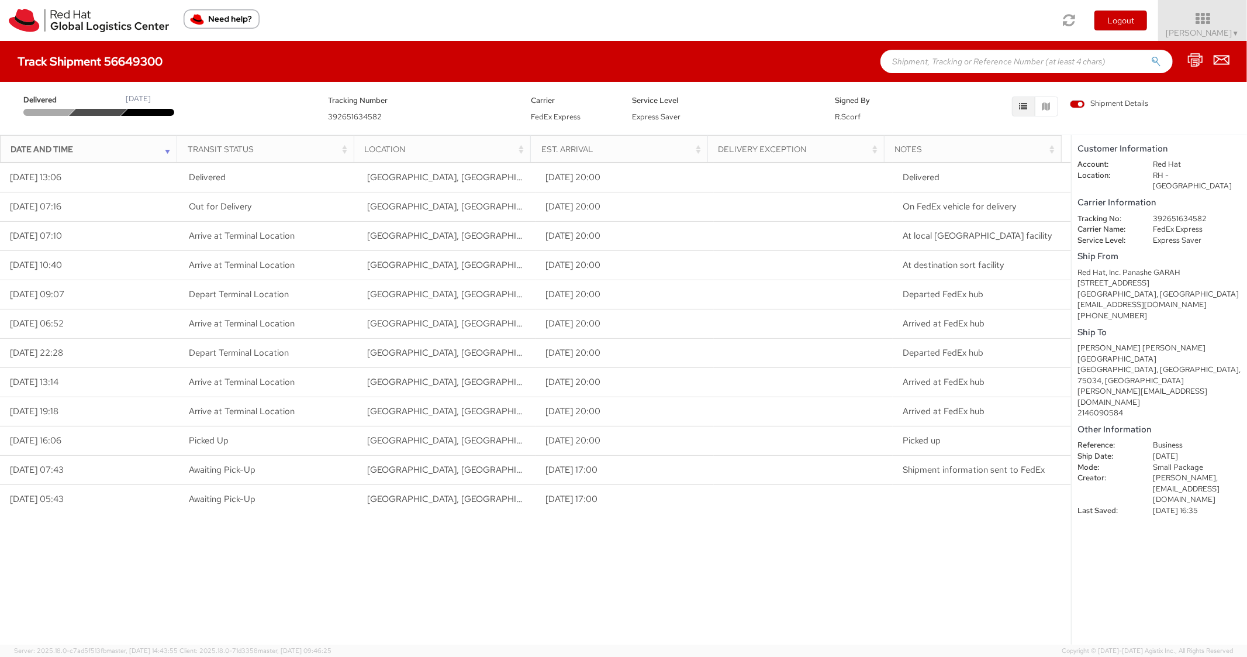
click at [925, 61] on input "text" at bounding box center [1026, 61] width 292 height 23
paste input "56720676"
type input "56720676"
click at [1151, 56] on button "submit" at bounding box center [1156, 63] width 10 height 14
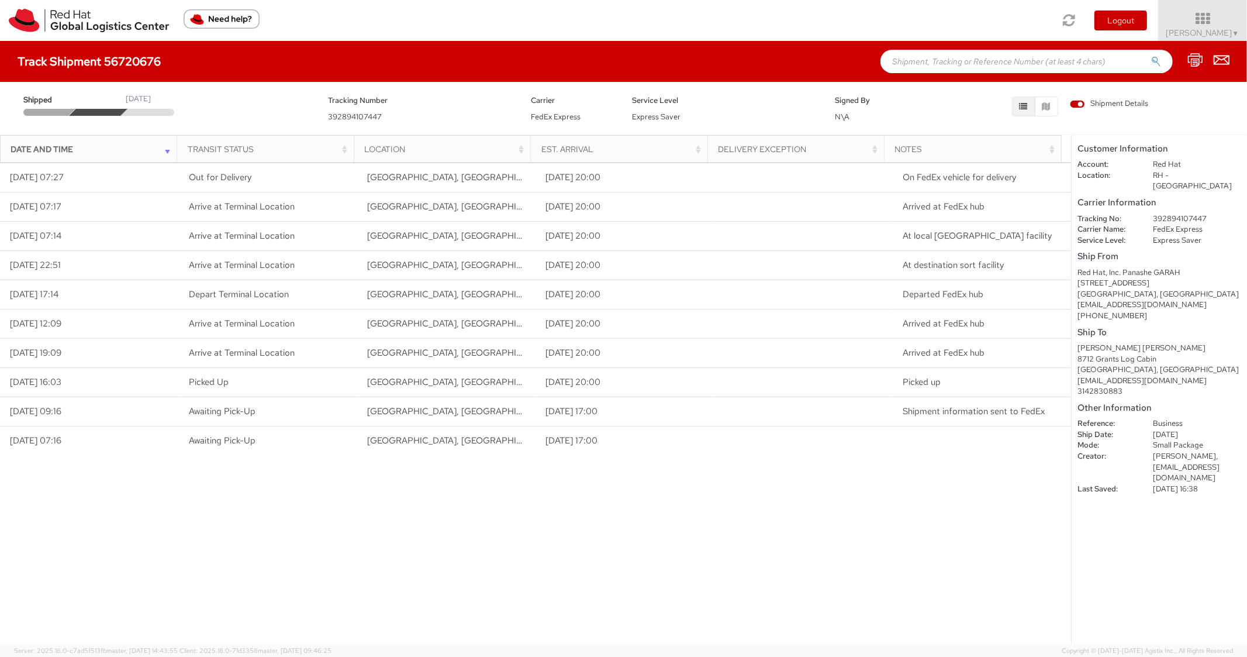
click at [944, 57] on input "text" at bounding box center [1026, 61] width 292 height 23
paste input "56720708"
type input "56720708"
click at [1151, 56] on button "submit" at bounding box center [1156, 63] width 10 height 14
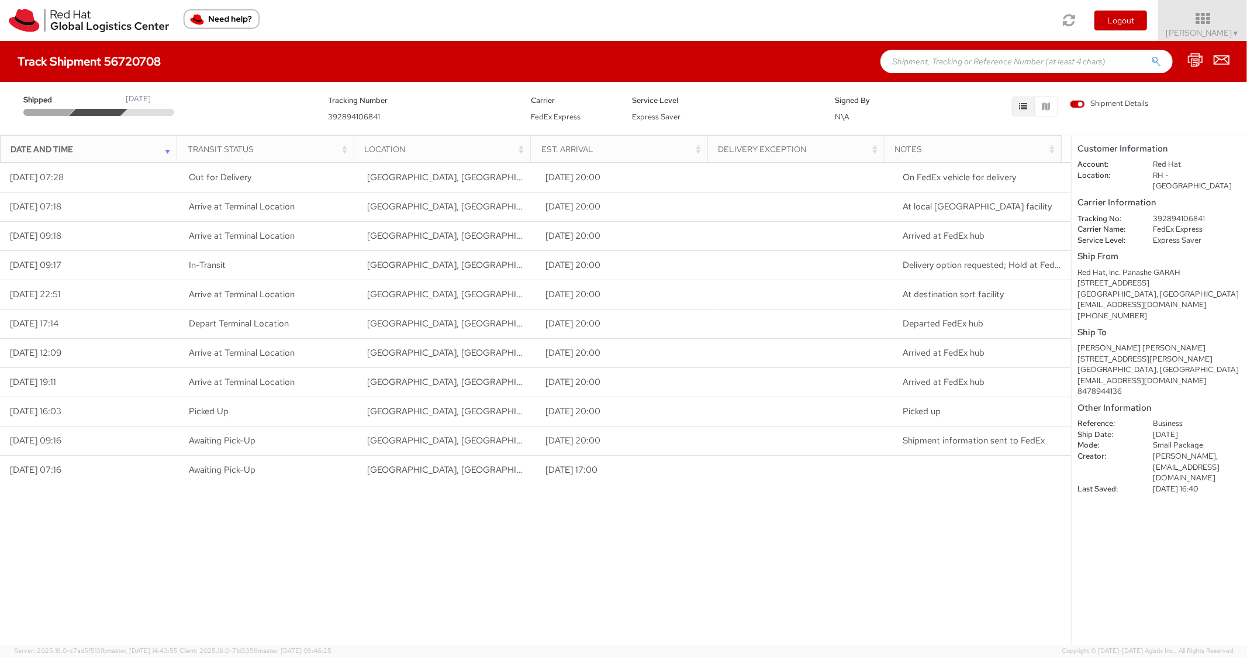
click at [952, 59] on input "text" at bounding box center [1026, 61] width 292 height 23
paste input "56648936"
type input "56648936"
click at [1151, 56] on button "submit" at bounding box center [1156, 63] width 10 height 14
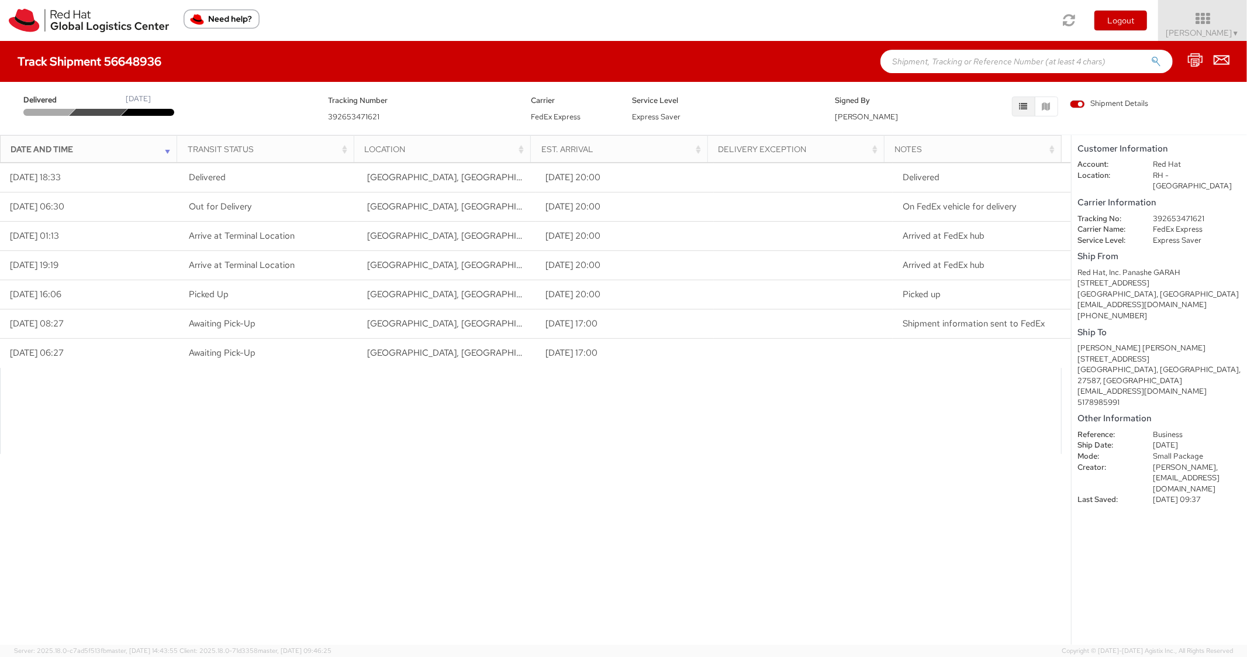
click at [960, 57] on input "text" at bounding box center [1026, 61] width 292 height 23
paste input "56649314"
type input "56649314"
click at [1151, 56] on button "submit" at bounding box center [1156, 63] width 10 height 14
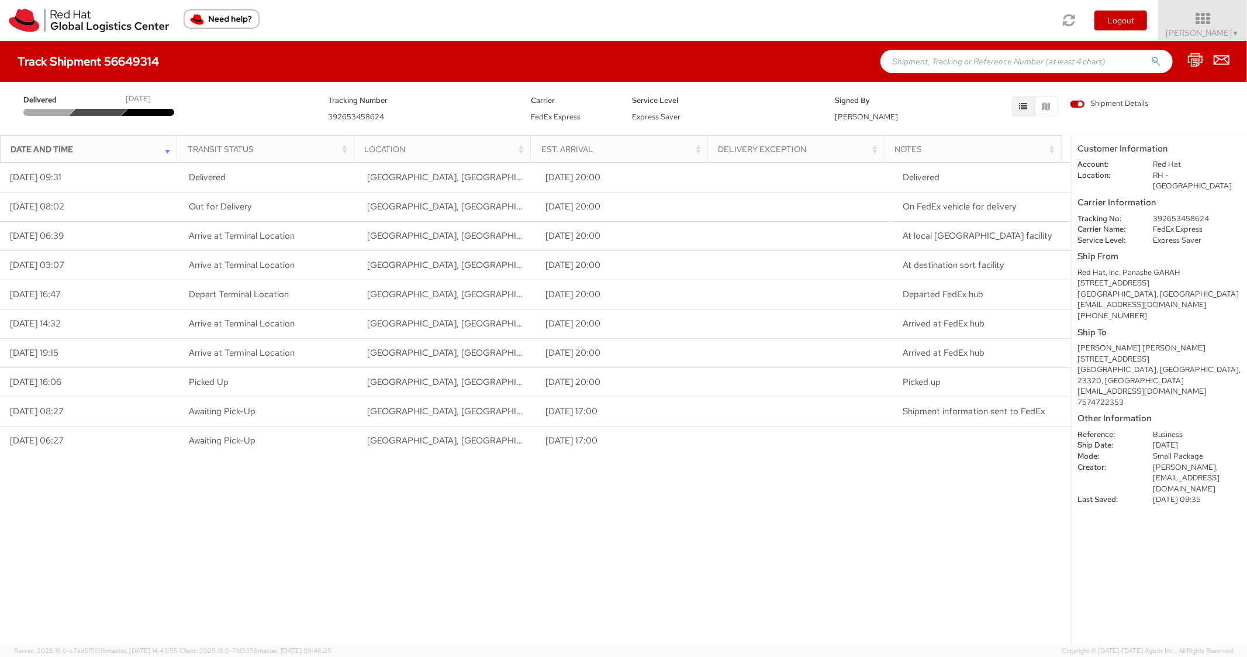
click at [971, 56] on input "text" at bounding box center [1026, 61] width 292 height 23
paste input "56720744"
type input "56720744"
click at [1151, 56] on button "submit" at bounding box center [1156, 63] width 10 height 14
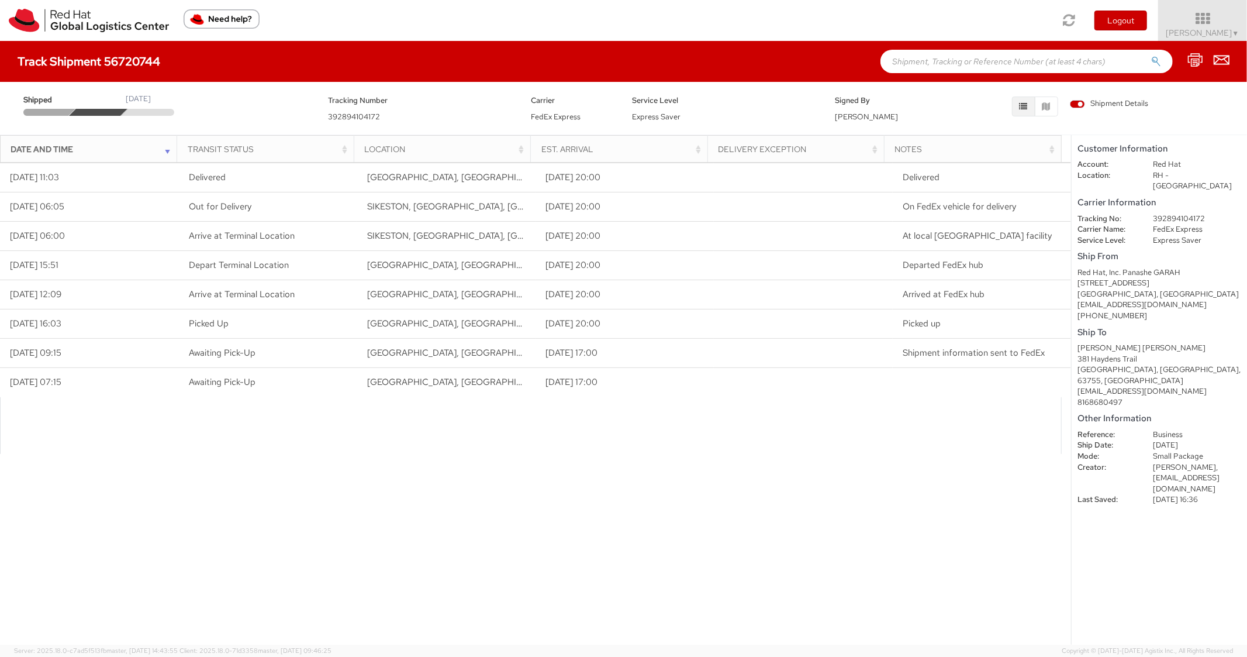
click at [955, 75] on div "Track Shipment 56720744" at bounding box center [623, 61] width 1247 height 41
click at [965, 65] on input "text" at bounding box center [1026, 61] width 292 height 23
paste input "56649359"
type input "56649359"
click at [1151, 56] on button "submit" at bounding box center [1156, 63] width 10 height 14
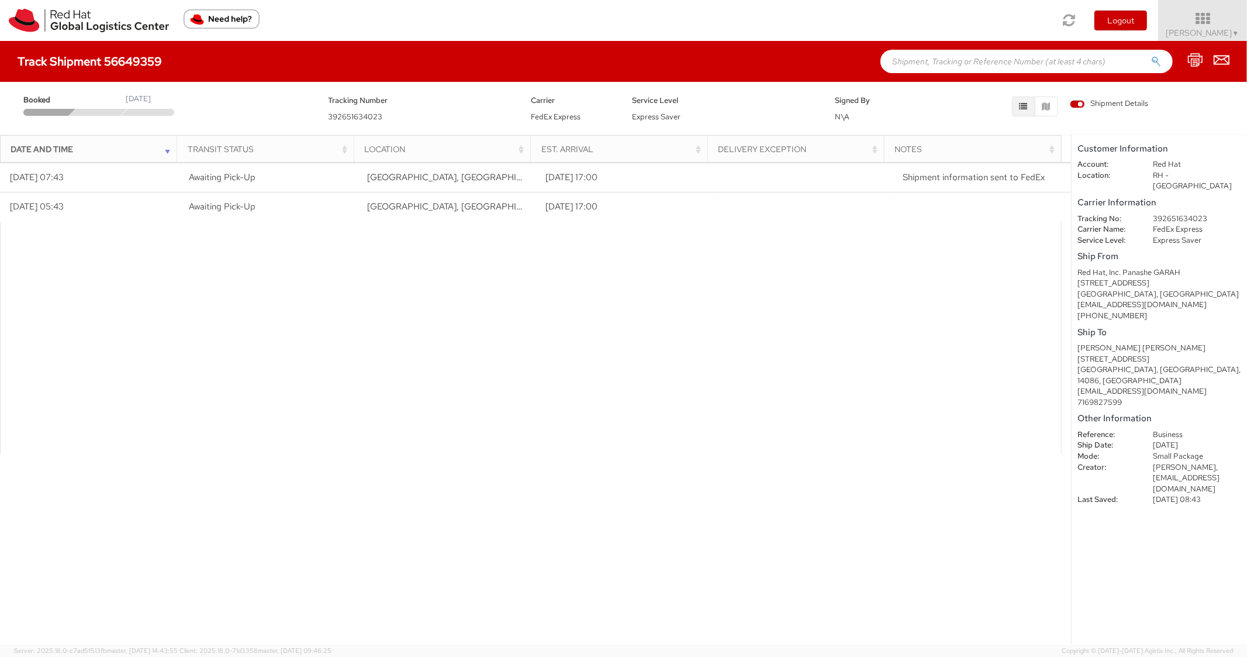
click at [1173, 213] on dd "392651634023" at bounding box center [1197, 218] width 106 height 11
copy dd "392651634023"
click at [1009, 63] on input "text" at bounding box center [1026, 61] width 292 height 23
paste input "56720763"
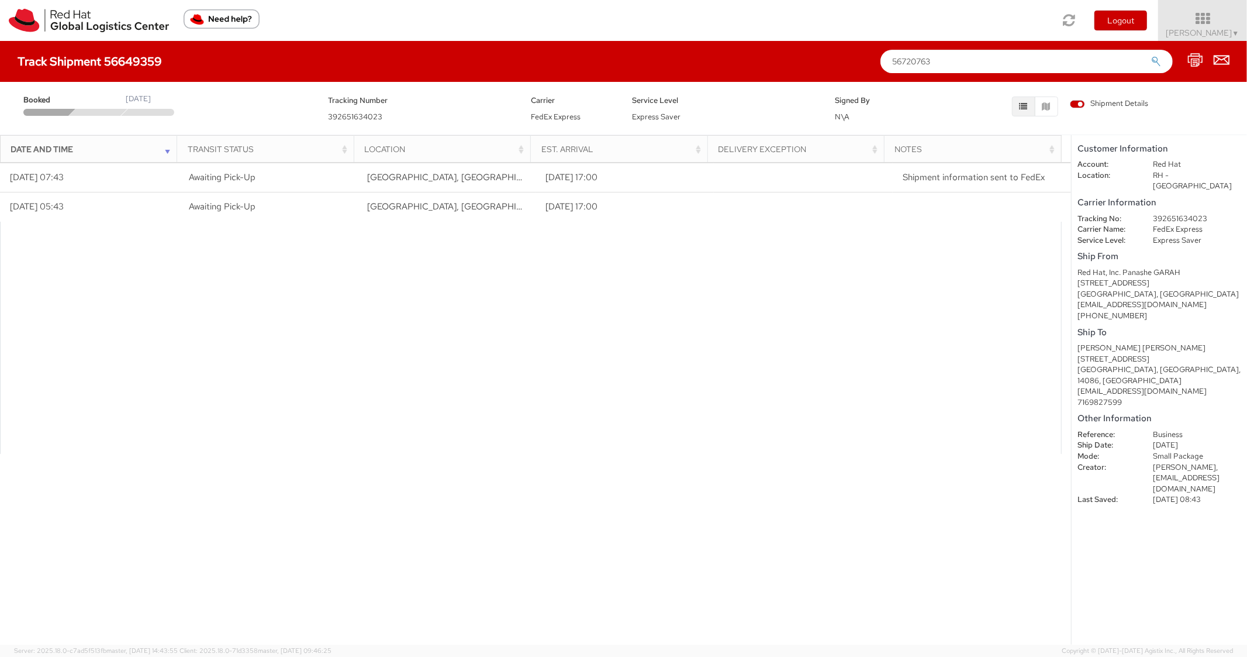
type input "56720763"
click at [1151, 56] on button "submit" at bounding box center [1156, 63] width 10 height 14
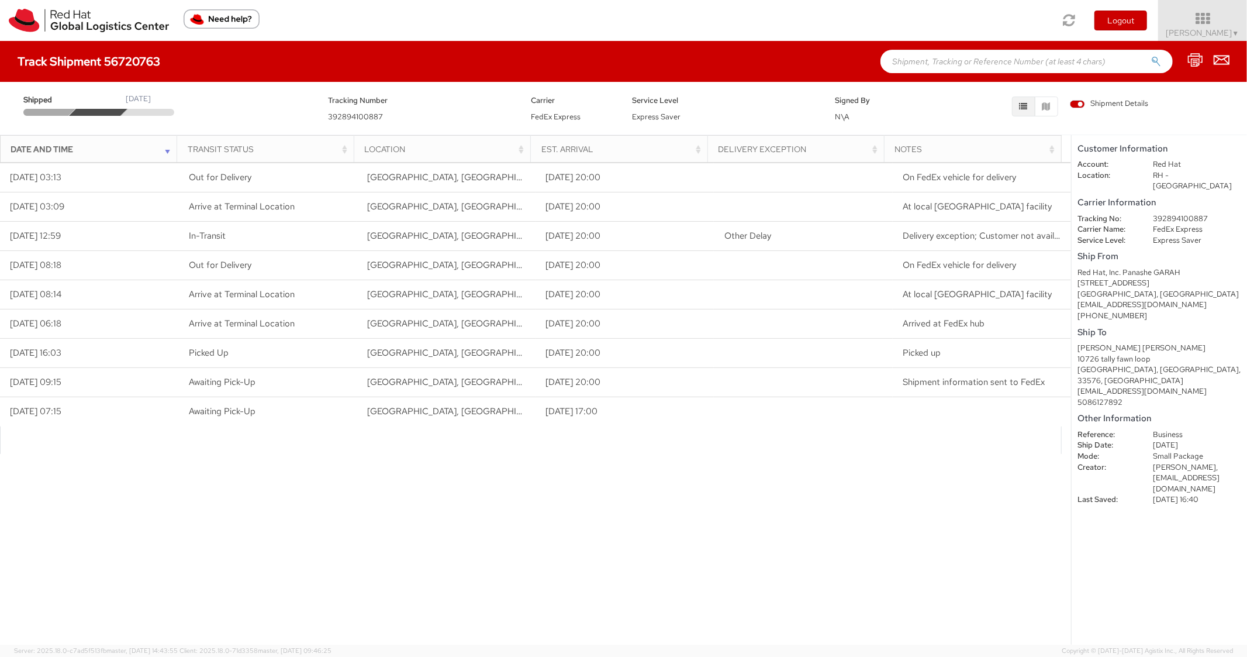
click at [961, 70] on input "text" at bounding box center [1026, 61] width 292 height 23
paste input "56720825"
type input "56720825"
click at [1151, 56] on button "submit" at bounding box center [1156, 63] width 10 height 14
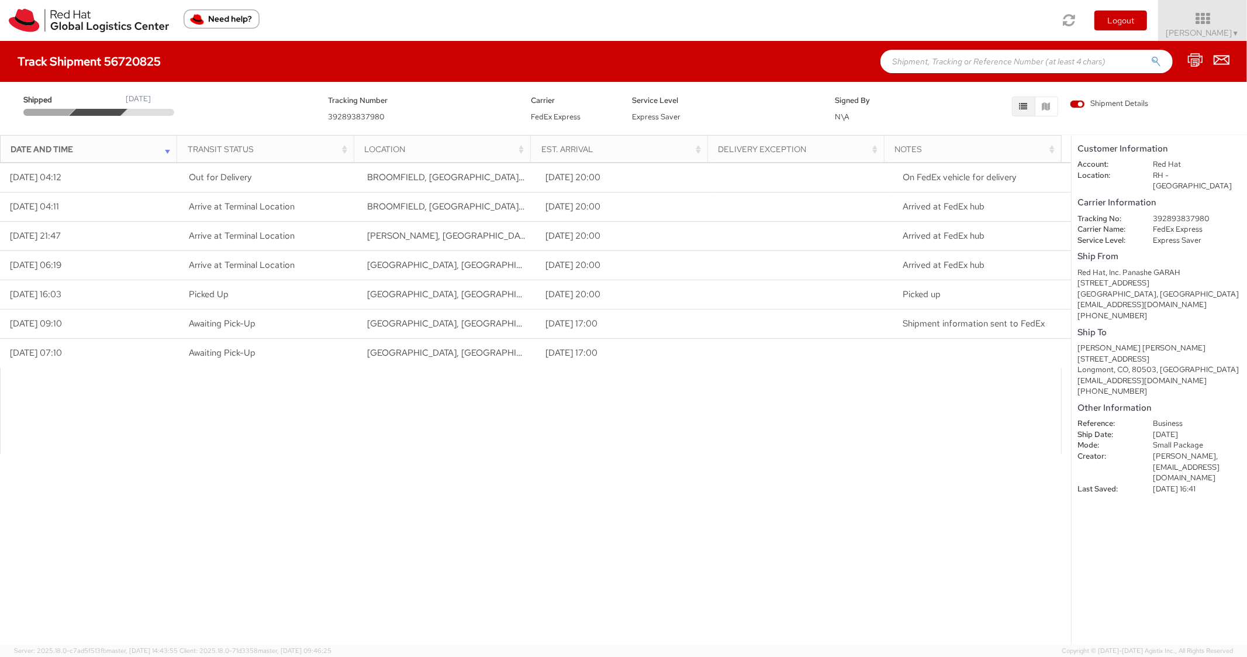
click at [946, 63] on input "text" at bounding box center [1026, 61] width 292 height 23
paste input "56649428"
type input "56649428"
click at [1151, 56] on button "submit" at bounding box center [1156, 63] width 10 height 14
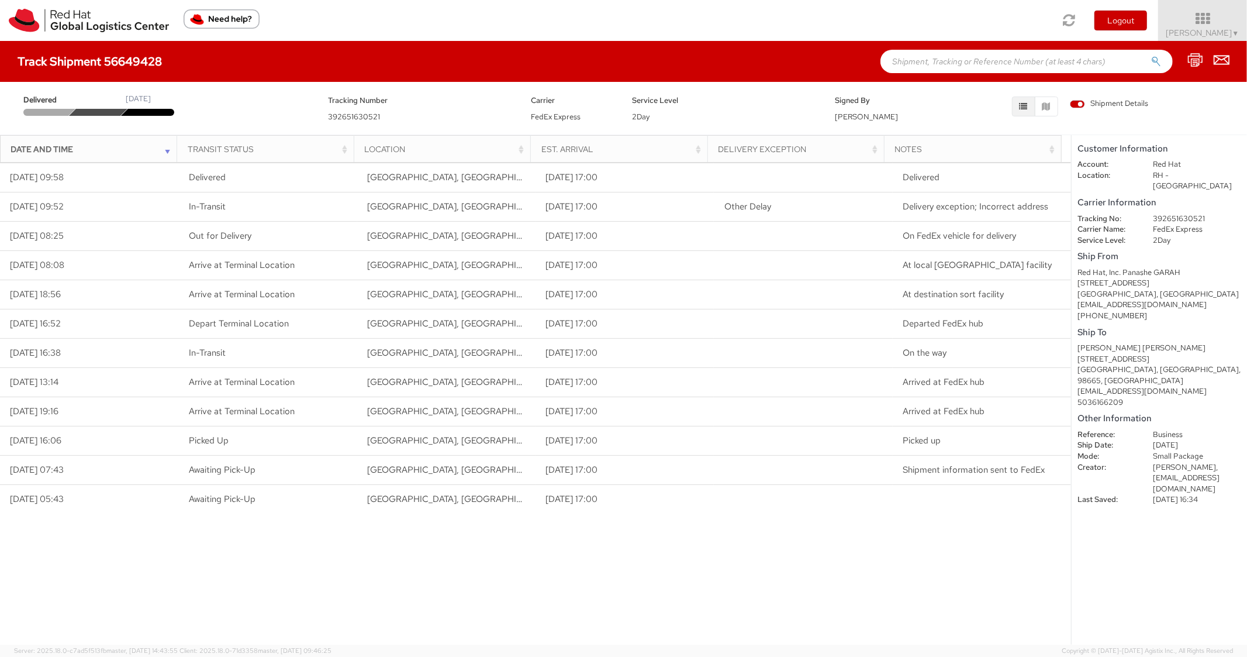
click at [946, 76] on div "Track Shipment 56649428" at bounding box center [623, 61] width 1247 height 41
click at [967, 68] on input "text" at bounding box center [1026, 61] width 292 height 23
paste input "56720878"
type input "56720878"
click at [1151, 56] on button "submit" at bounding box center [1156, 63] width 10 height 14
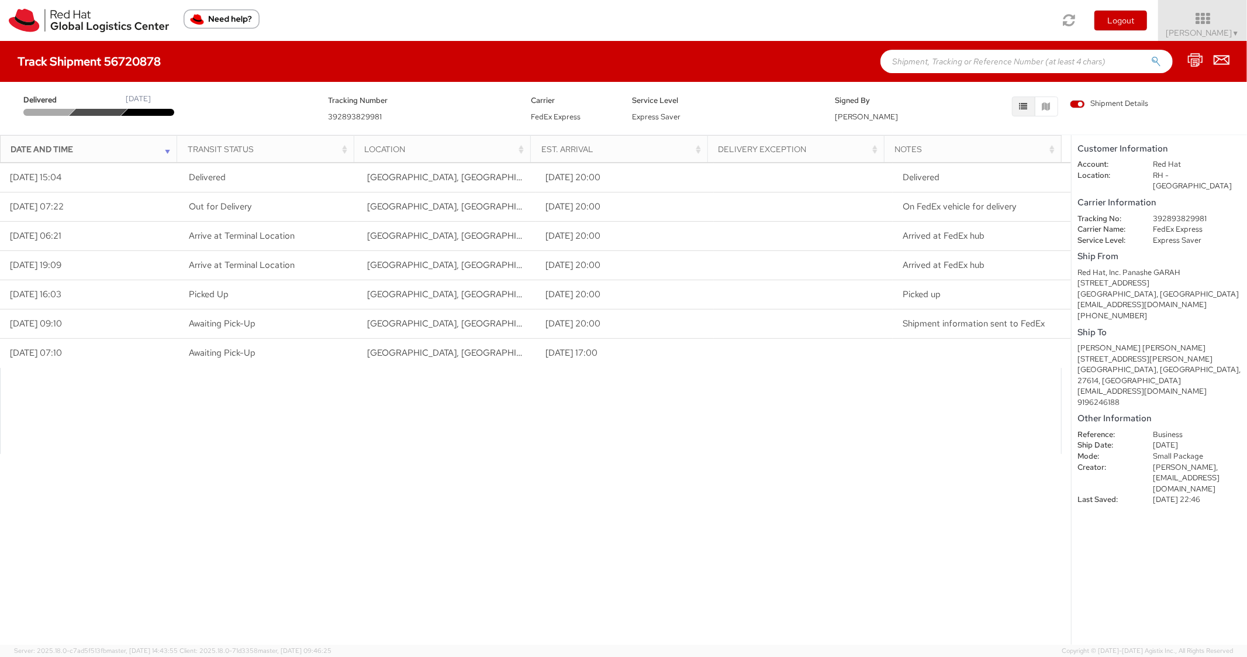
click at [940, 58] on input "text" at bounding box center [1026, 61] width 292 height 23
paste input "56720927"
type input "56720927"
click at [1151, 56] on button "submit" at bounding box center [1156, 63] width 10 height 14
click at [934, 58] on input "text" at bounding box center [1026, 61] width 292 height 23
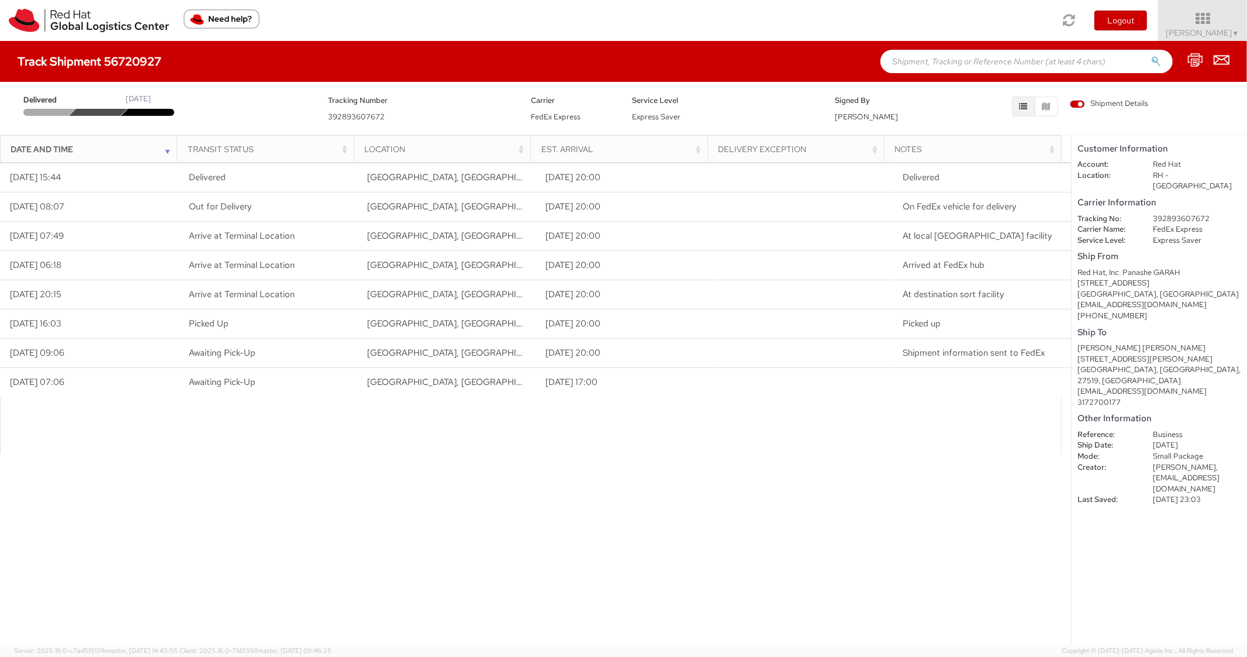
paste input "56720963"
type input "56720963"
click at [1151, 56] on button "submit" at bounding box center [1156, 63] width 10 height 14
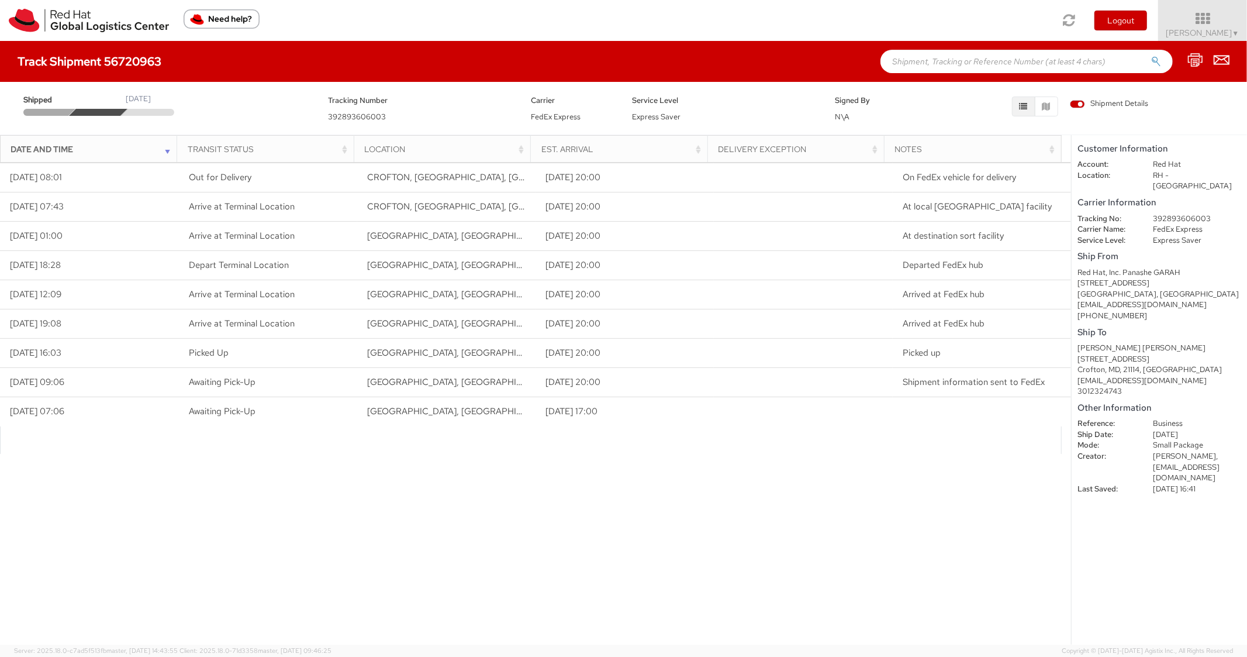
click at [933, 50] on input "text" at bounding box center [1026, 61] width 292 height 23
paste input "56720984"
type input "56720984"
click at [1151, 56] on button "submit" at bounding box center [1156, 63] width 10 height 14
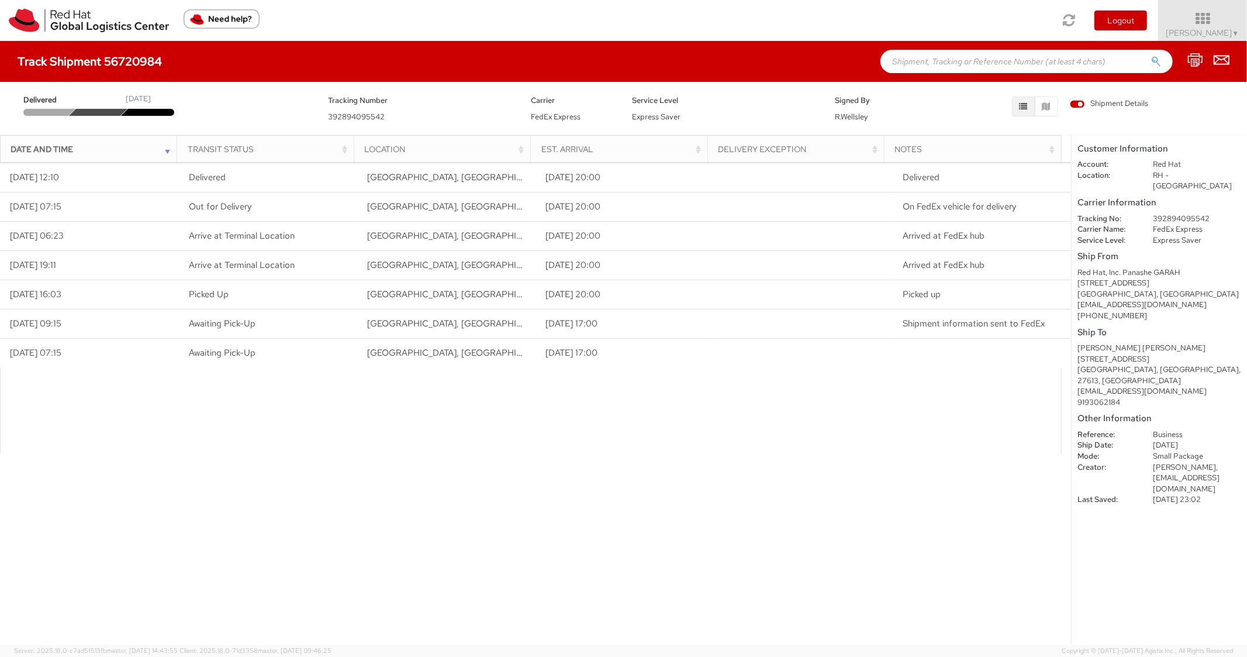
click at [955, 61] on input "text" at bounding box center [1026, 61] width 292 height 23
paste input "56721067"
type input "56721067"
click at [1151, 56] on button "submit" at bounding box center [1156, 63] width 10 height 14
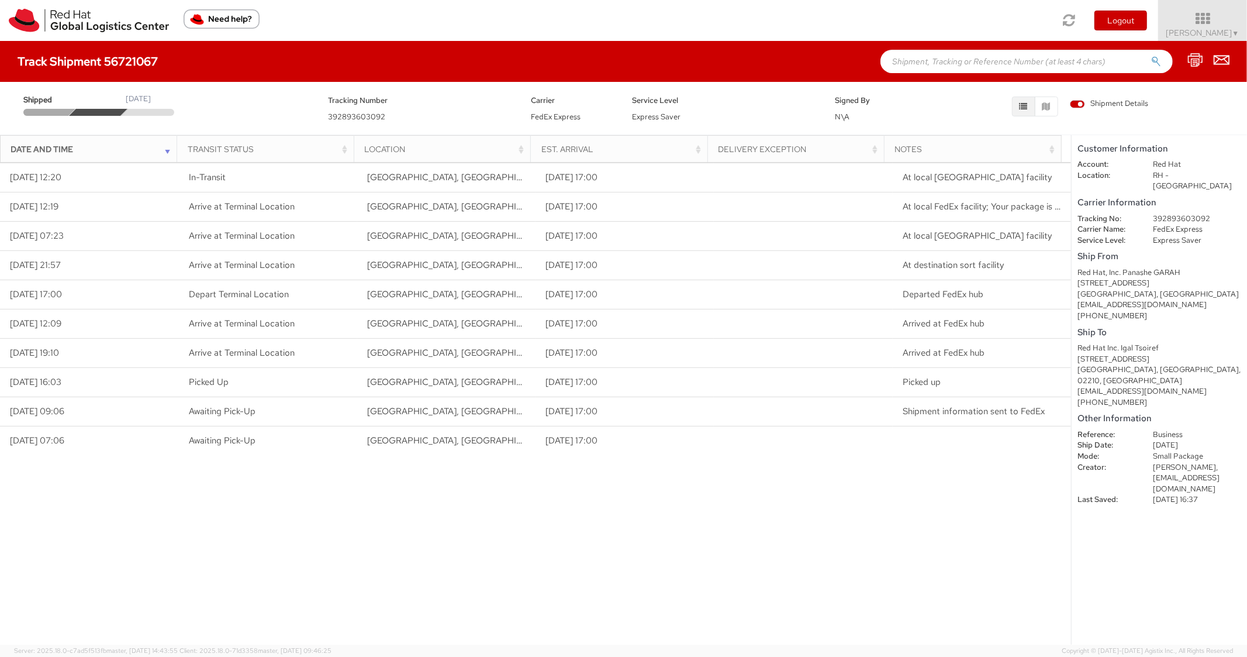
click at [948, 70] on input "text" at bounding box center [1026, 61] width 292 height 23
paste input "56454979"
type input "56454979"
click at [1151, 56] on button "submit" at bounding box center [1156, 63] width 10 height 14
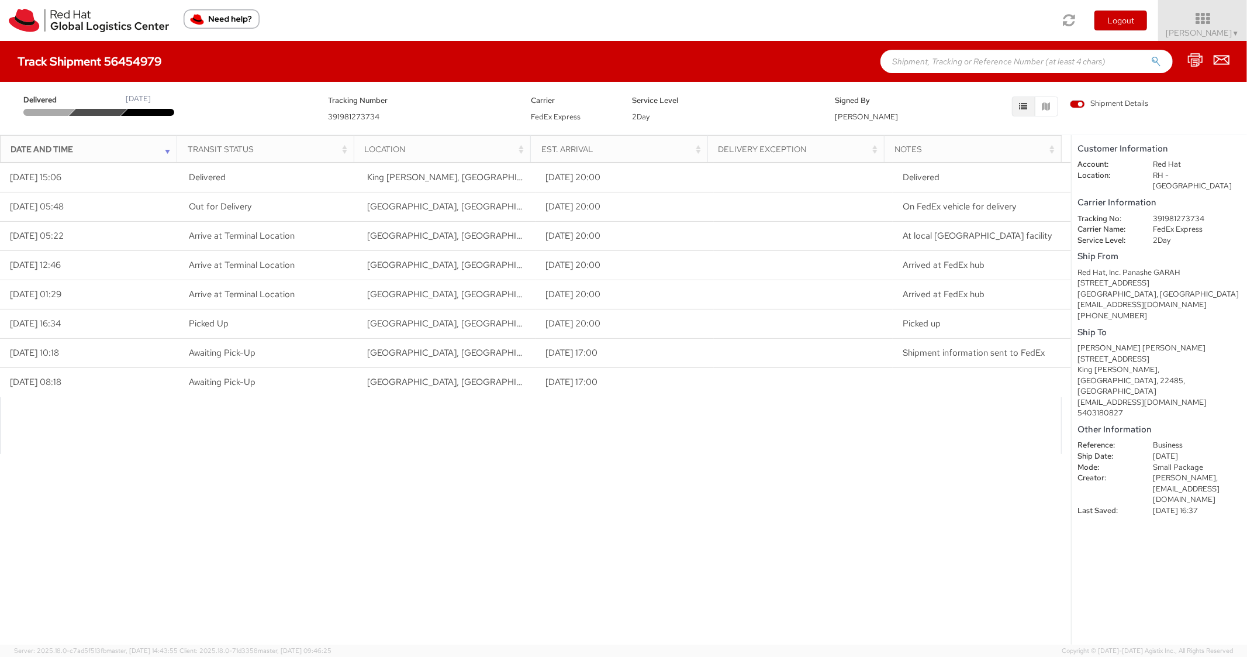
click at [946, 64] on input "text" at bounding box center [1026, 61] width 292 height 23
paste input "56721179"
type input "56721179"
click at [1151, 56] on button "submit" at bounding box center [1156, 63] width 10 height 14
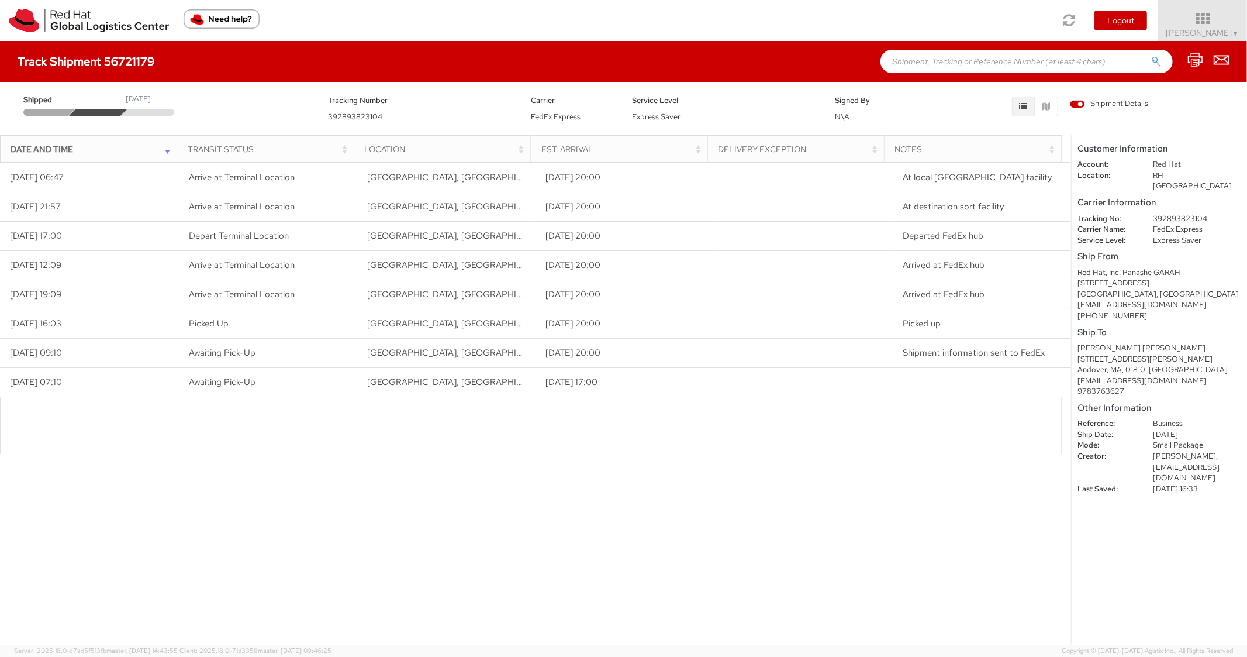
click at [964, 65] on input "text" at bounding box center [1026, 61] width 292 height 23
paste input "56627332"
type input "56627332"
click at [1151, 56] on button "submit" at bounding box center [1156, 63] width 10 height 14
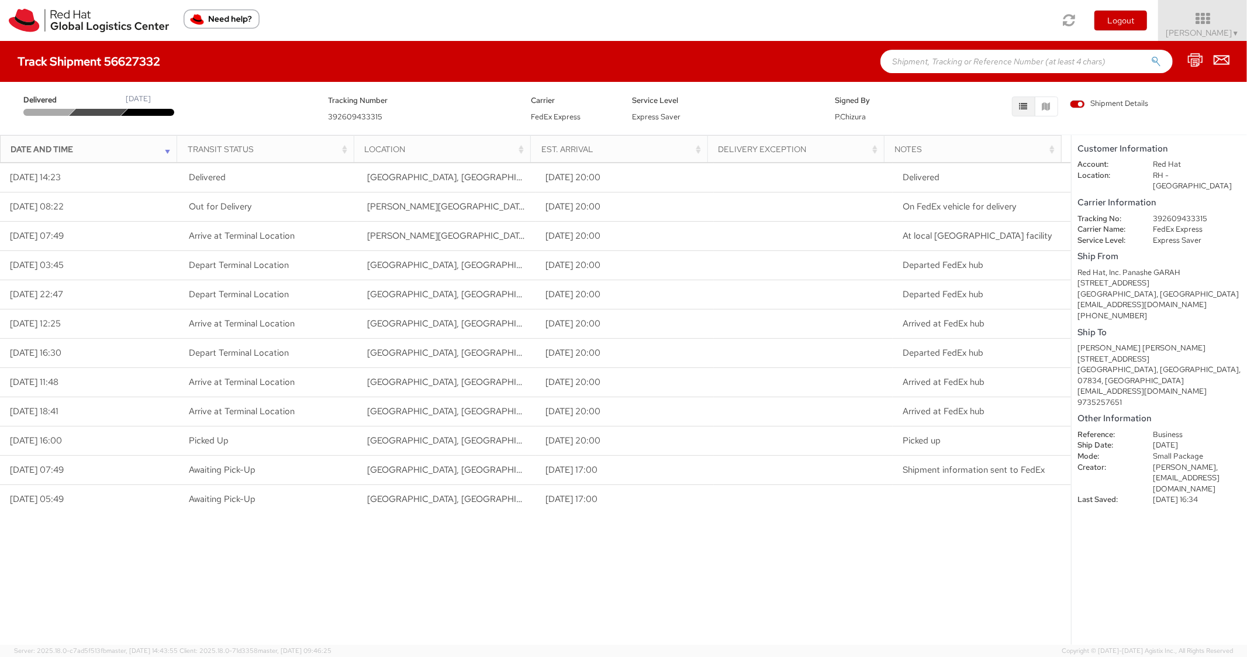
click at [921, 58] on input "text" at bounding box center [1026, 61] width 292 height 23
paste input "56610693"
type input "56610693"
click at [1151, 56] on button "submit" at bounding box center [1156, 63] width 10 height 14
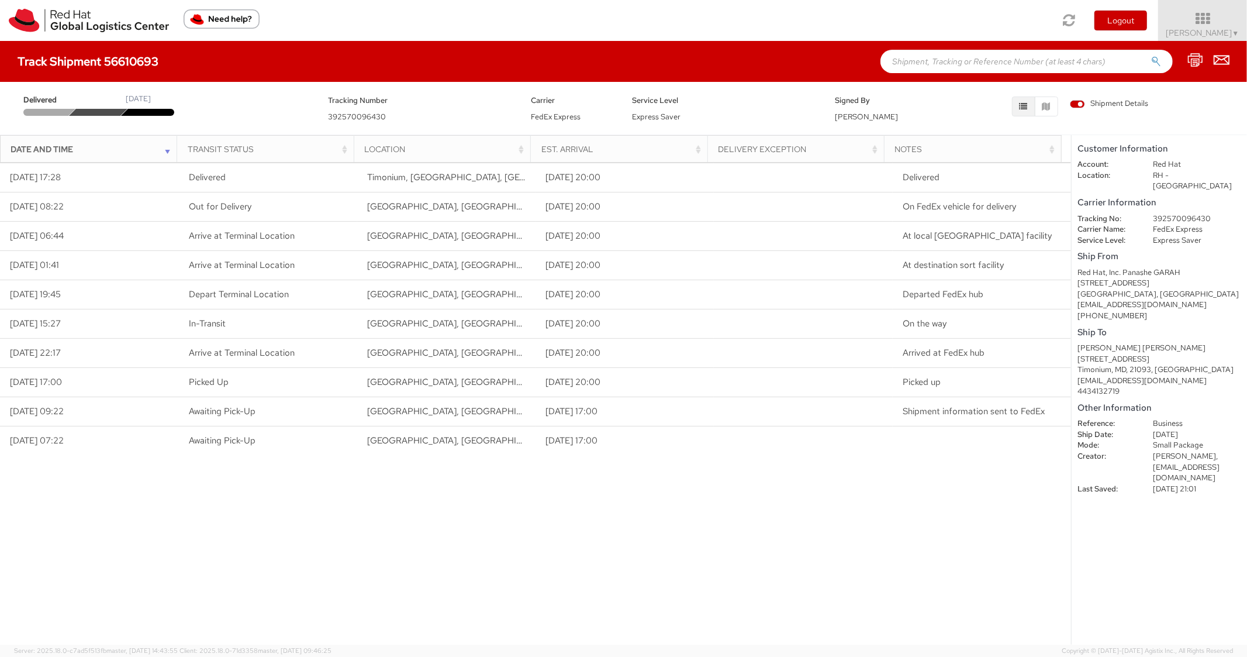
click at [928, 56] on input "text" at bounding box center [1026, 61] width 292 height 23
paste input "56721238"
type input "56721238"
click at [1151, 56] on button "submit" at bounding box center [1156, 63] width 10 height 14
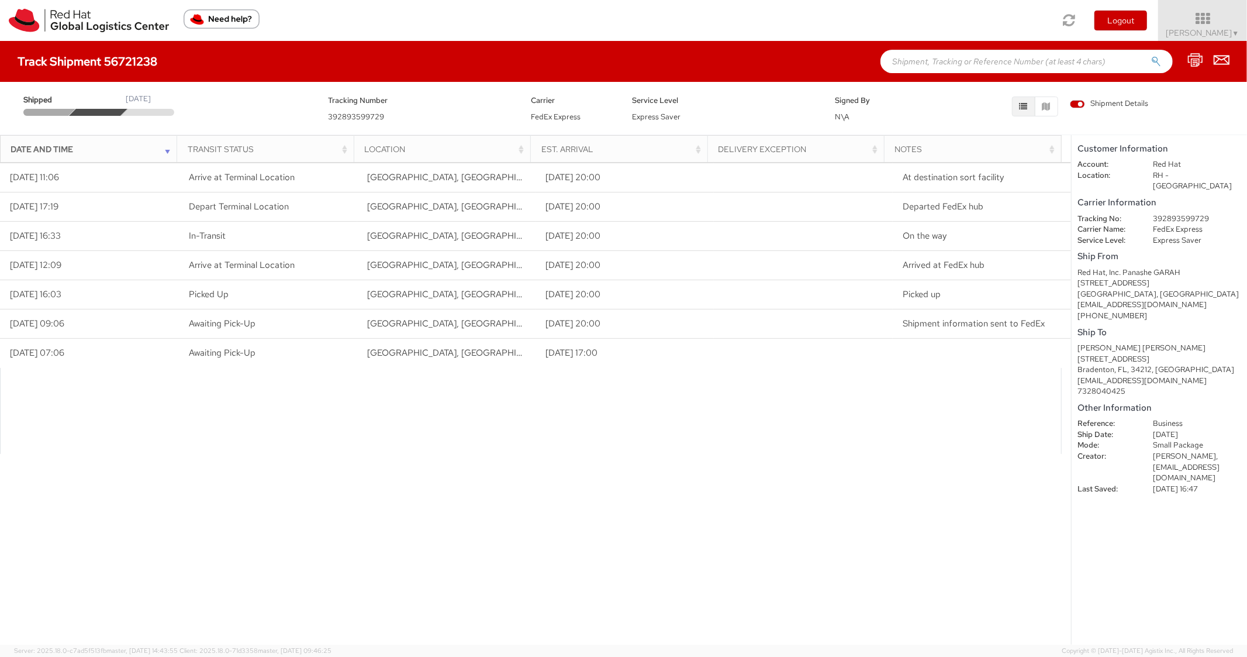
click at [968, 60] on input "text" at bounding box center [1026, 61] width 292 height 23
paste input "56721120"
type input "56721120"
click at [1151, 56] on button "submit" at bounding box center [1156, 63] width 10 height 14
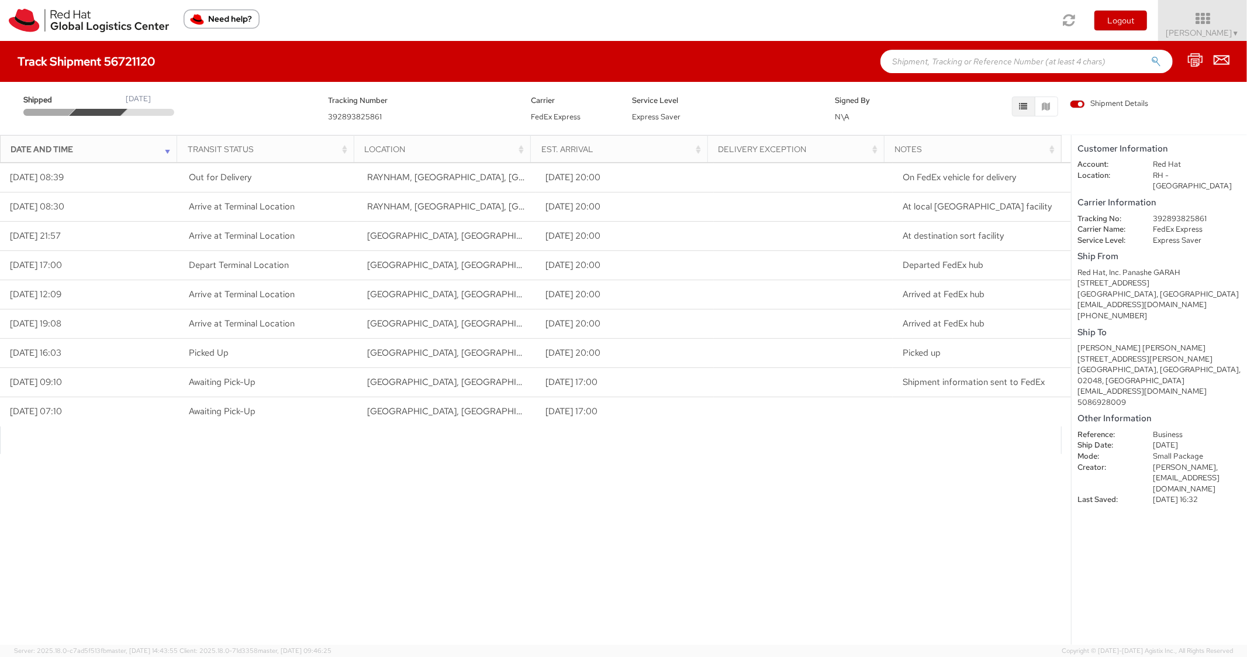
click at [927, 57] on input "text" at bounding box center [1026, 61] width 292 height 23
paste input "56721266"
type input "56721266"
click at [1151, 56] on button "submit" at bounding box center [1156, 63] width 10 height 14
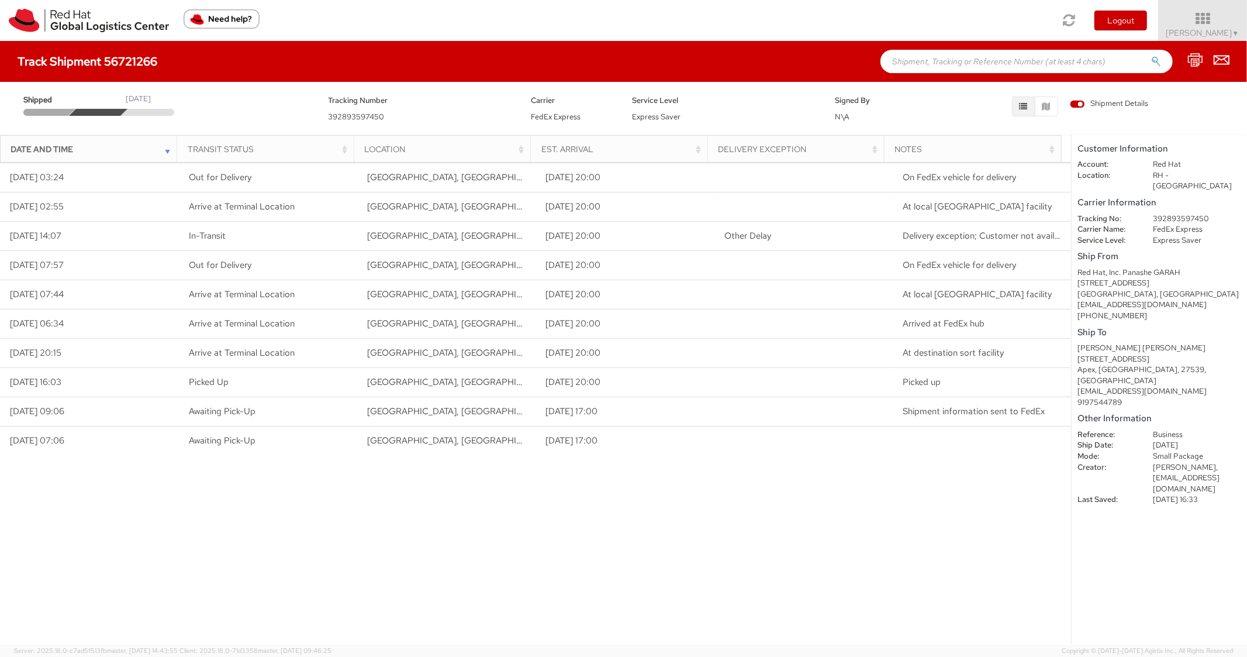
click at [930, 60] on input "text" at bounding box center [1026, 61] width 292 height 23
paste input "56610705"
type input "56610705"
click at [1151, 56] on button "submit" at bounding box center [1156, 63] width 10 height 14
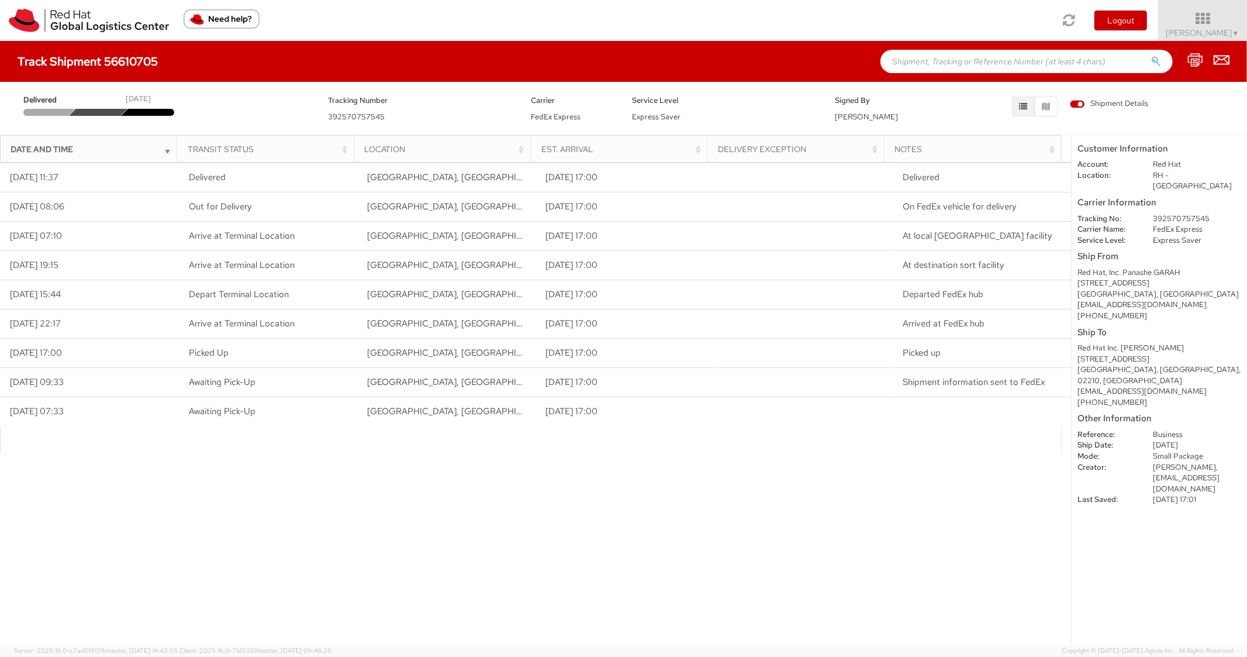
click at [929, 53] on input "text" at bounding box center [1026, 61] width 292 height 23
paste input "56611827"
type input "56611827"
click at [1151, 56] on button "submit" at bounding box center [1156, 63] width 10 height 14
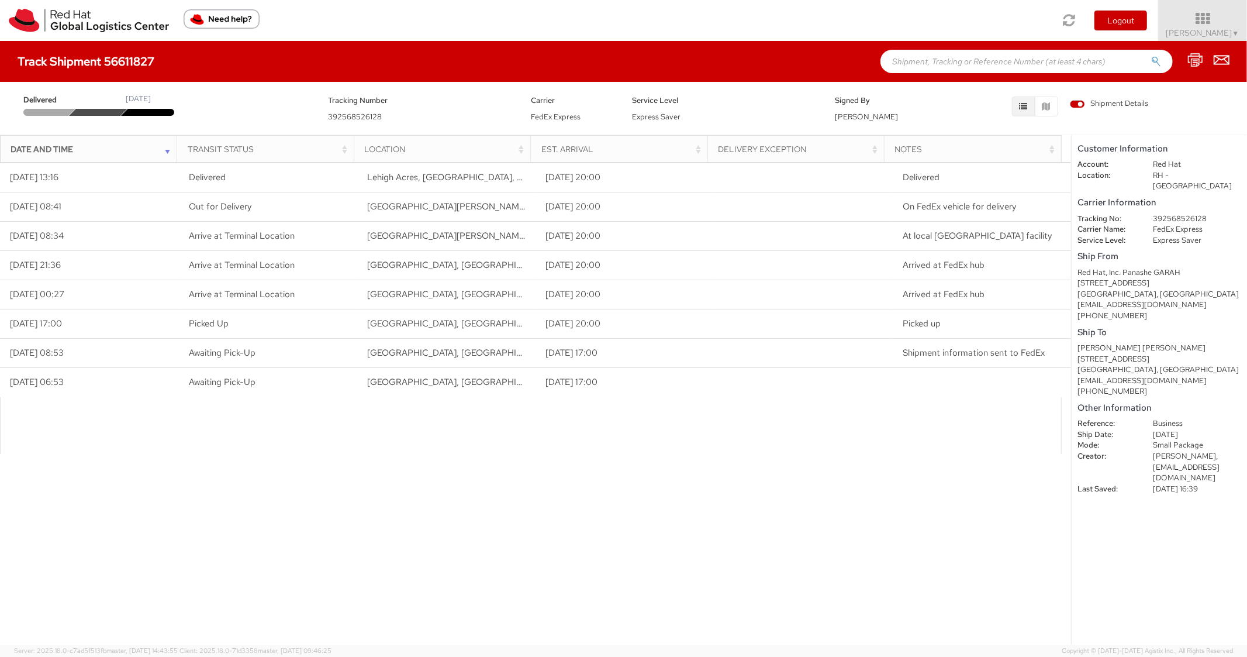
click at [941, 44] on div "Track Shipment 56611827" at bounding box center [623, 61] width 1247 height 41
click at [944, 63] on input "text" at bounding box center [1026, 61] width 292 height 23
paste input "56649394"
type input "56649394"
click at [1151, 56] on button "submit" at bounding box center [1156, 63] width 10 height 14
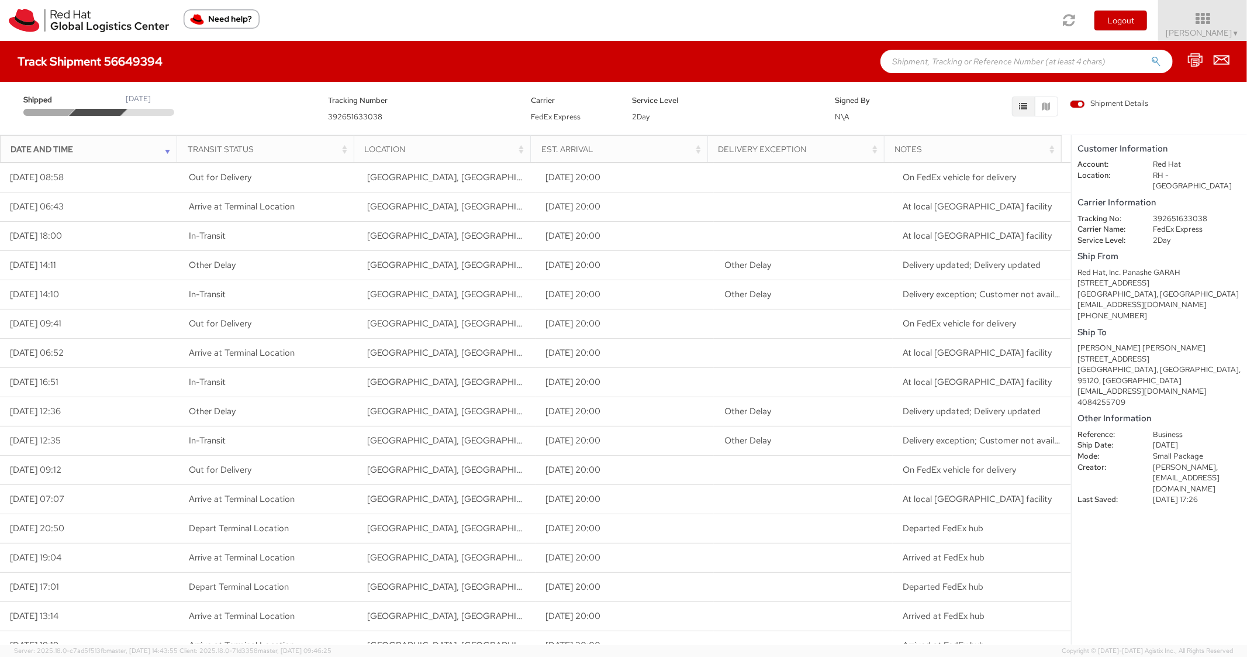
click at [1173, 213] on dd "392651633038" at bounding box center [1197, 218] width 106 height 11
copy dd "392651633038"
click at [955, 50] on input "text" at bounding box center [1026, 61] width 292 height 23
paste input "56483318"
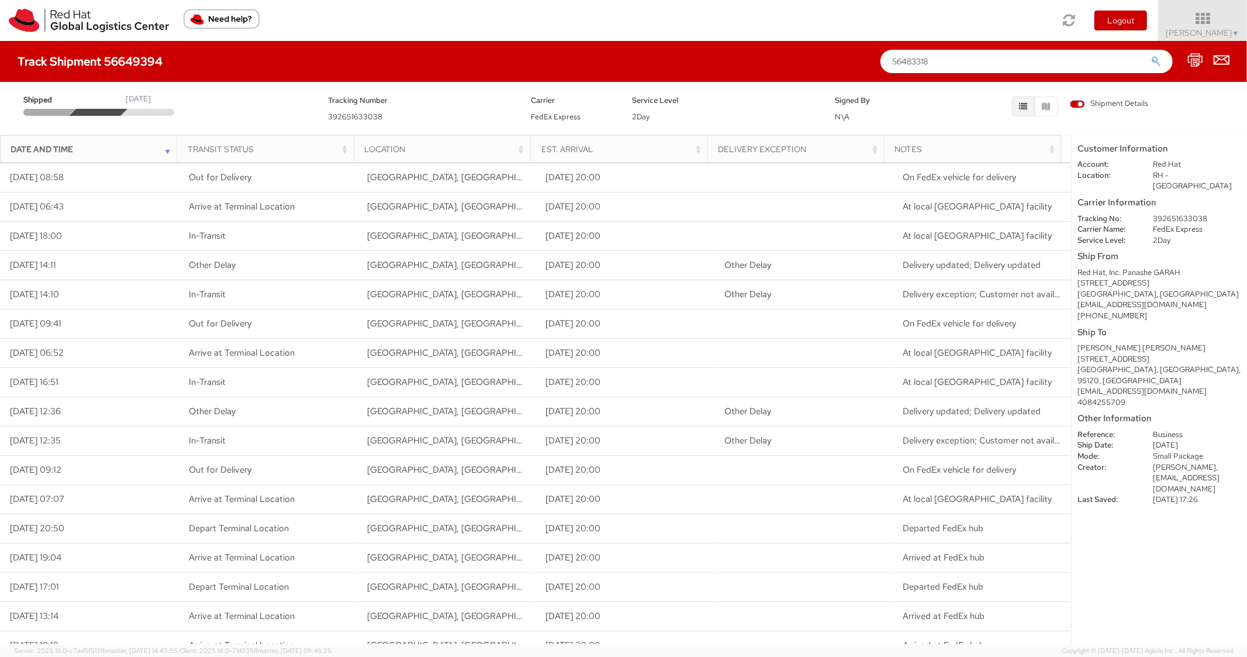
type input "56483318"
click at [1151, 56] on button "submit" at bounding box center [1156, 63] width 10 height 14
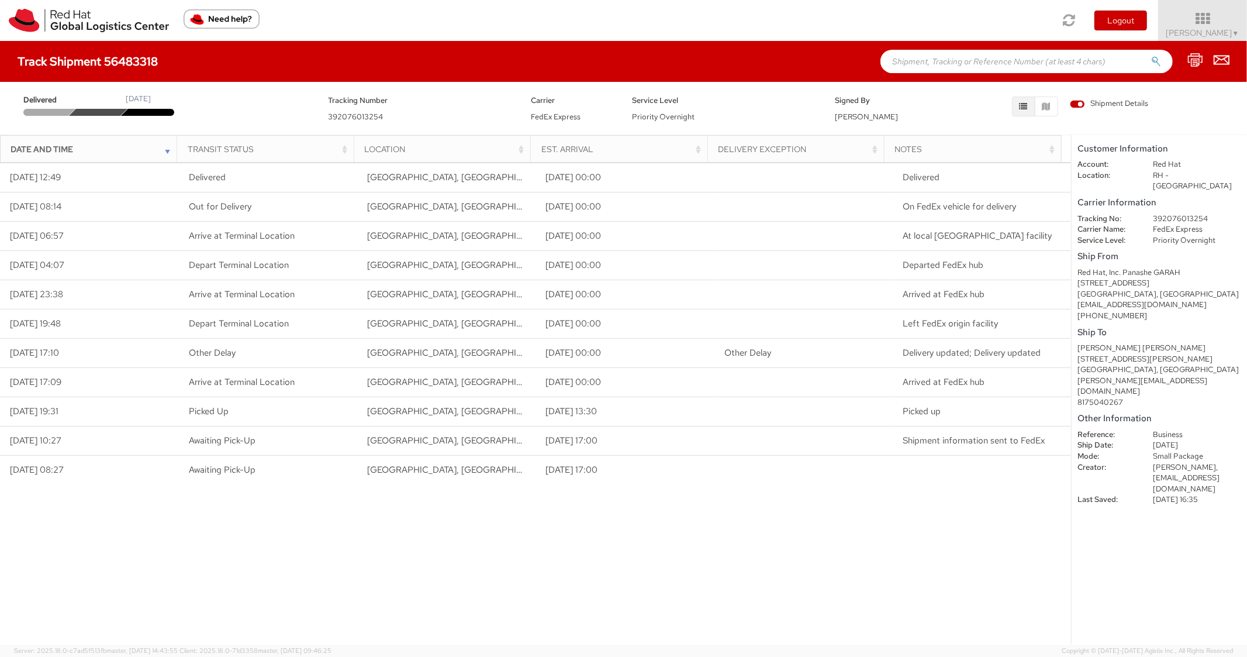
click at [931, 63] on input "text" at bounding box center [1026, 61] width 292 height 23
paste input "56508635"
type input "56508635"
click at [1151, 56] on button "submit" at bounding box center [1156, 63] width 10 height 14
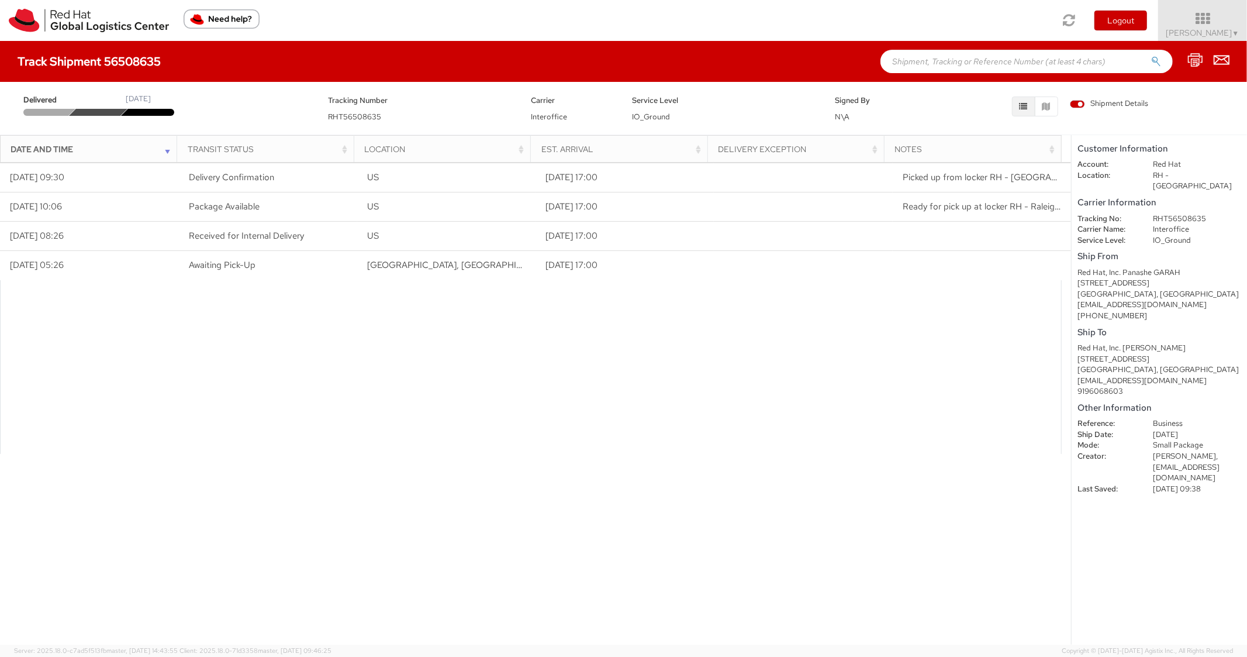
click at [1004, 56] on input "text" at bounding box center [1026, 61] width 292 height 23
paste input "56626204"
type input "56626204"
click at [1151, 56] on button "submit" at bounding box center [1156, 63] width 10 height 14
click at [934, 66] on input "text" at bounding box center [1026, 61] width 292 height 23
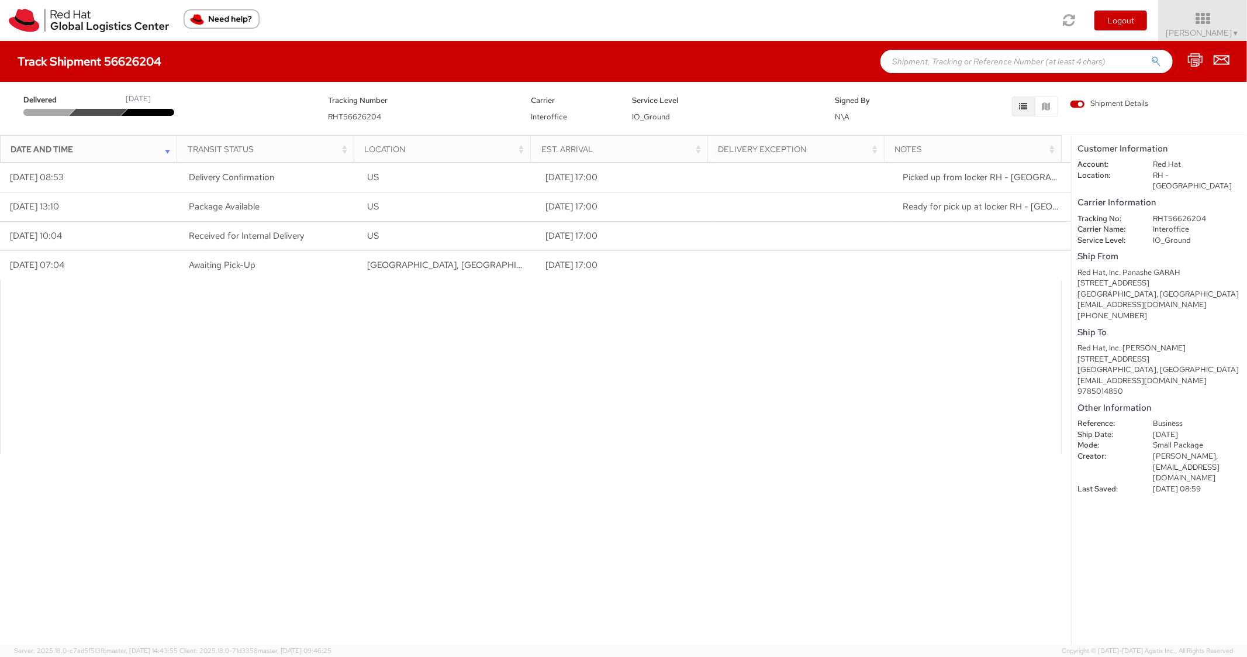
paste input "56645353"
type input "56645353"
click at [1151, 56] on button "submit" at bounding box center [1156, 63] width 10 height 14
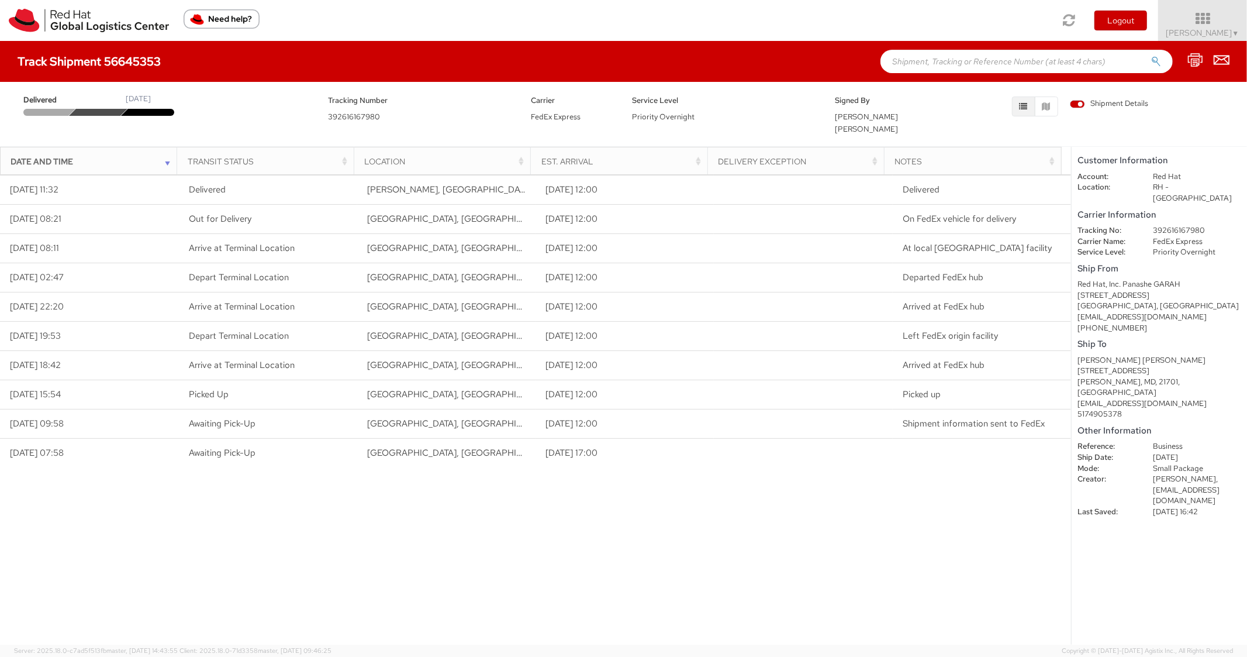
click at [915, 68] on input "text" at bounding box center [1026, 61] width 292 height 23
paste input "56626240"
type input "56626240"
click at [1151, 56] on button "submit" at bounding box center [1156, 63] width 10 height 14
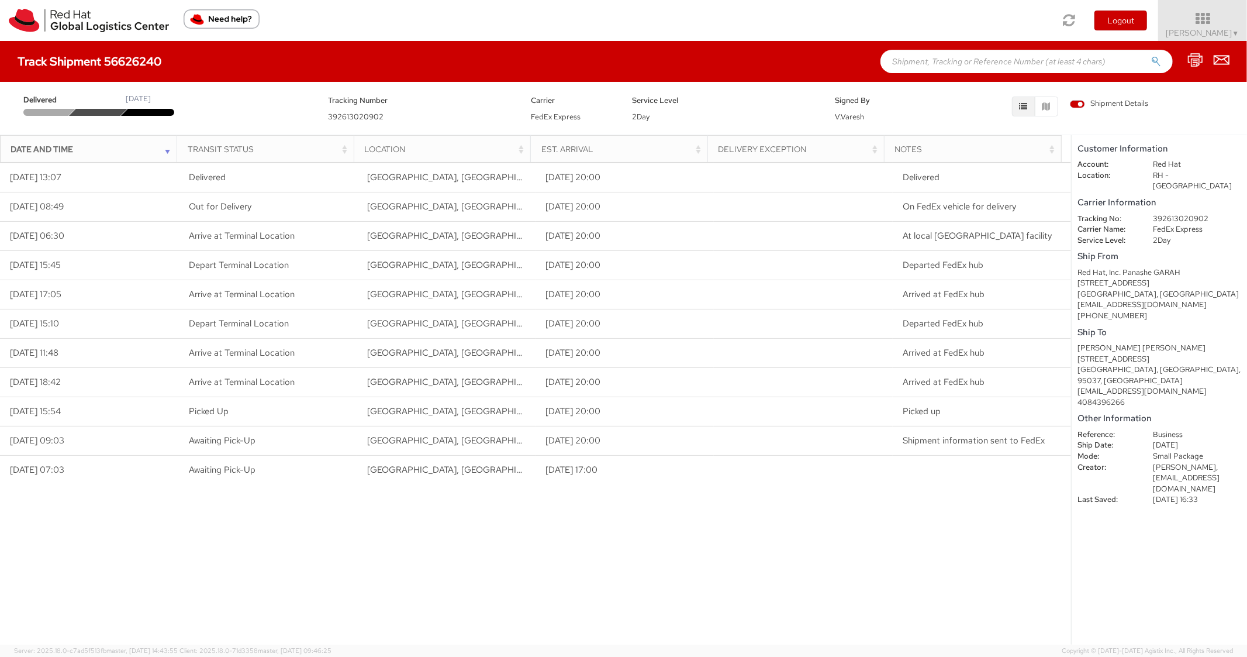
click at [921, 57] on input "text" at bounding box center [1026, 61] width 292 height 23
paste
type input "56648970"
click at [1151, 56] on button "submit" at bounding box center [1156, 63] width 10 height 14
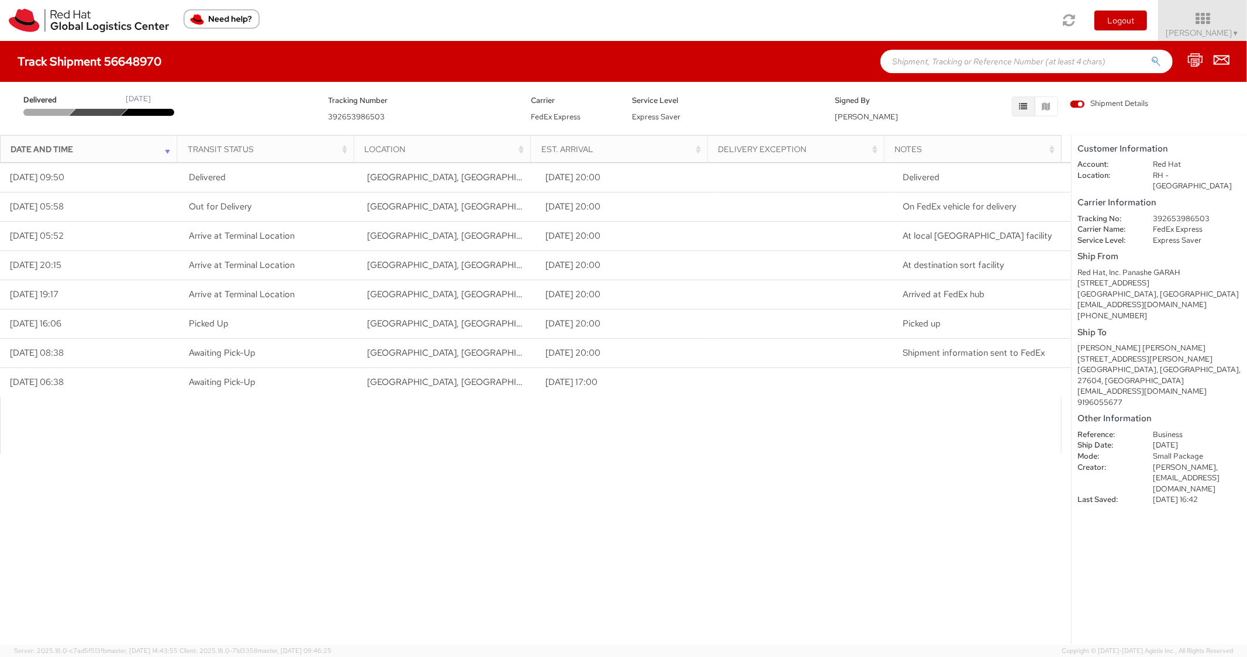
click at [998, 48] on div "Track Shipment 56648970" at bounding box center [623, 61] width 1247 height 41
click at [993, 68] on input "text" at bounding box center [1026, 61] width 292 height 23
type input "56731115"
click at [1151, 56] on button "submit" at bounding box center [1156, 63] width 10 height 14
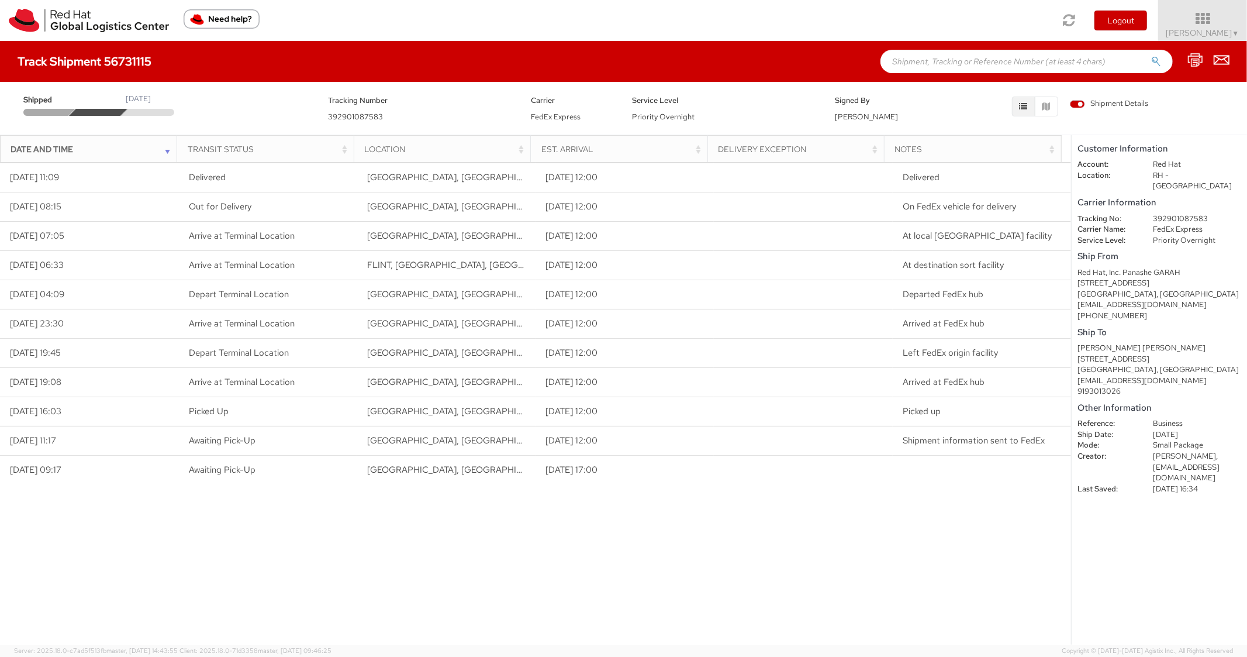
click at [924, 67] on input "text" at bounding box center [1026, 61] width 292 height 23
type input "56524312"
click at [1151, 56] on button "submit" at bounding box center [1156, 63] width 10 height 14
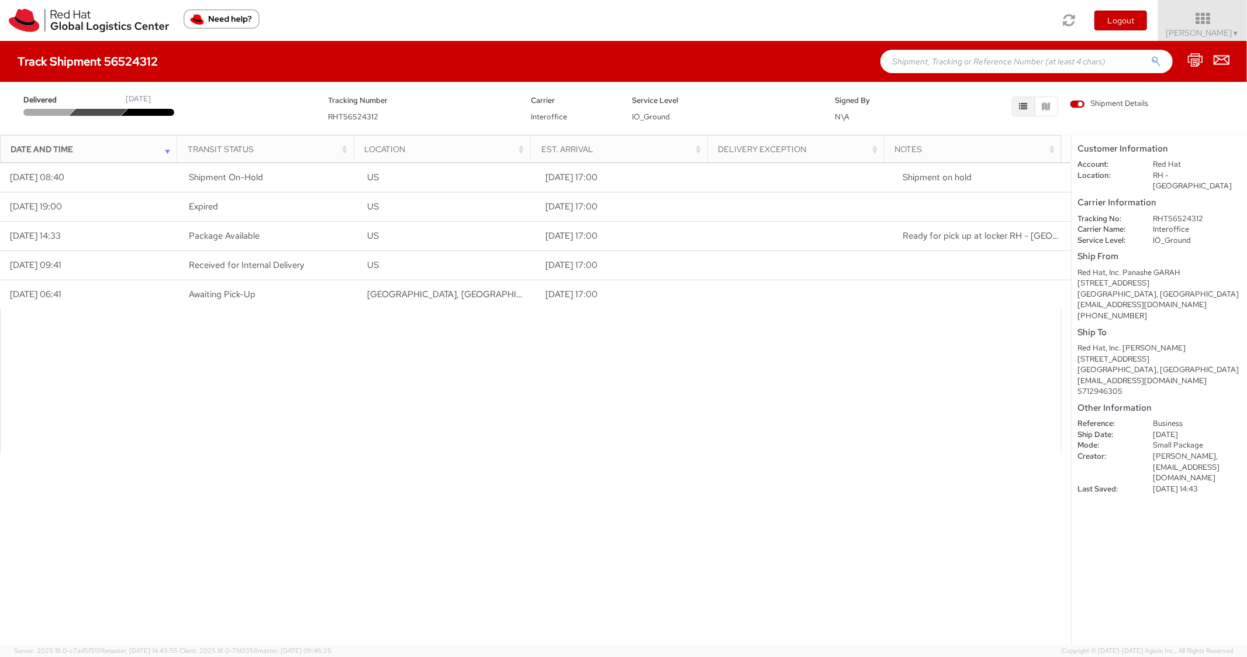
click at [971, 64] on input "text" at bounding box center [1026, 61] width 292 height 23
type input "56567587"
click at [1151, 56] on button "submit" at bounding box center [1156, 63] width 10 height 14
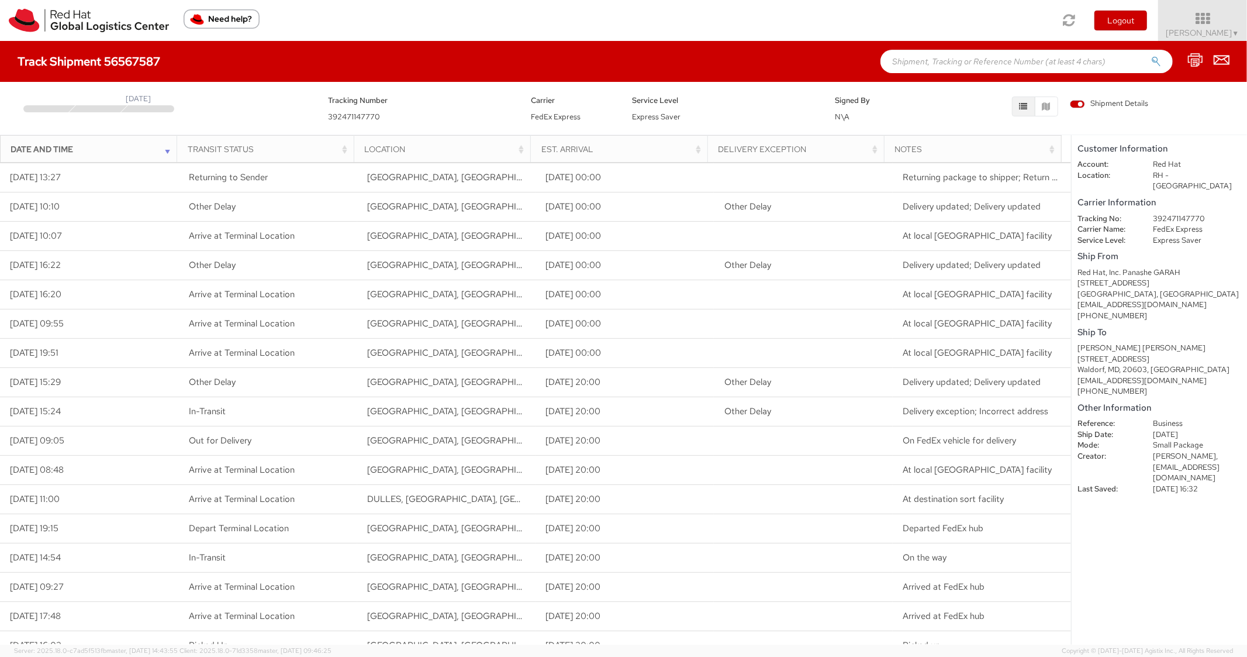
click at [944, 66] on input "text" at bounding box center [1026, 61] width 292 height 23
type input "56611909"
click at [1151, 56] on button "submit" at bounding box center [1156, 63] width 10 height 14
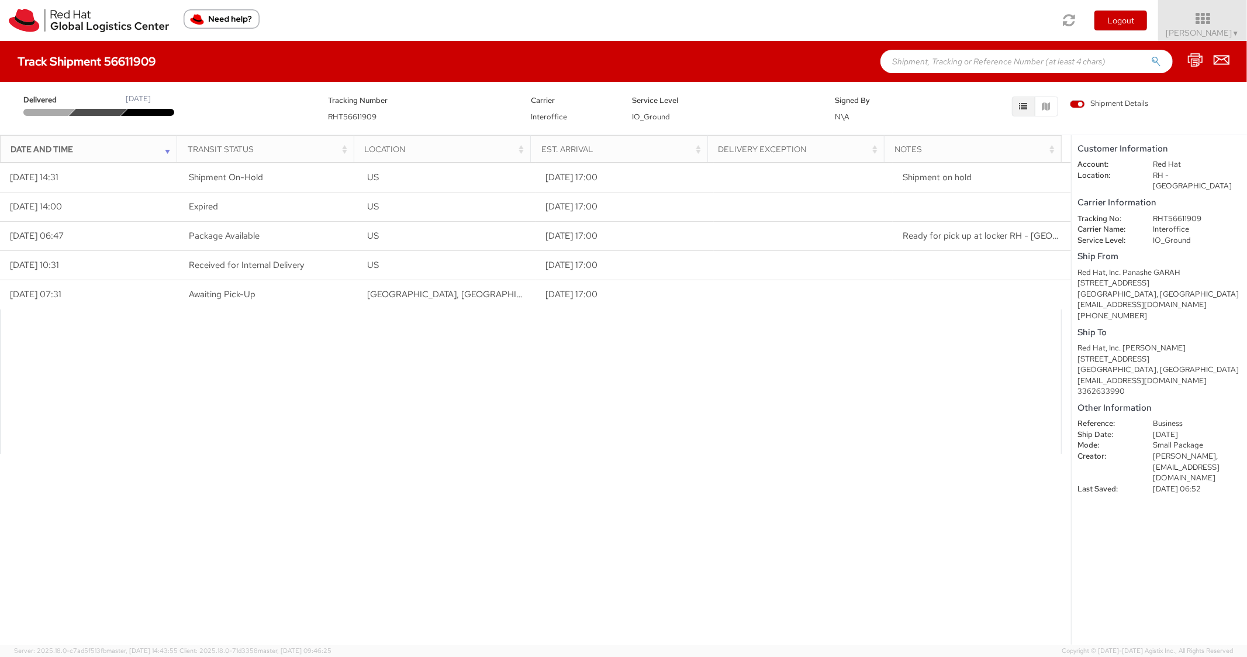
click at [944, 64] on input "text" at bounding box center [1026, 61] width 292 height 23
type input "56626180"
click at [1151, 56] on button "submit" at bounding box center [1156, 63] width 10 height 14
